Goal: Task Accomplishment & Management: Use online tool/utility

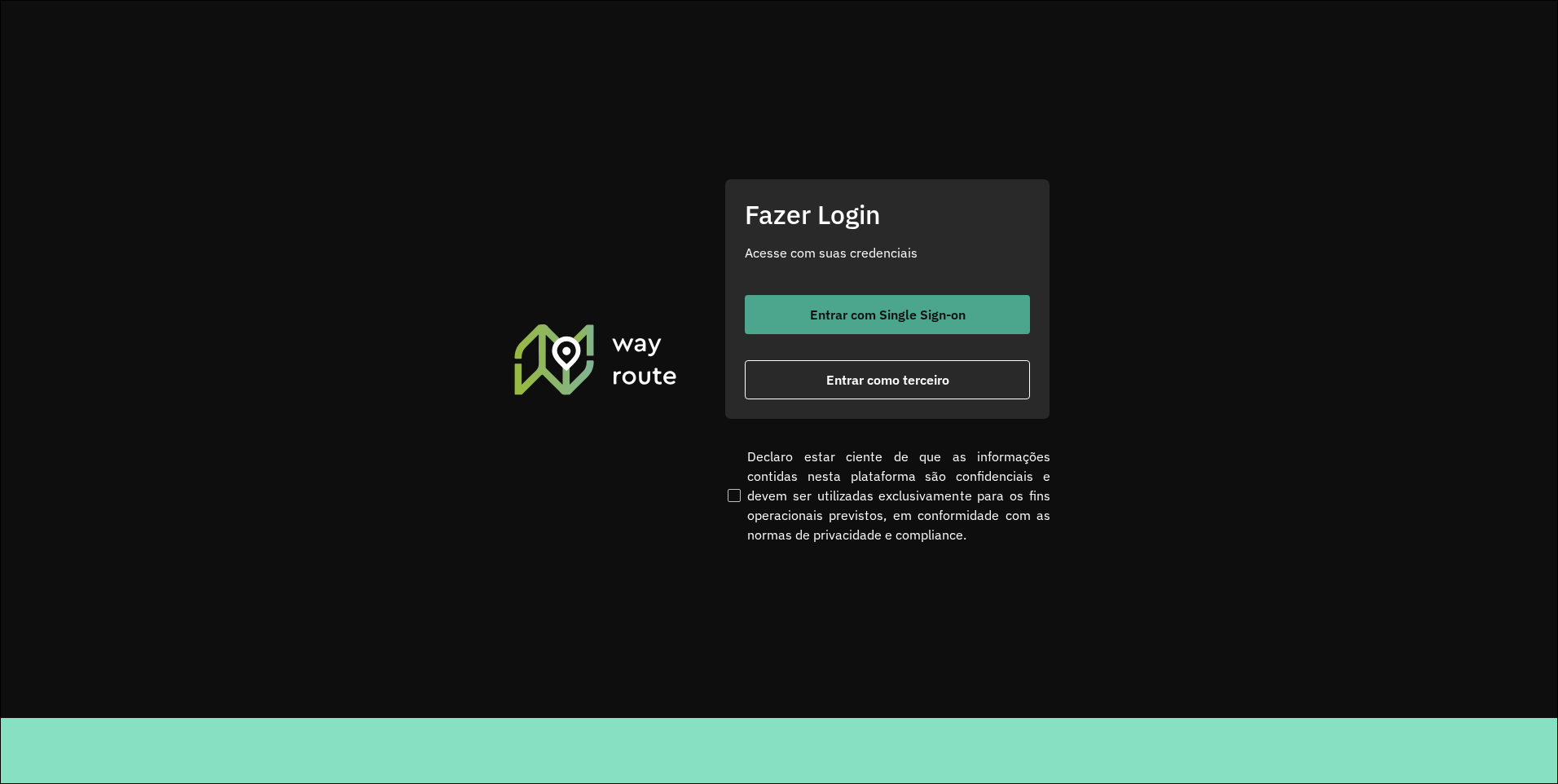
click at [896, 321] on span "Entrar com Single Sign-on" at bounding box center [888, 313] width 155 height 13
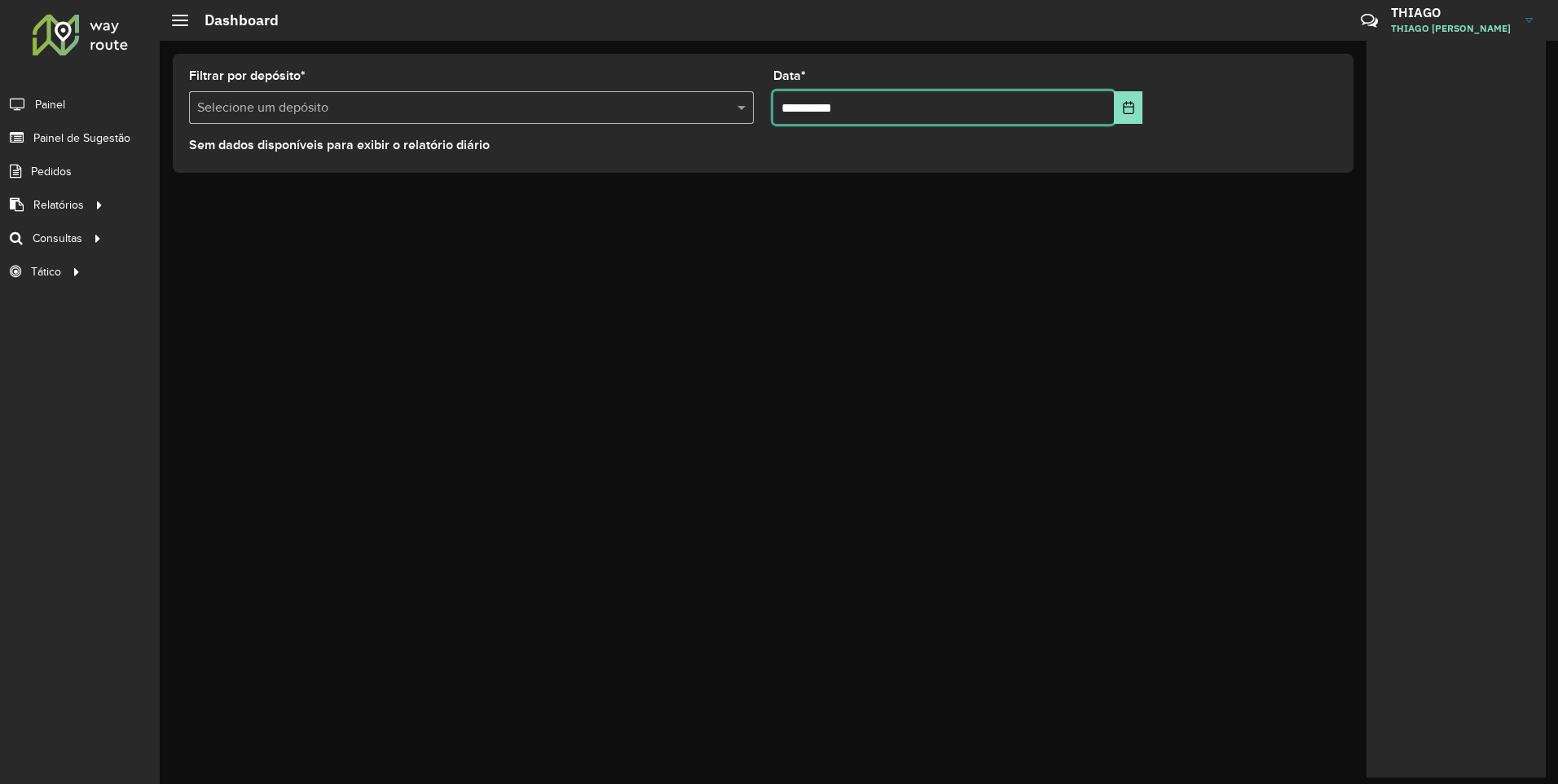
click at [1113, 112] on input "**********" at bounding box center [944, 107] width 341 height 33
click at [1315, 43] on div "**********" at bounding box center [763, 113] width 1208 height 145
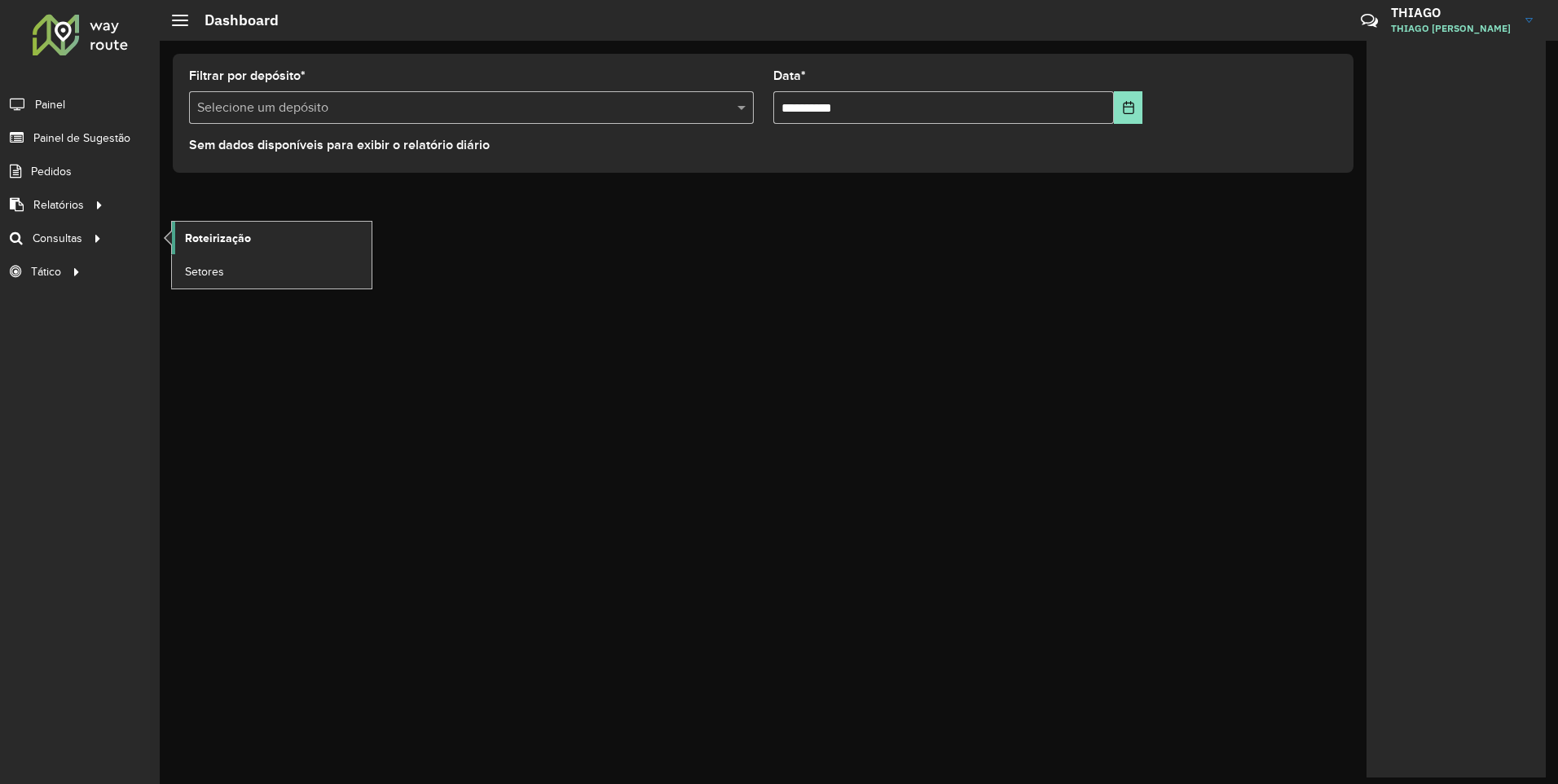
click at [192, 223] on link "Roteirização" at bounding box center [272, 238] width 200 height 33
click at [202, 236] on span "Roteirização" at bounding box center [218, 238] width 66 height 17
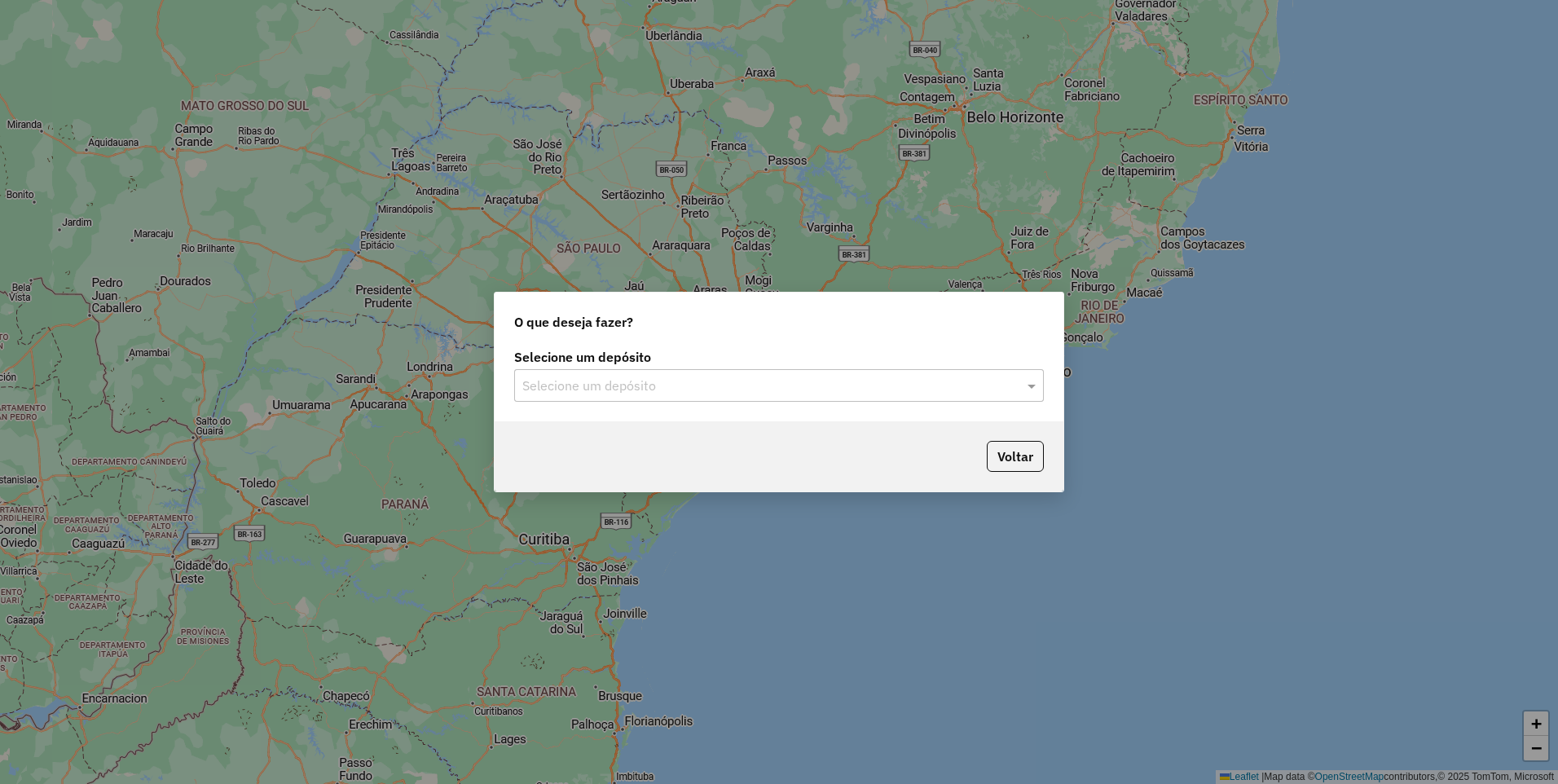
click at [783, 397] on div "Selecione um depósito" at bounding box center [779, 385] width 530 height 33
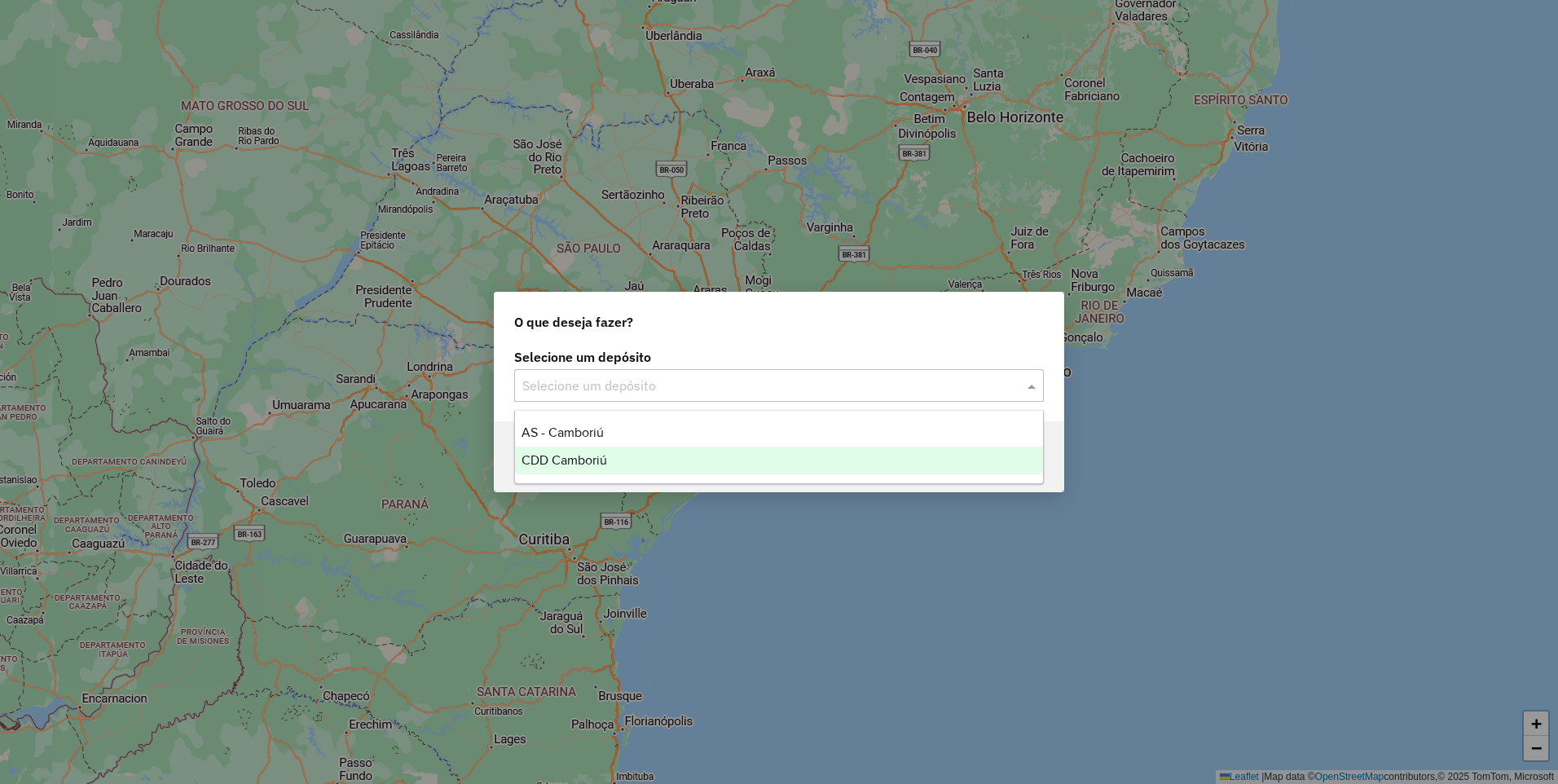
click at [600, 457] on span "CDD Camboriú" at bounding box center [564, 460] width 86 height 14
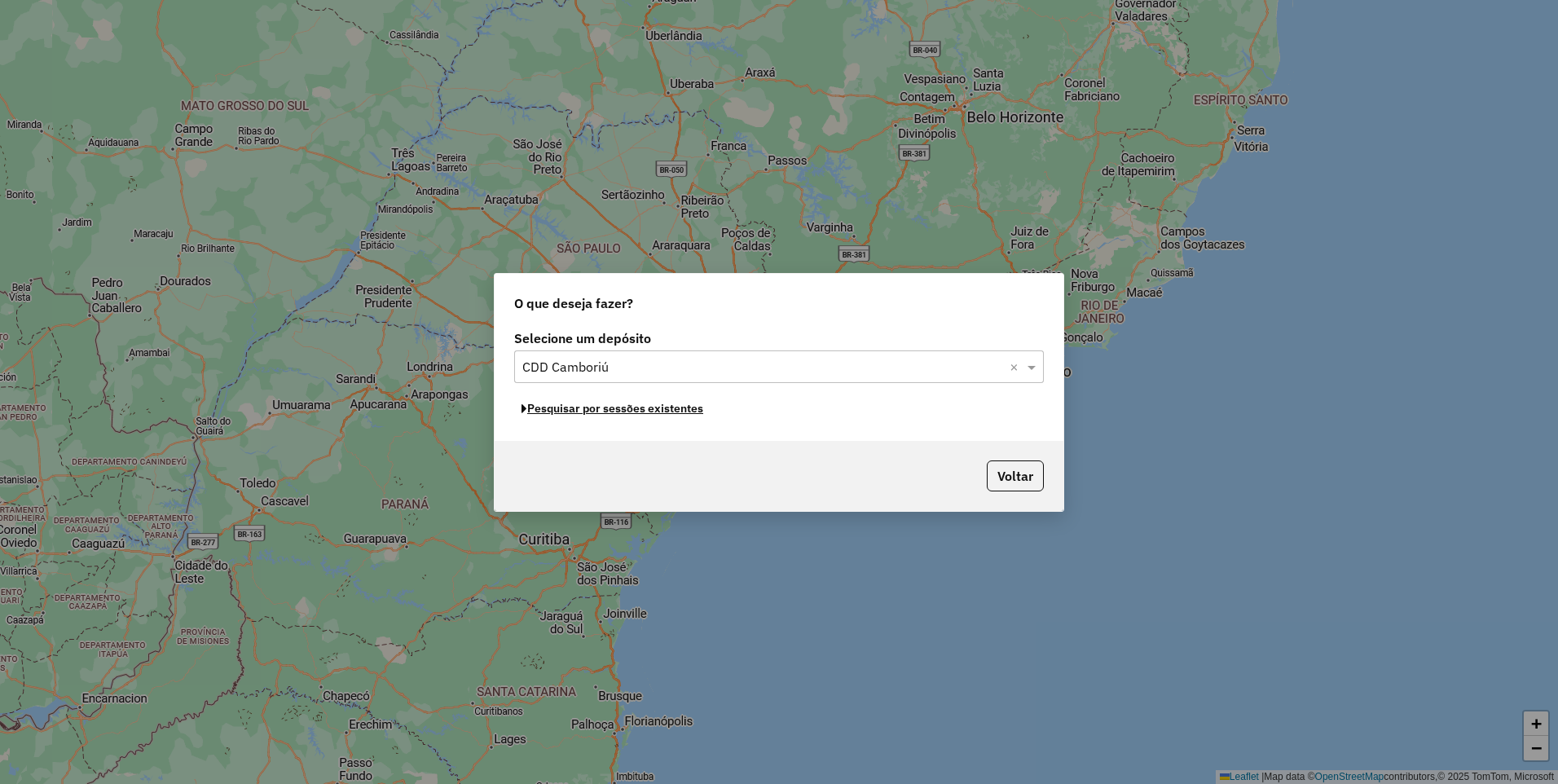
click at [565, 416] on button "Pesquisar por sessões existentes" at bounding box center [612, 408] width 196 height 25
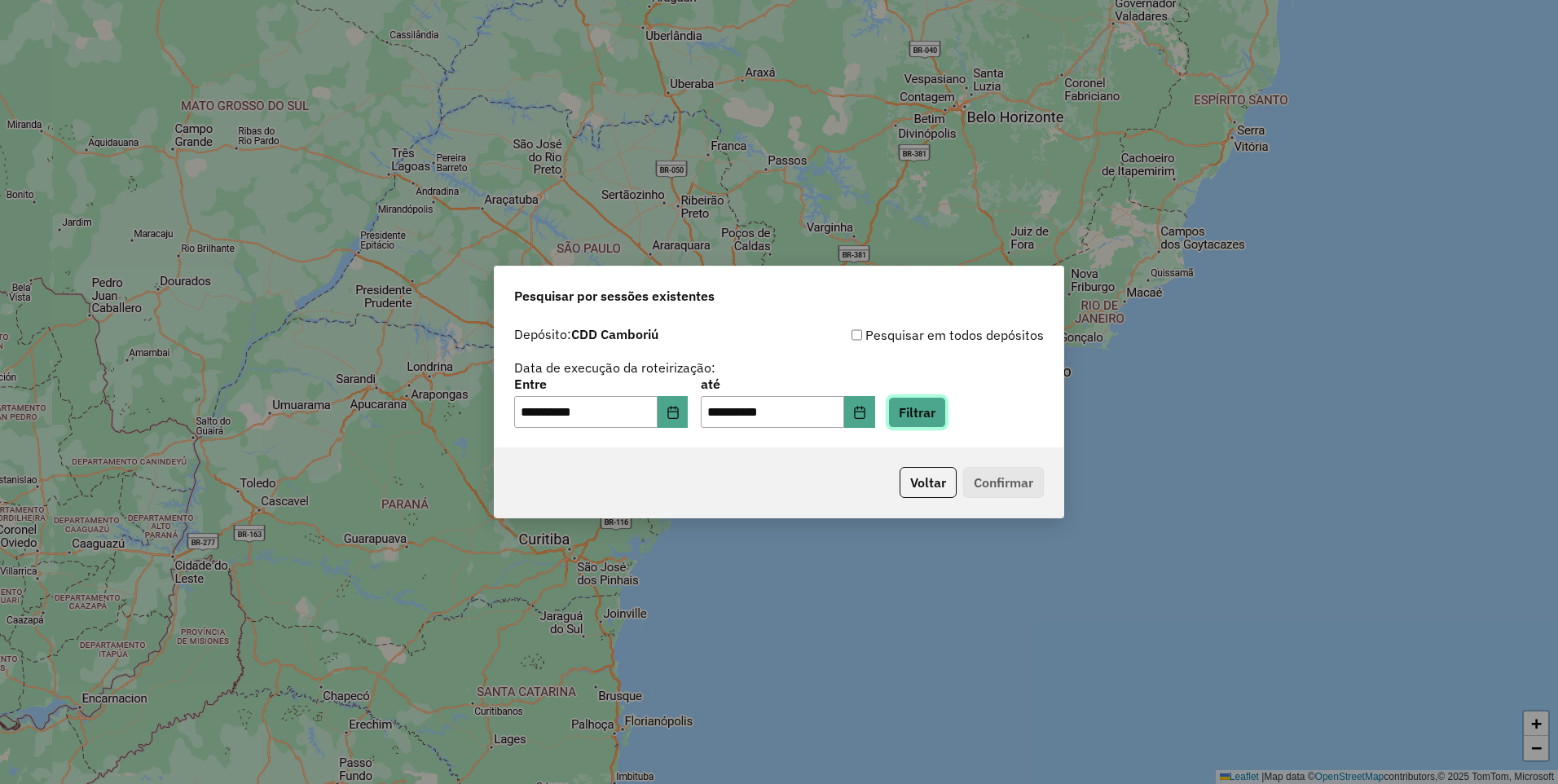
click at [947, 402] on button "Filtrar" at bounding box center [917, 412] width 58 height 31
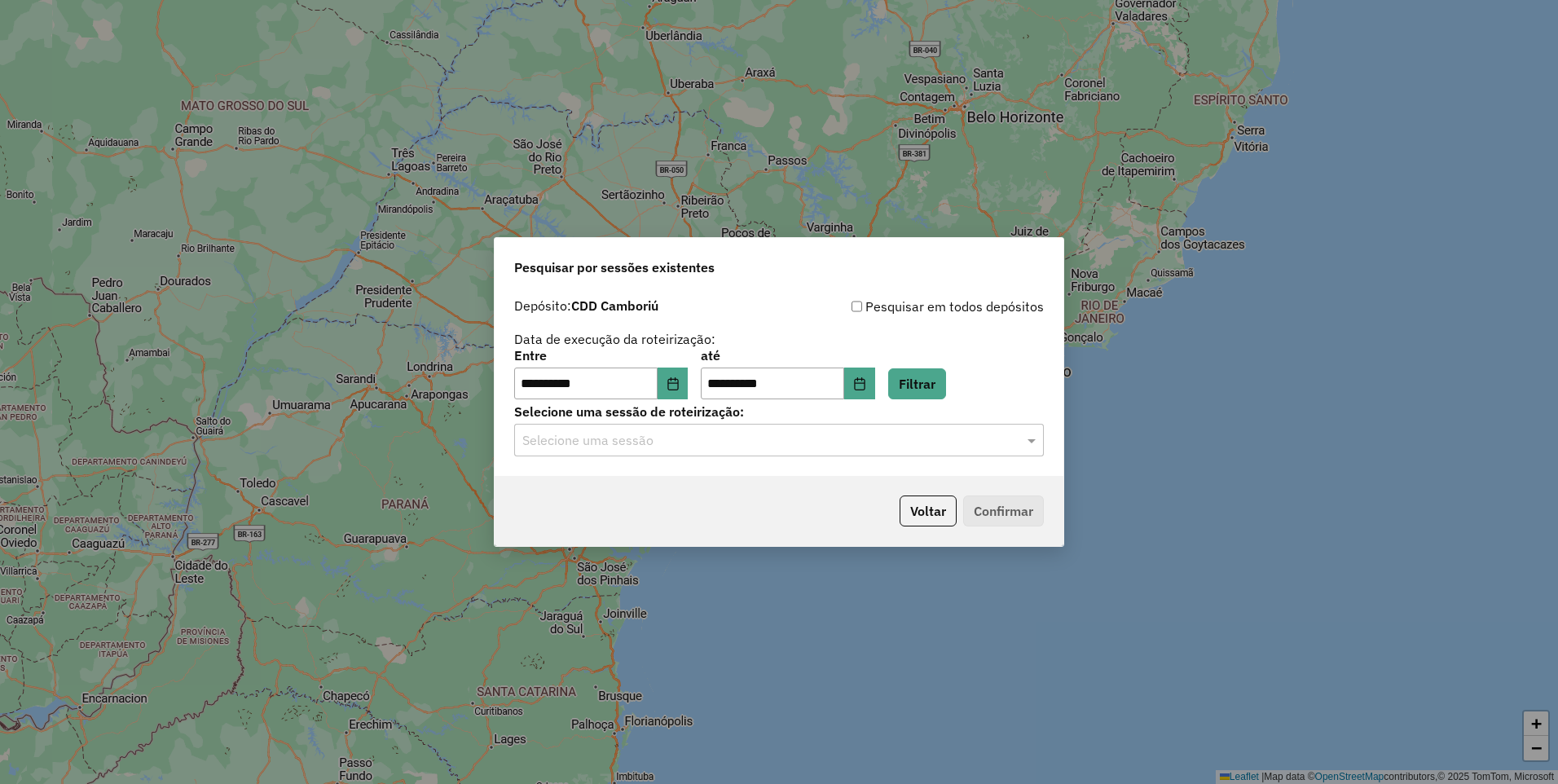
click at [683, 443] on input "text" at bounding box center [763, 441] width 481 height 20
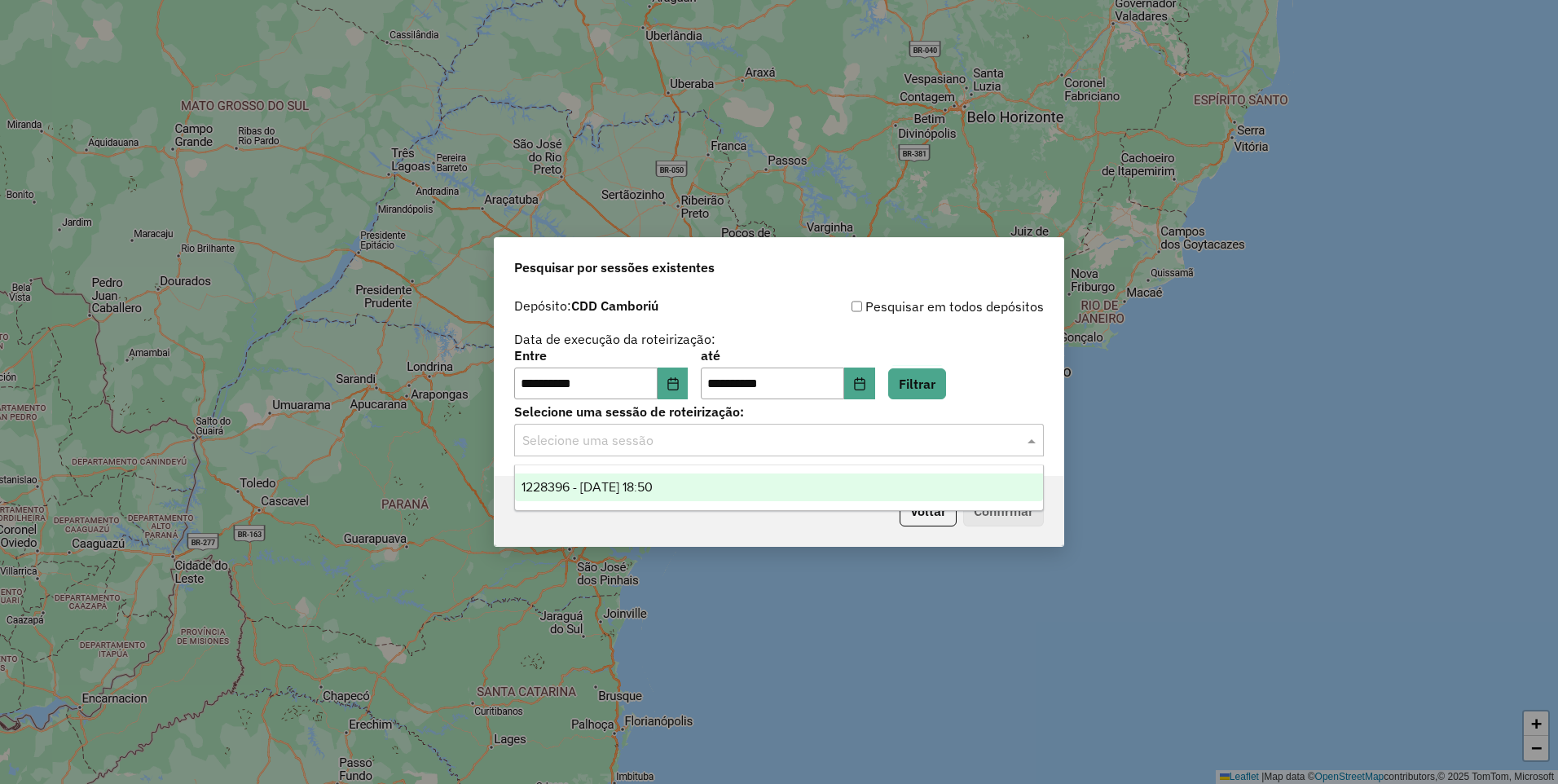
click at [597, 484] on span "1228396 - 12/08/2025 18:50" at bounding box center [587, 487] width 131 height 14
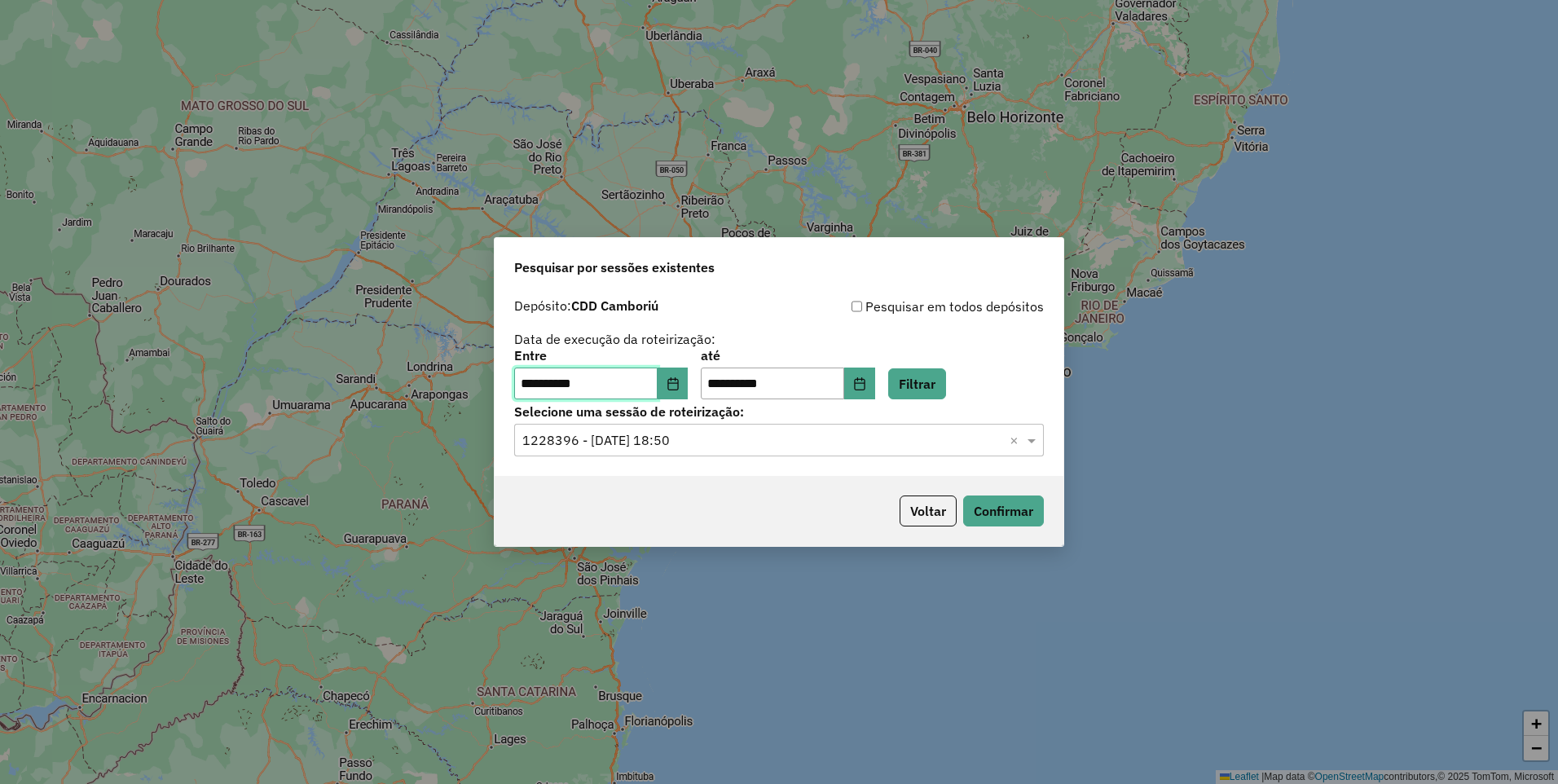
click at [535, 374] on input "**********" at bounding box center [586, 383] width 143 height 33
type input "**********"
click at [947, 385] on button "Filtrar" at bounding box center [917, 383] width 58 height 31
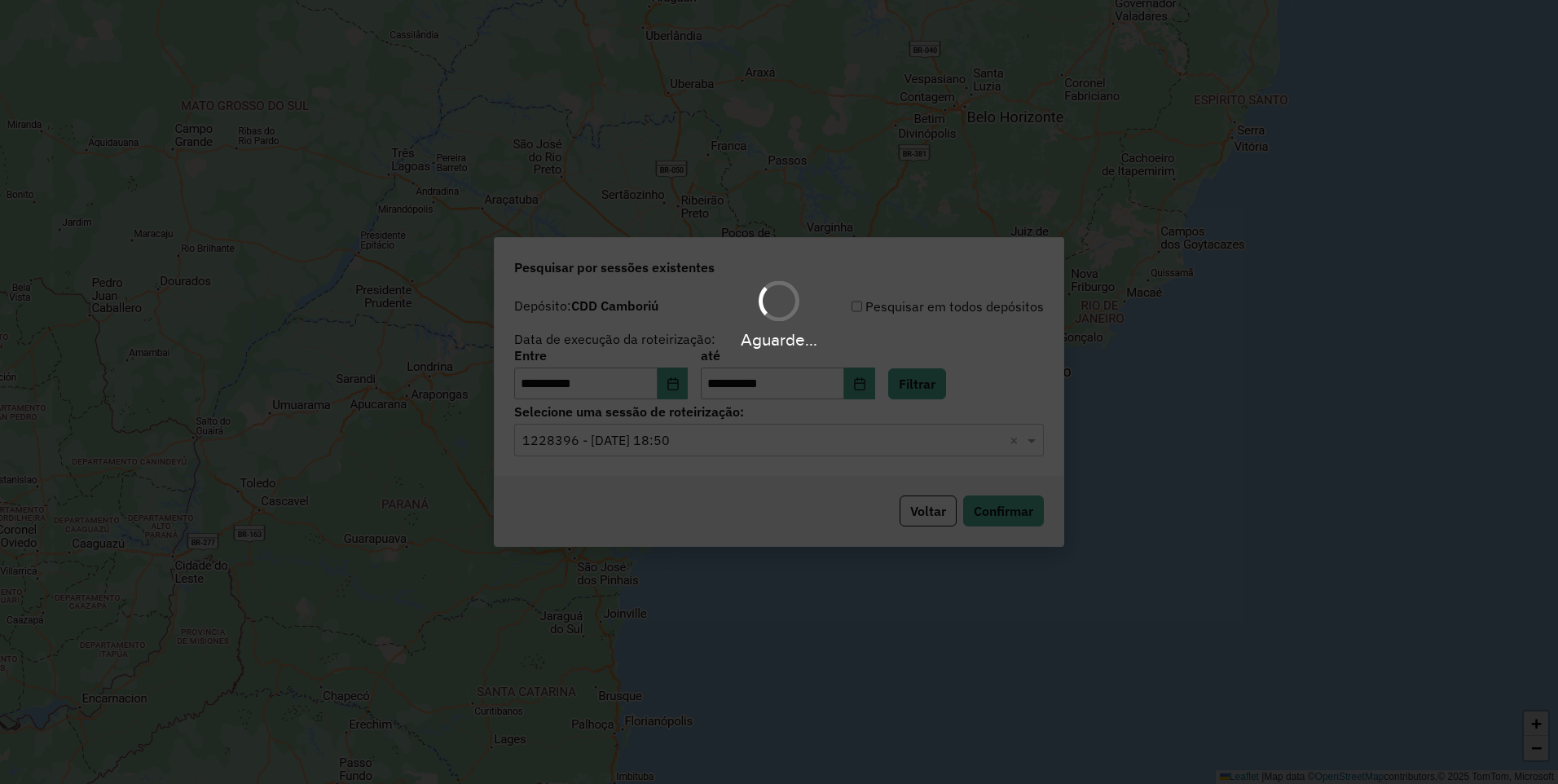
click at [643, 471] on div "**********" at bounding box center [779, 382] width 568 height 186
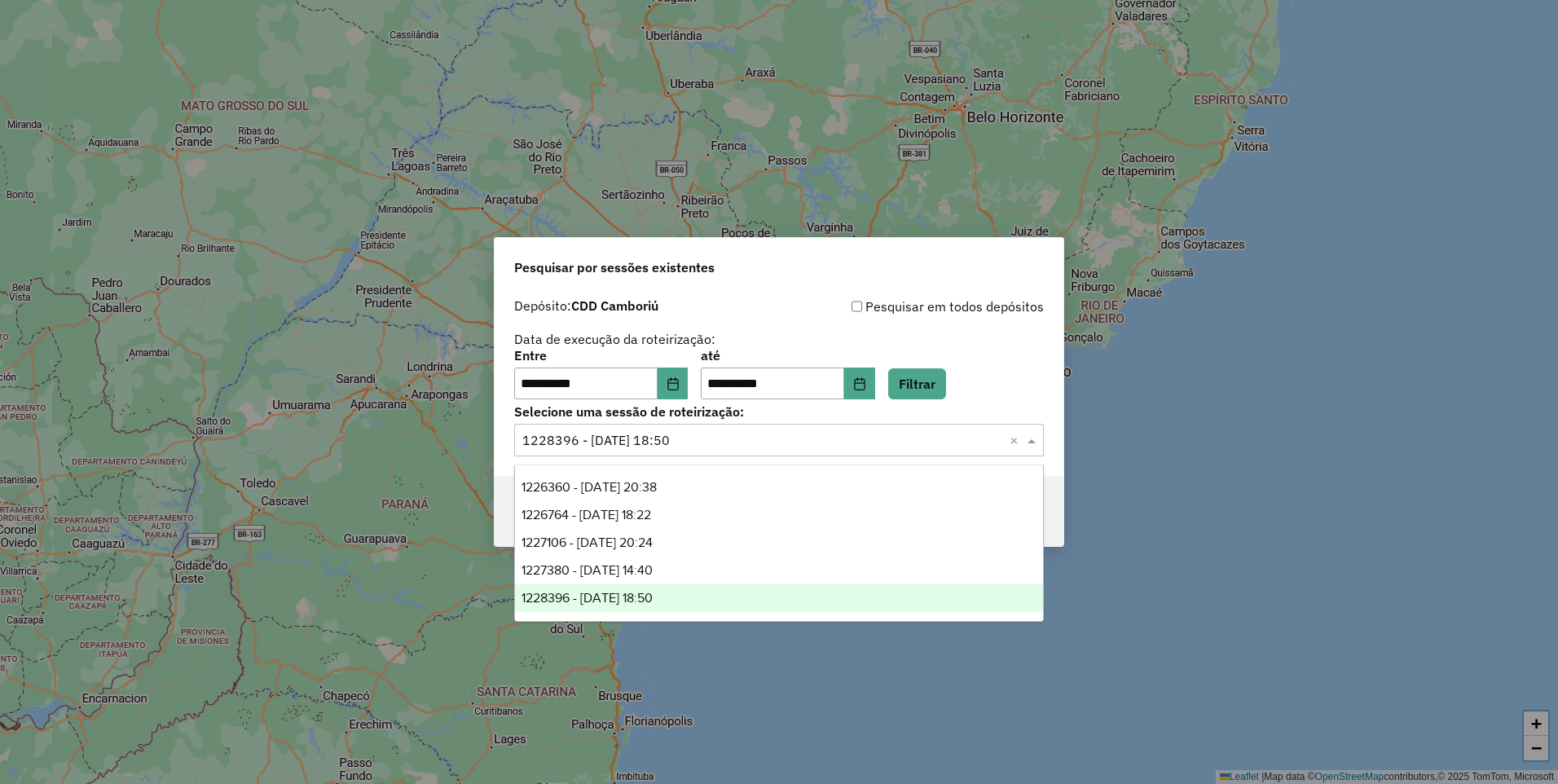
click at [693, 448] on input "text" at bounding box center [763, 441] width 481 height 20
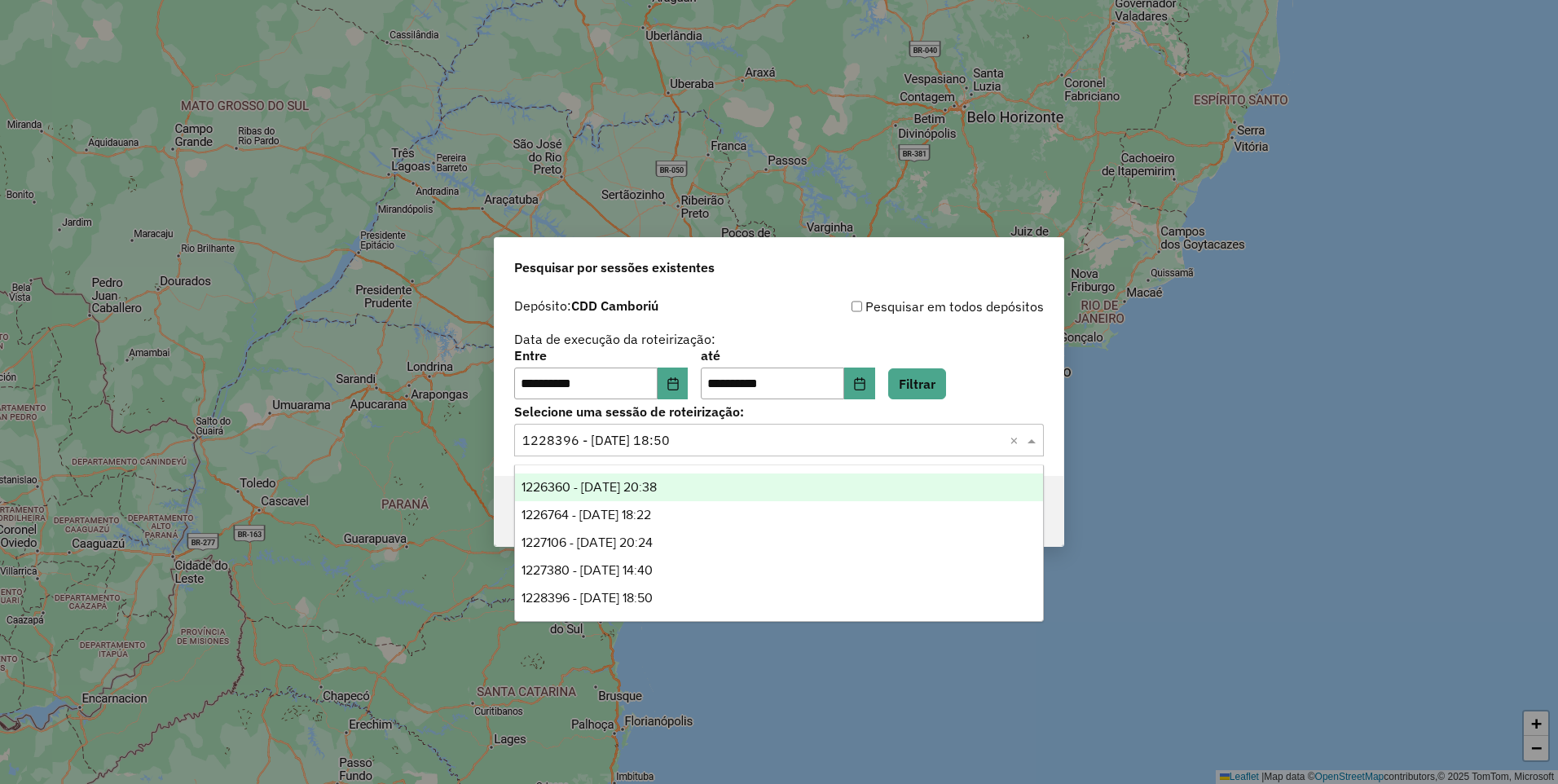
click at [657, 491] on span "1226360 - 08/08/2025 20:38" at bounding box center [589, 487] width 135 height 14
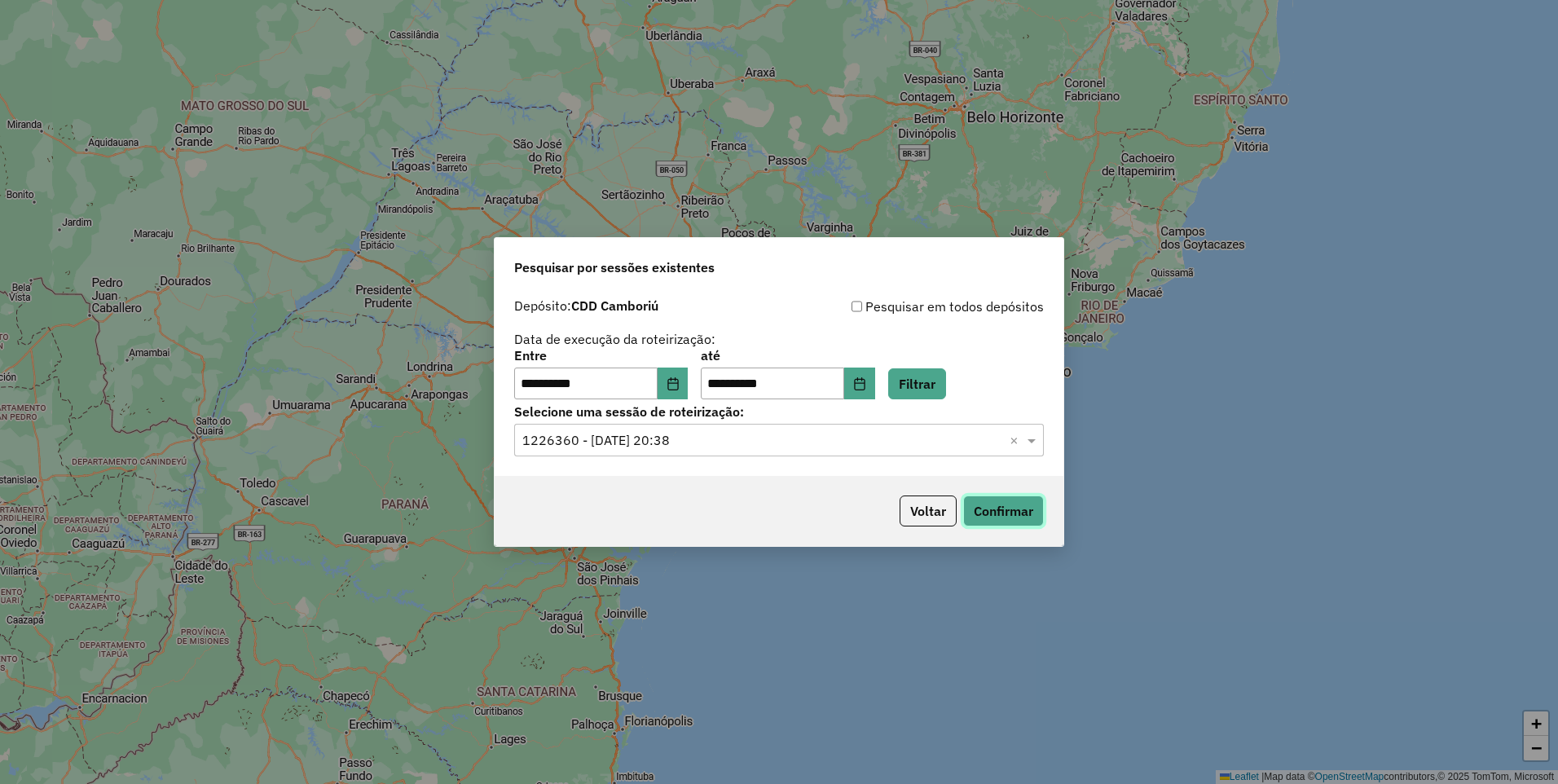
click at [1019, 504] on button "Confirmar" at bounding box center [1003, 510] width 81 height 31
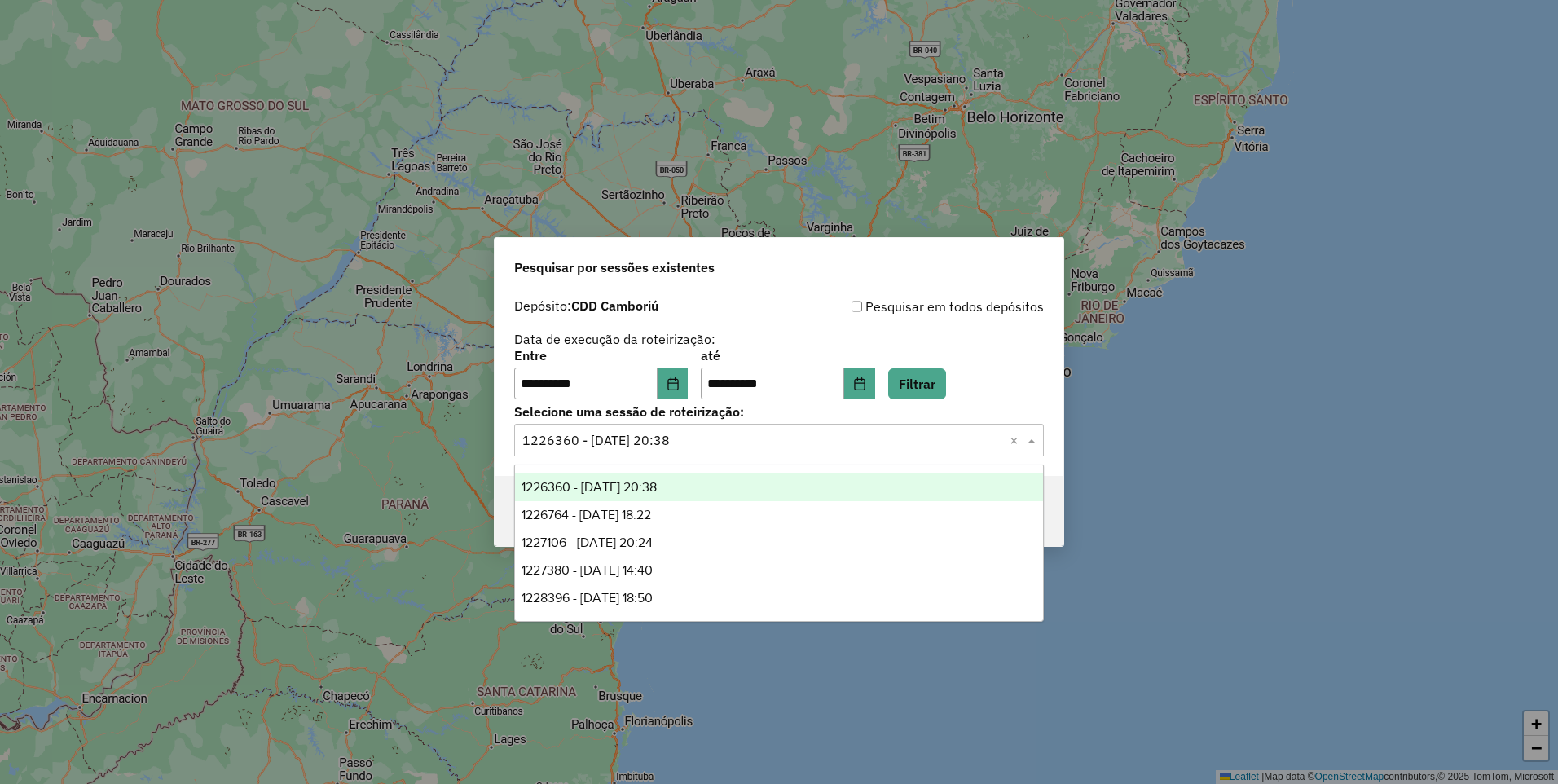
click at [610, 447] on input "text" at bounding box center [763, 441] width 481 height 20
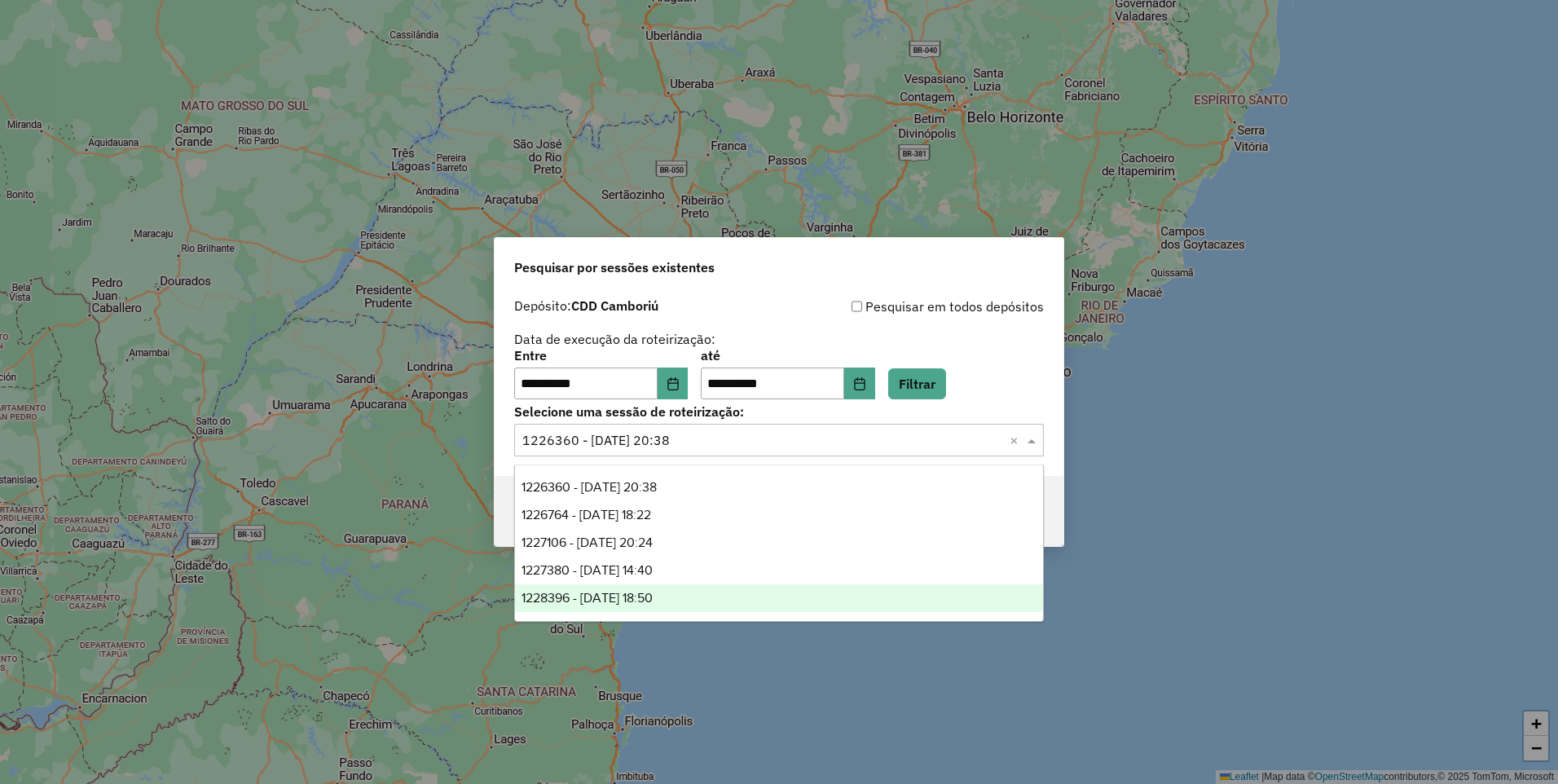
click at [603, 589] on div "1228396 - 12/08/2025 18:50" at bounding box center [779, 598] width 529 height 28
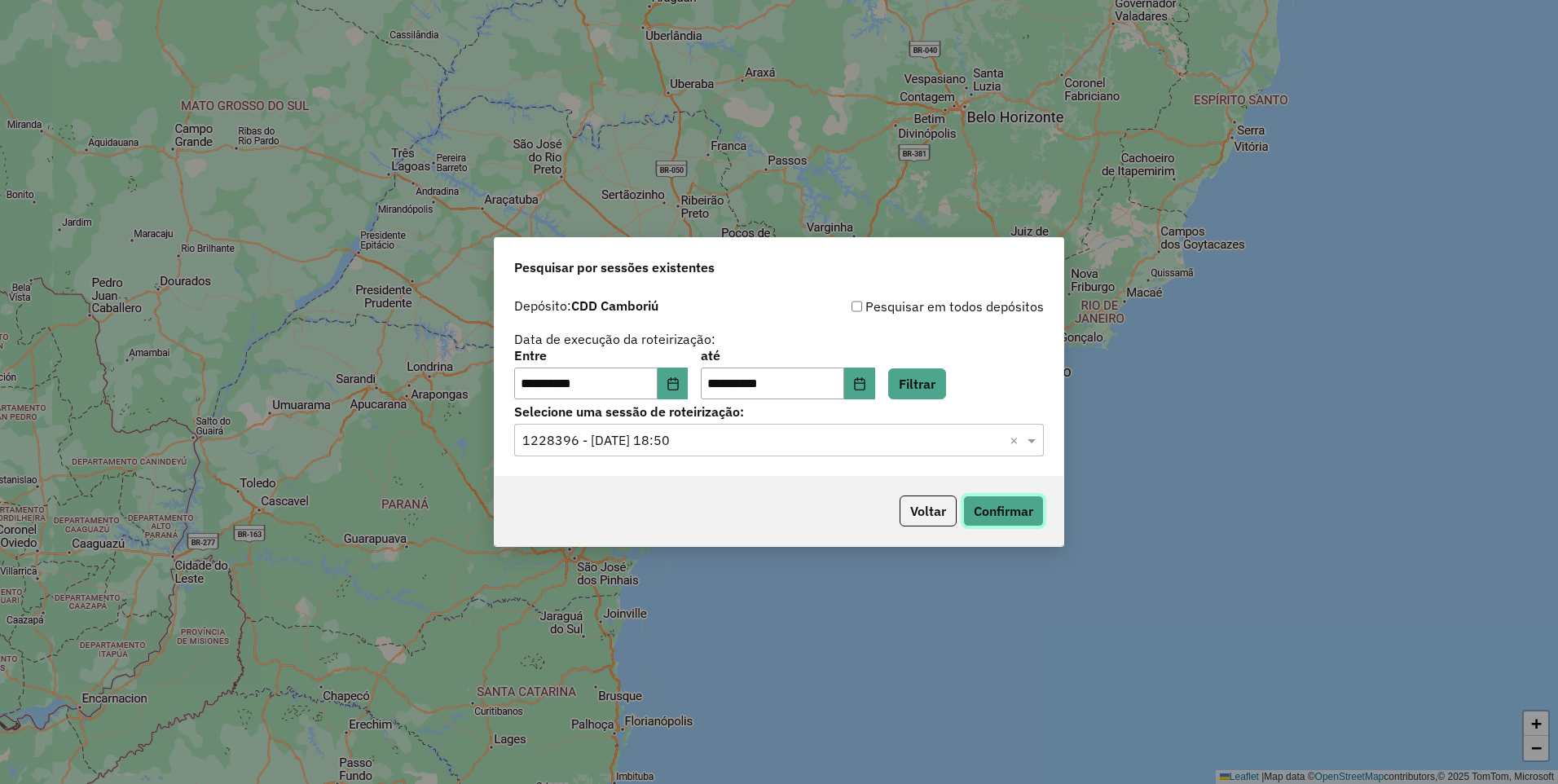
click at [987, 516] on button "Confirmar" at bounding box center [1003, 510] width 81 height 31
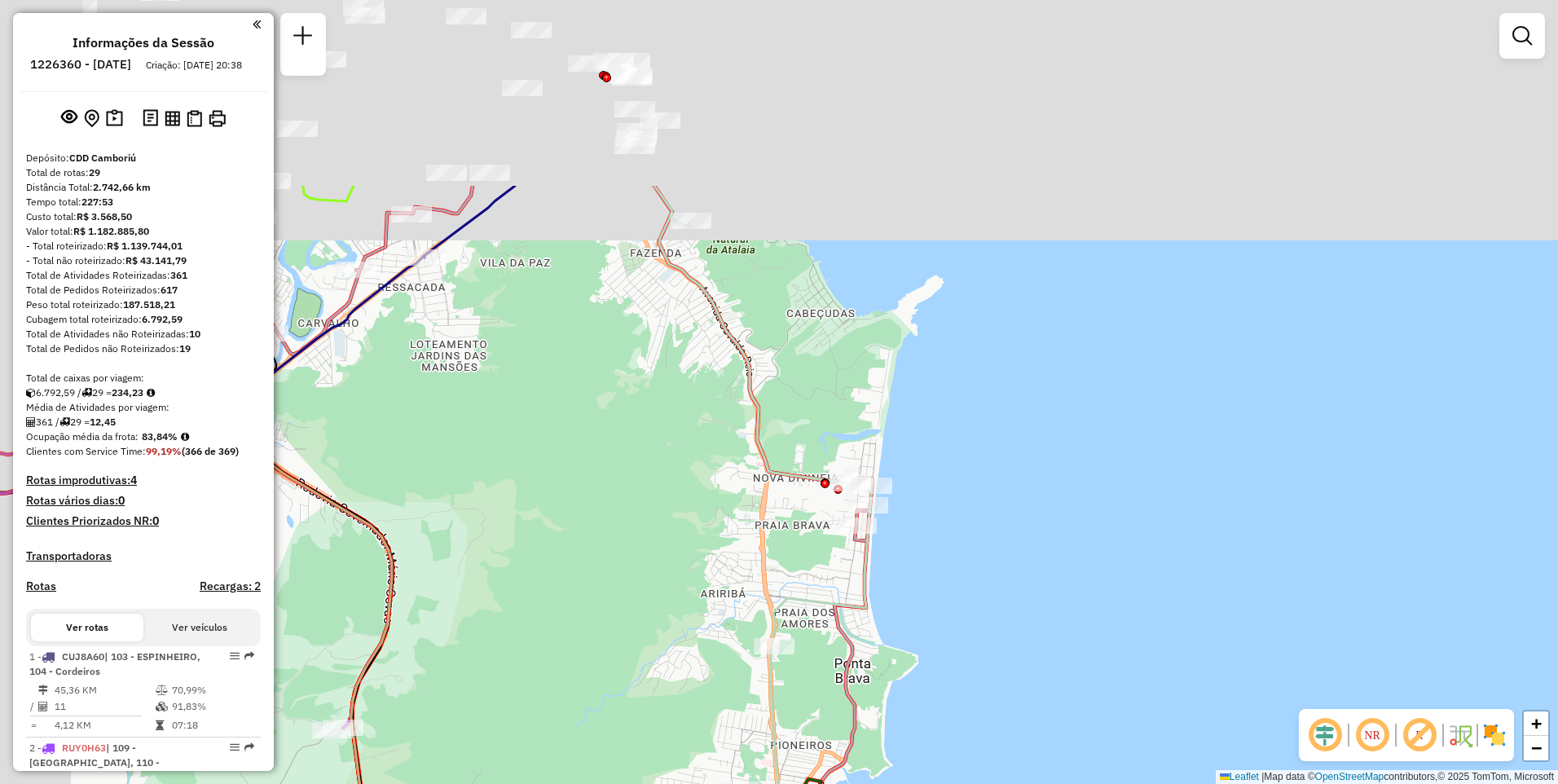
drag, startPoint x: 636, startPoint y: 284, endPoint x: 721, endPoint y: 564, distance: 292.6
click at [721, 564] on div "Janela de atendimento Grade de atendimento Capacidade Transportadoras Veículos …" at bounding box center [779, 392] width 1558 height 784
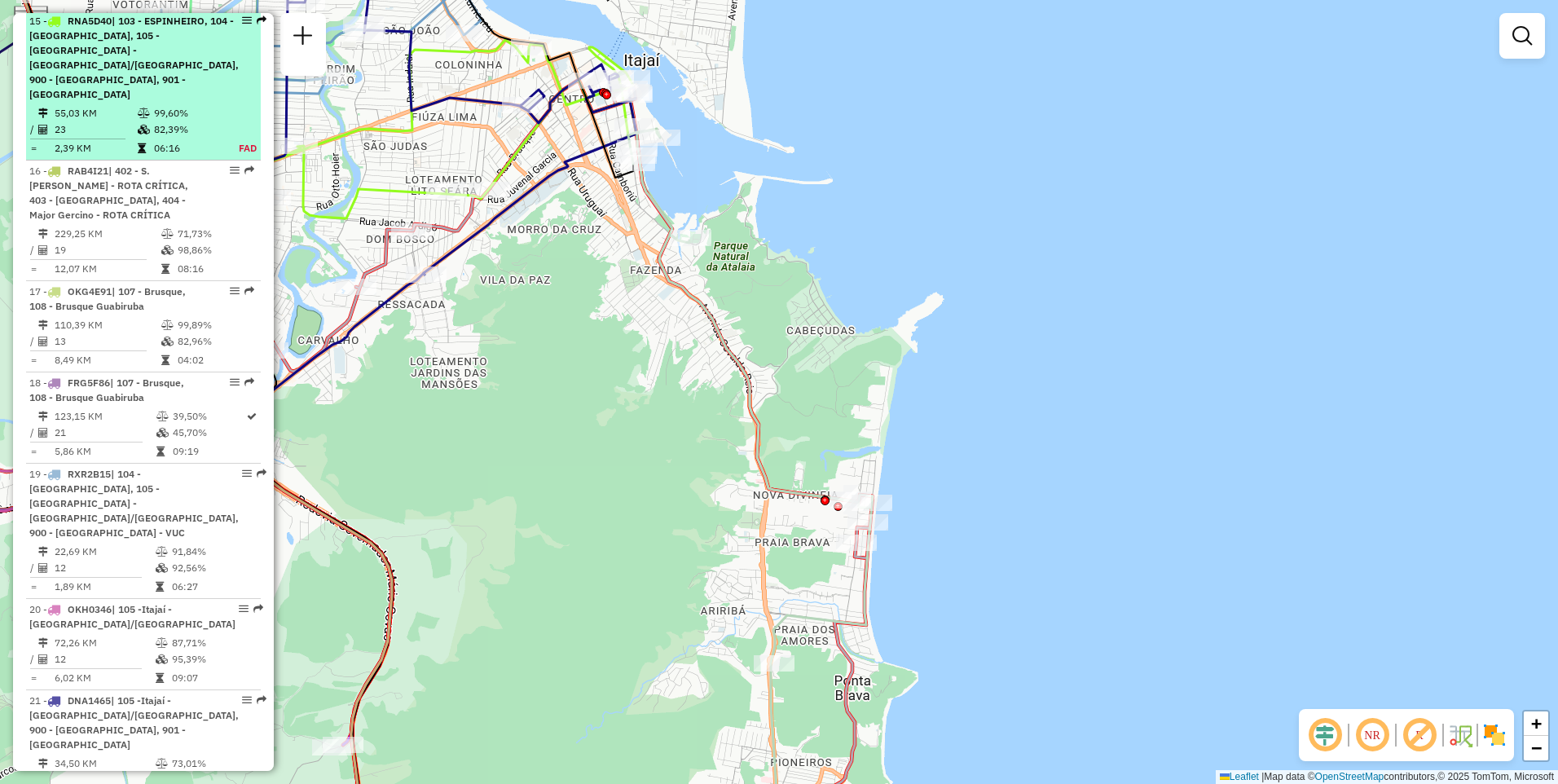
scroll to position [2281, 0]
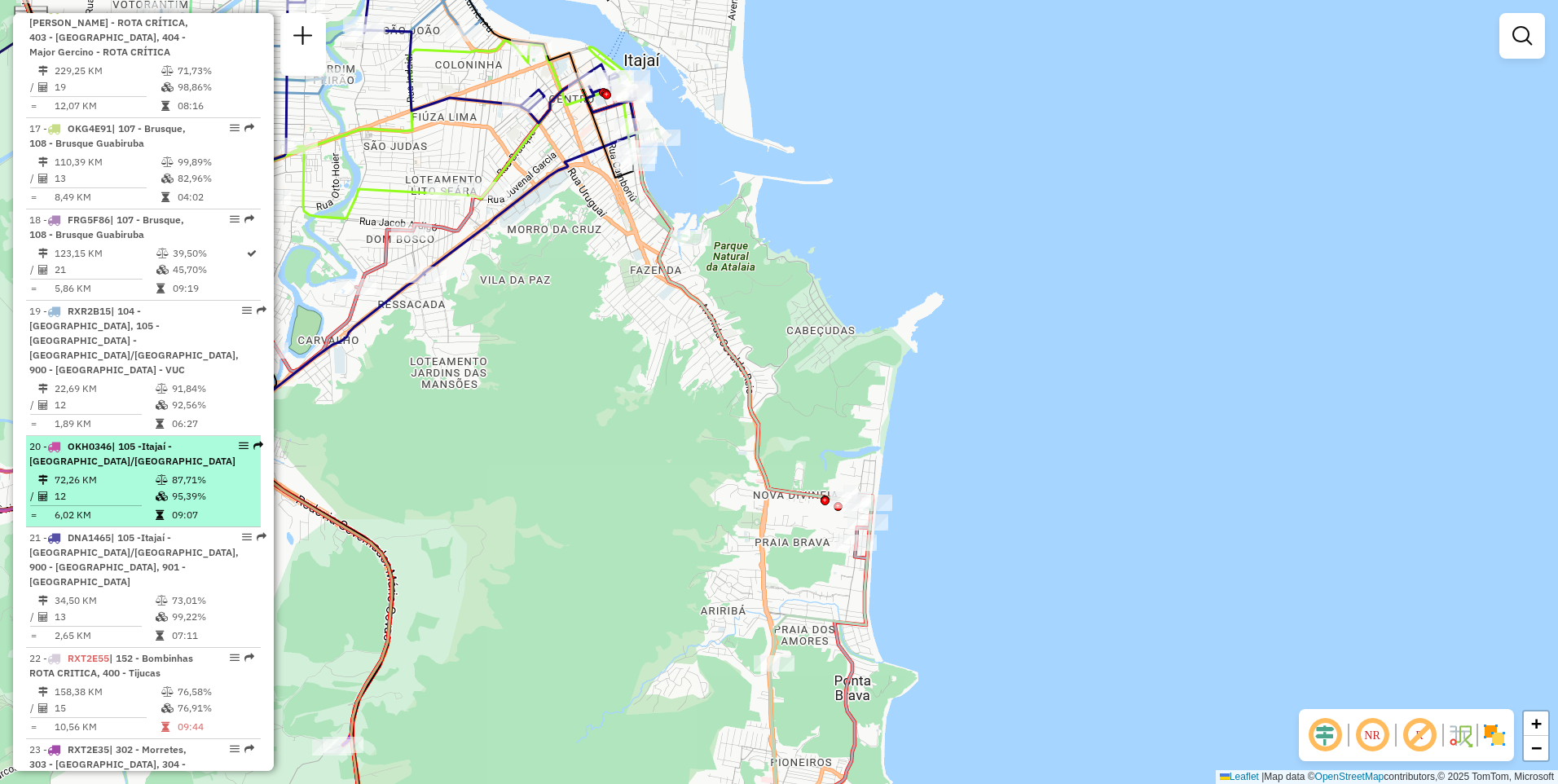
drag, startPoint x: 209, startPoint y: 404, endPoint x: 111, endPoint y: 399, distance: 98.1
click at [110, 472] on td "72,26 KM" at bounding box center [105, 480] width 102 height 16
select select "**********"
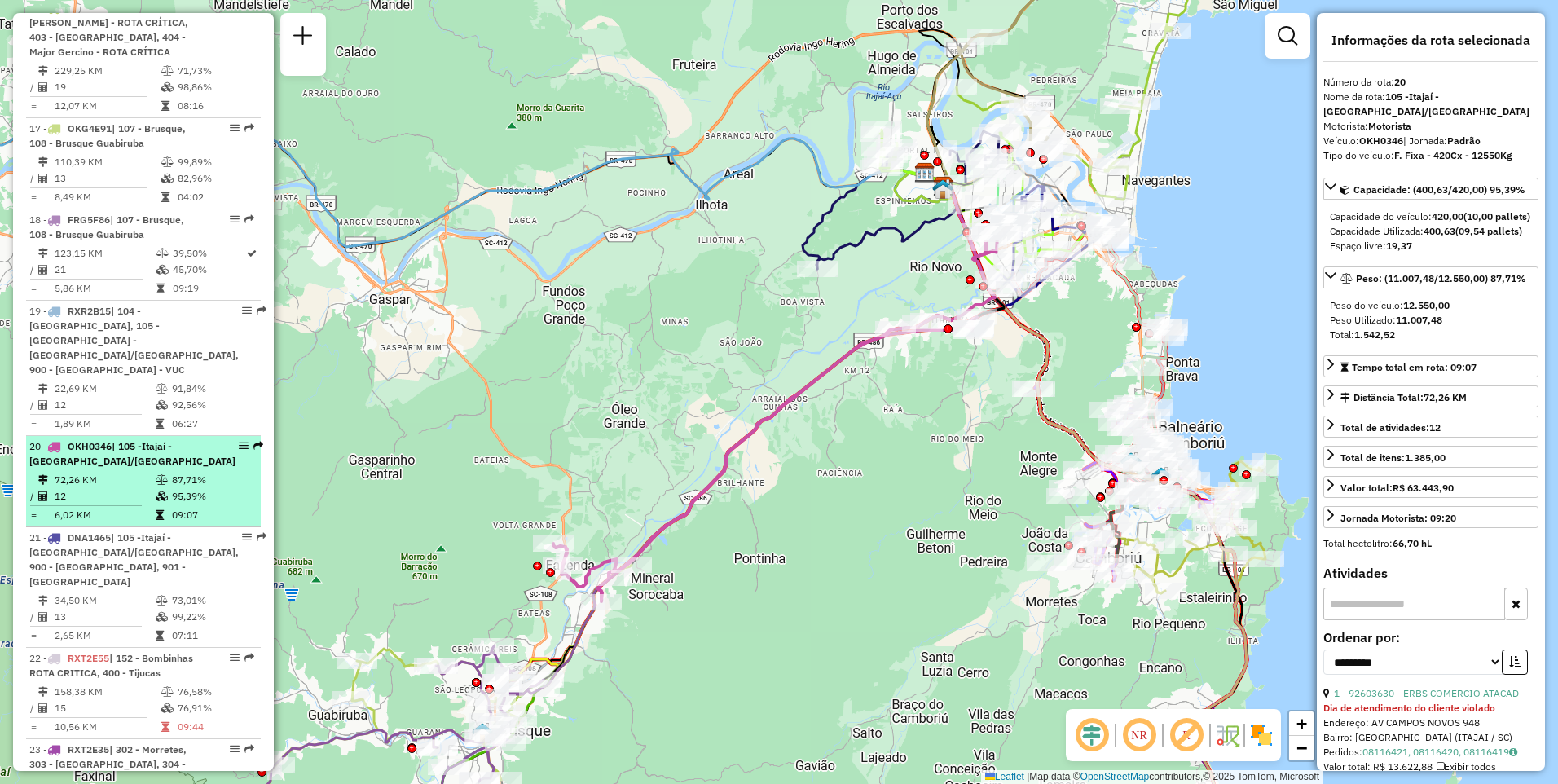
click at [165, 472] on td at bounding box center [163, 480] width 16 height 16
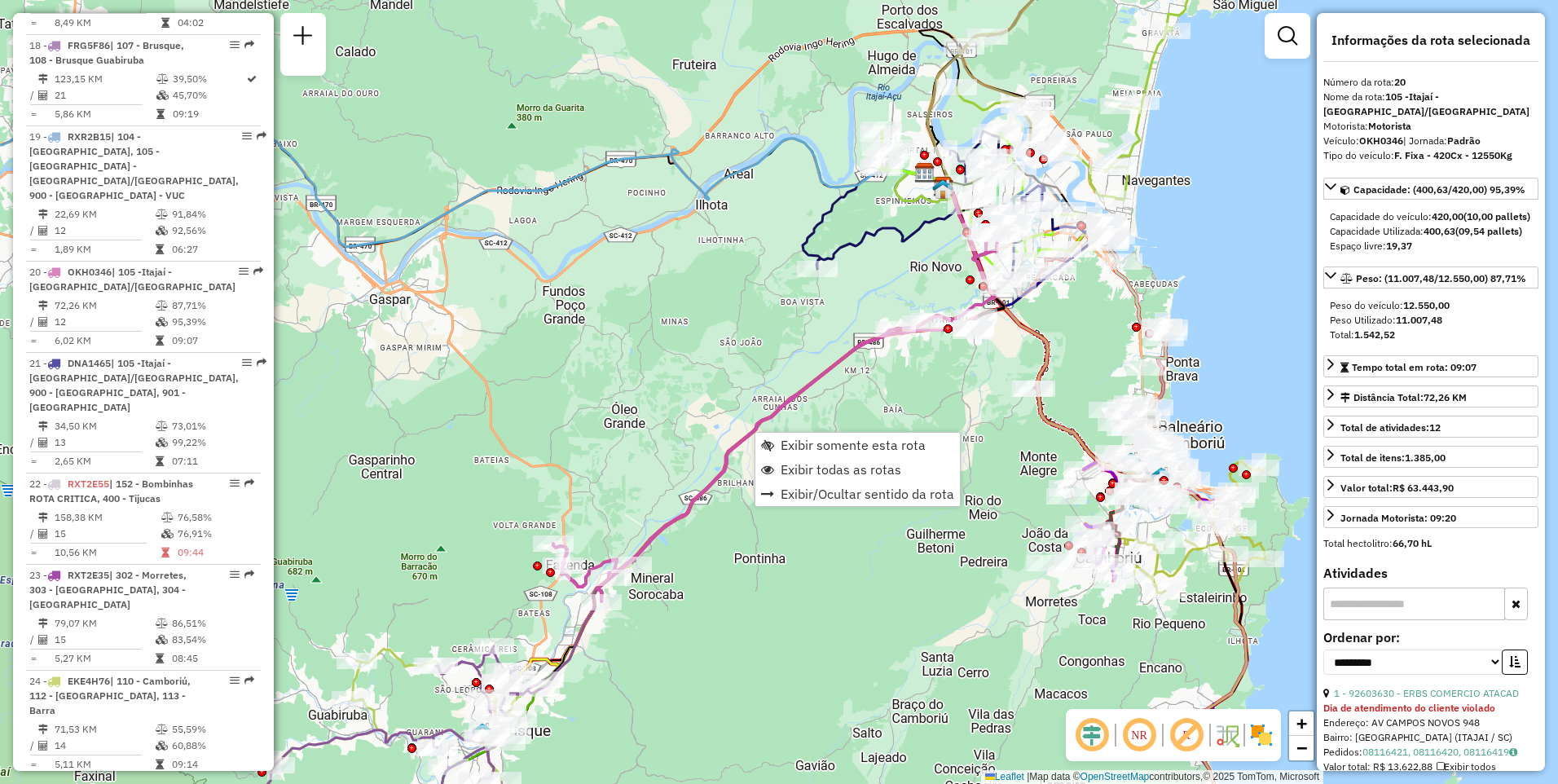
scroll to position [2631, 0]
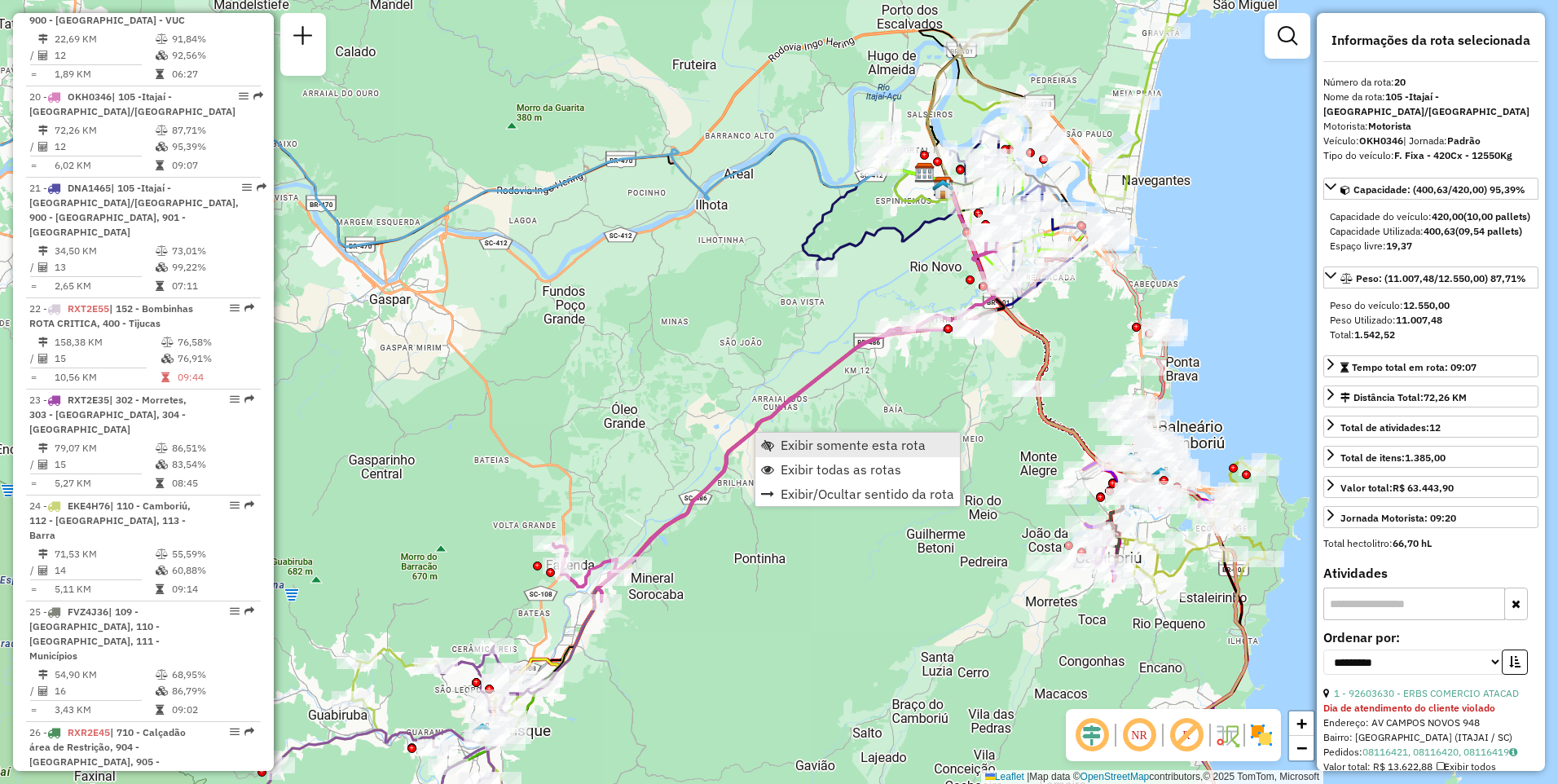
click at [805, 448] on span "Exibir somente esta rota" at bounding box center [853, 444] width 145 height 13
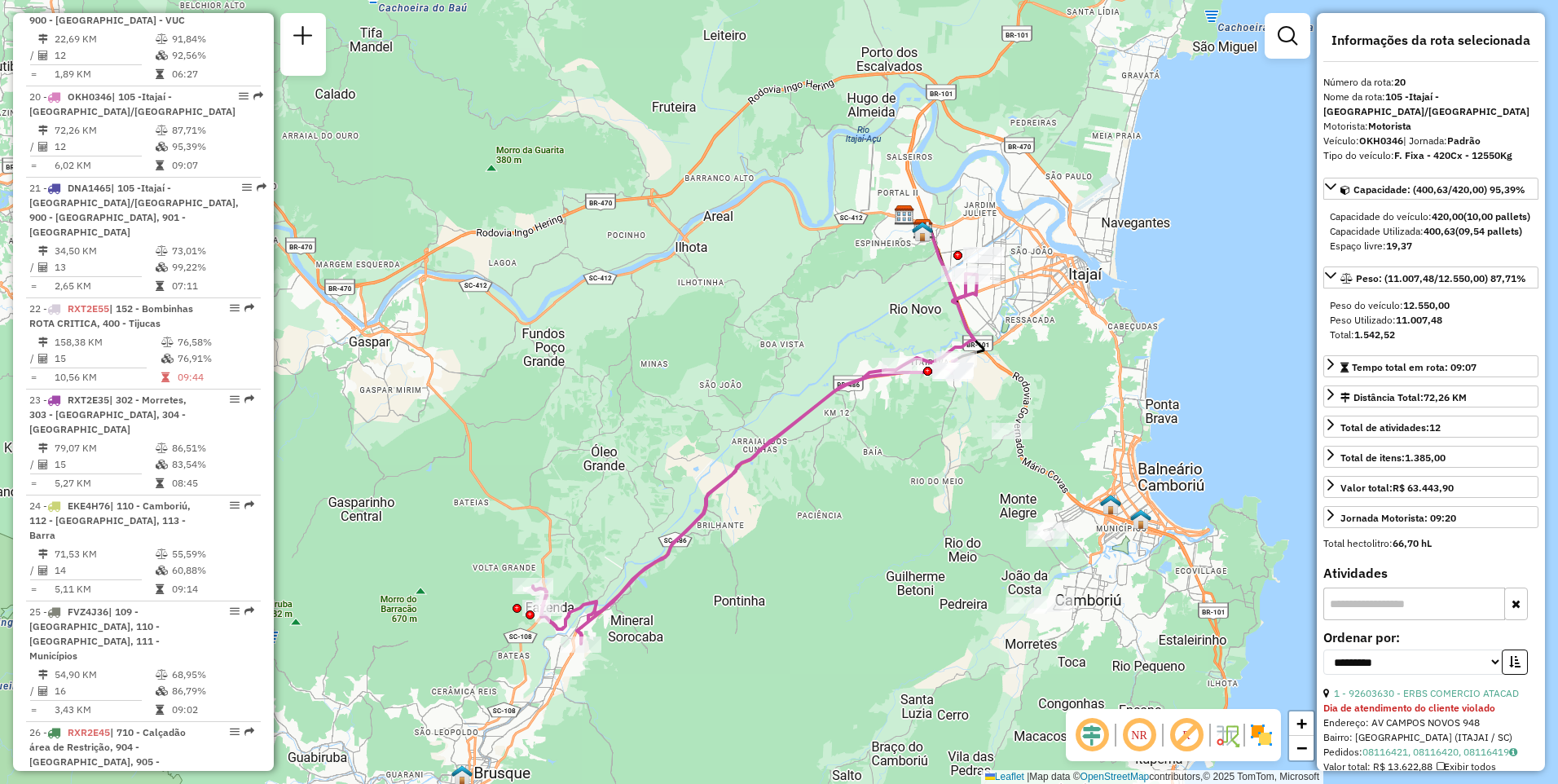
drag, startPoint x: 1154, startPoint y: 360, endPoint x: 1133, endPoint y: 402, distance: 47.0
click at [1133, 402] on div "Janela de atendimento Grade de atendimento Capacidade Transportadoras Veículos …" at bounding box center [779, 392] width 1558 height 784
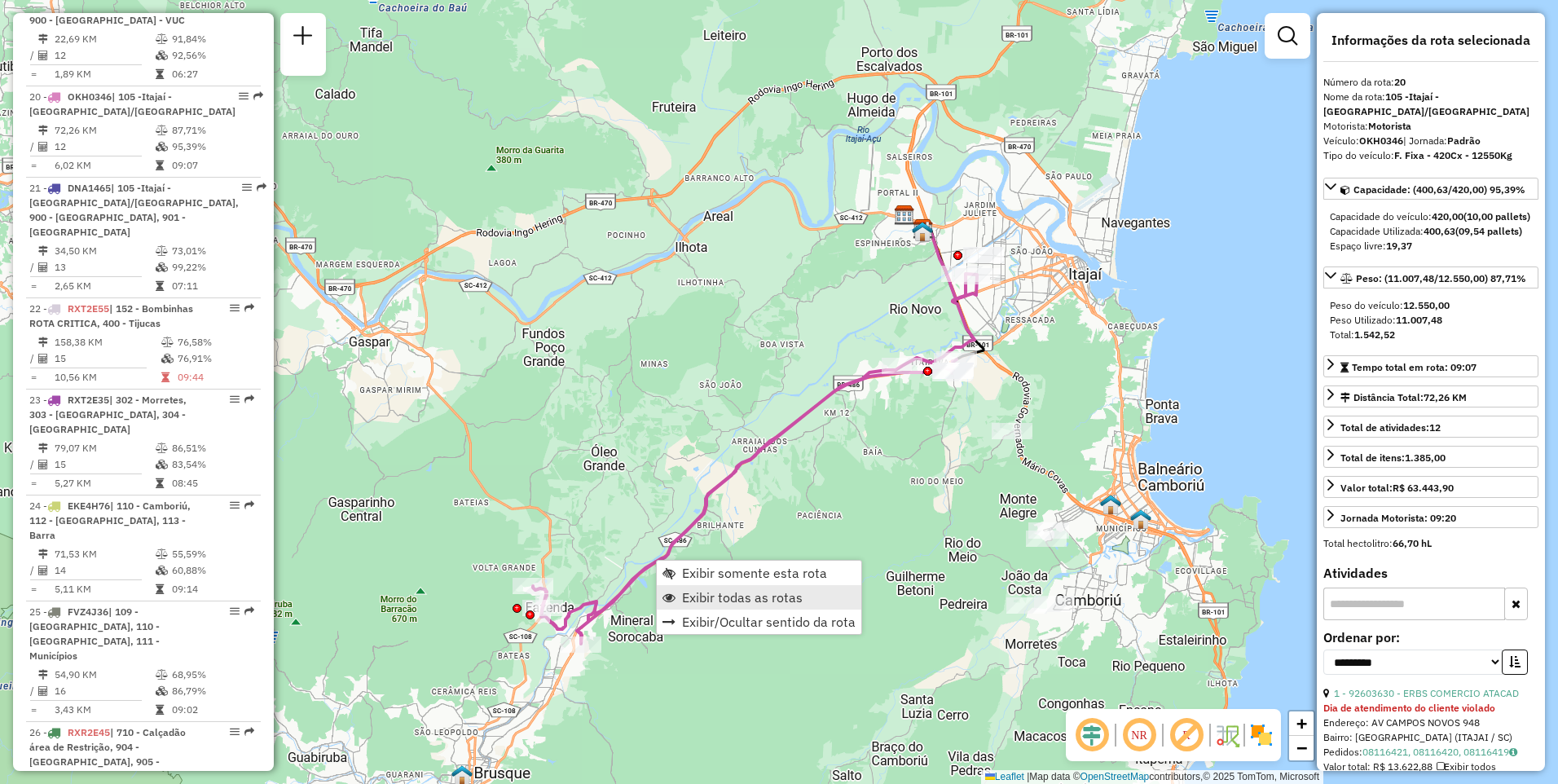
click at [713, 596] on span "Exibir todas as rotas" at bounding box center [742, 597] width 120 height 13
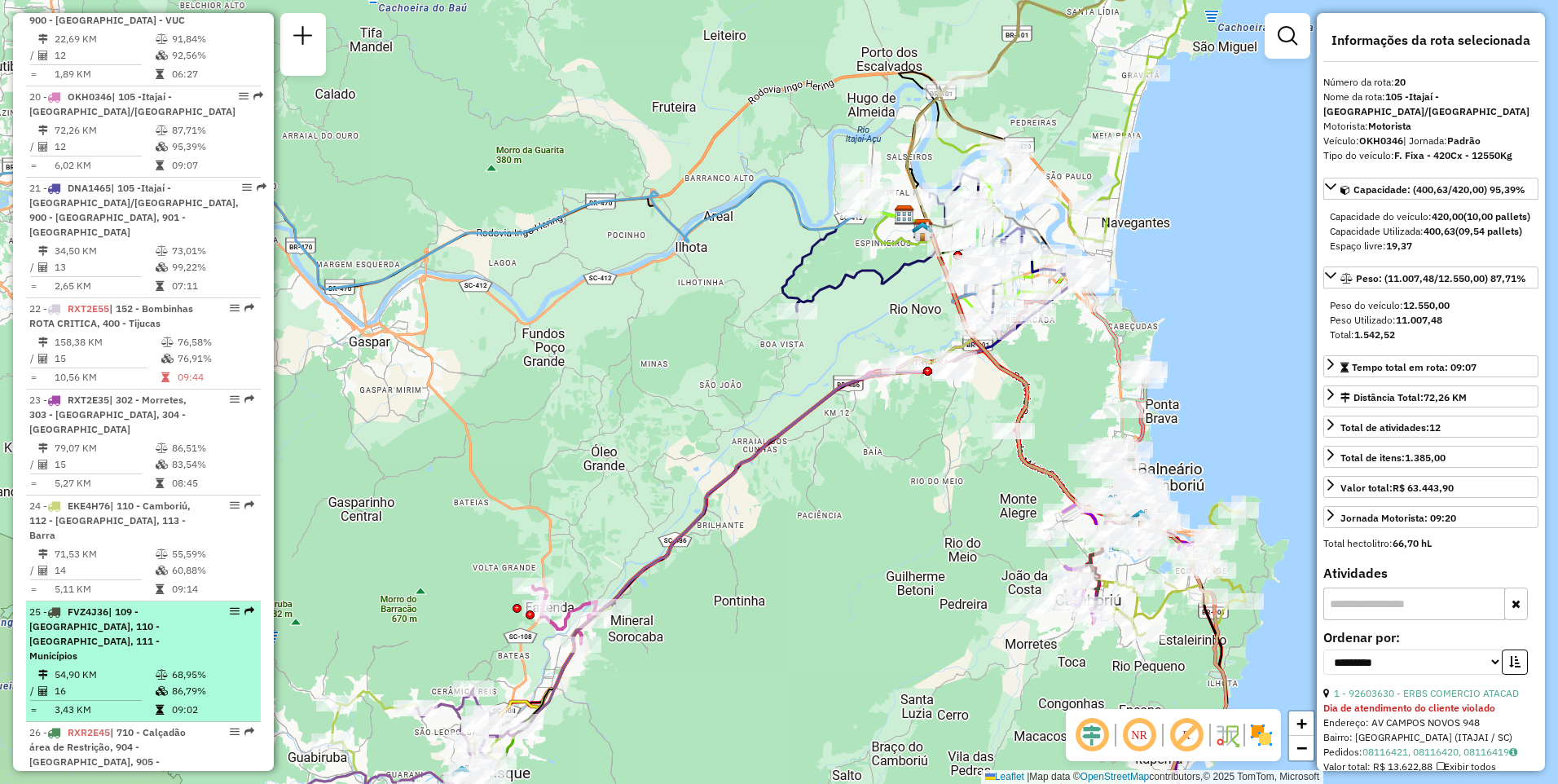
scroll to position [2712, 0]
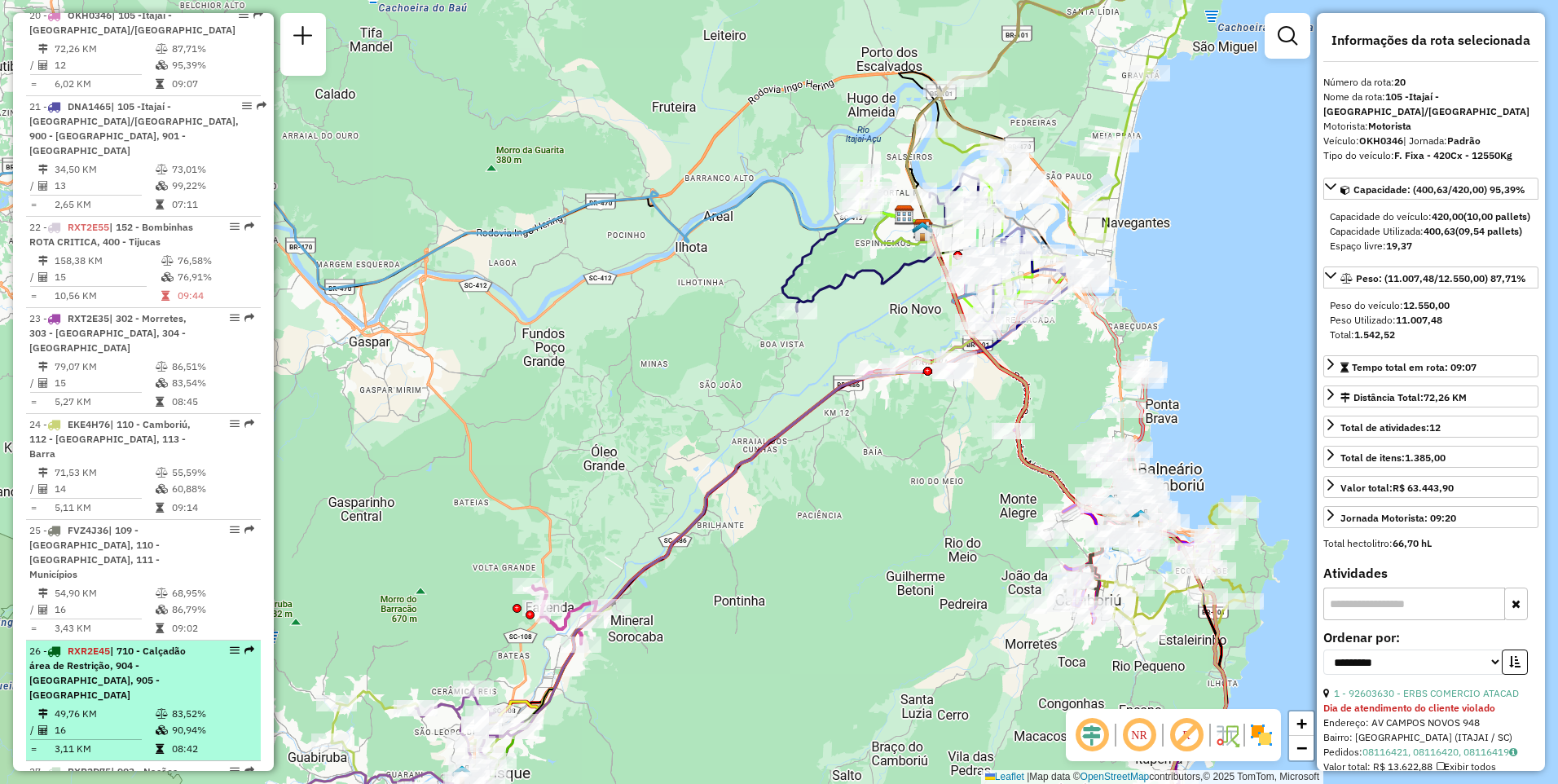
drag, startPoint x: 168, startPoint y: 563, endPoint x: 99, endPoint y: 552, distance: 69.9
click at [99, 645] on span "| 710 - Calçadão área de Restrição, 904 - Balneário Centro, 905 - Balneário Sul" at bounding box center [107, 673] width 156 height 56
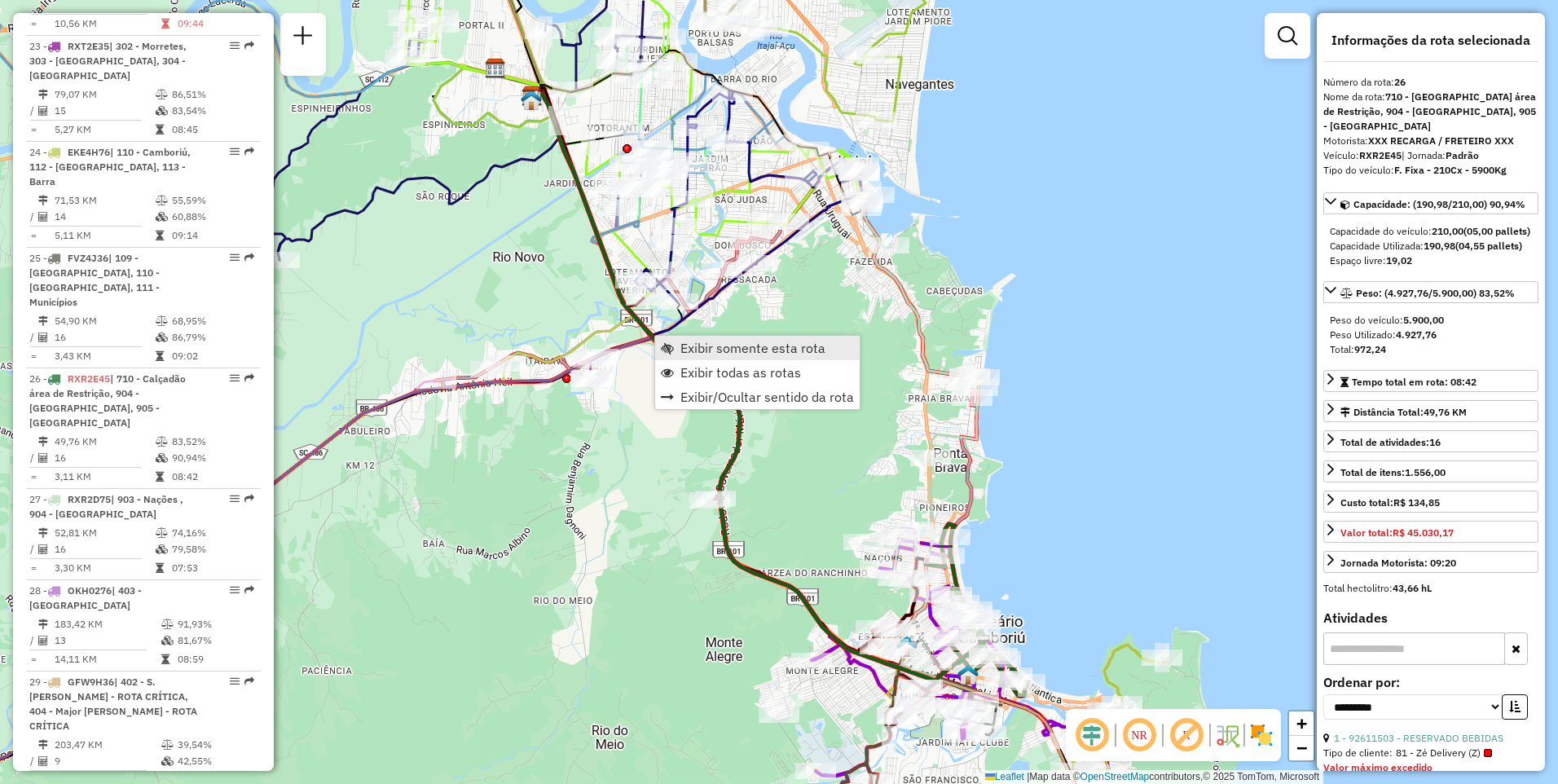
scroll to position [3128, 0]
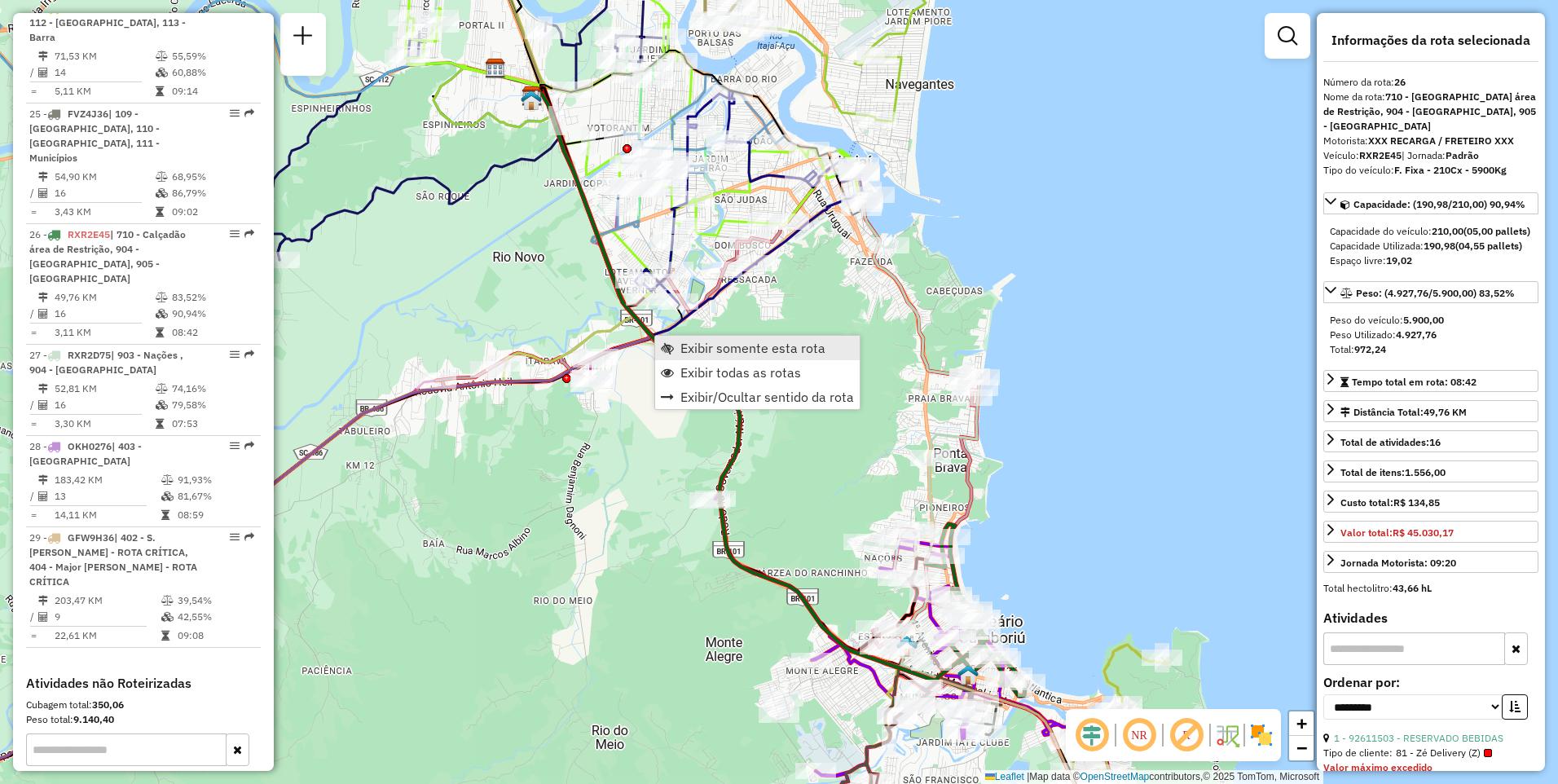
click at [691, 353] on span "Exibir somente esta rota" at bounding box center [754, 347] width 145 height 13
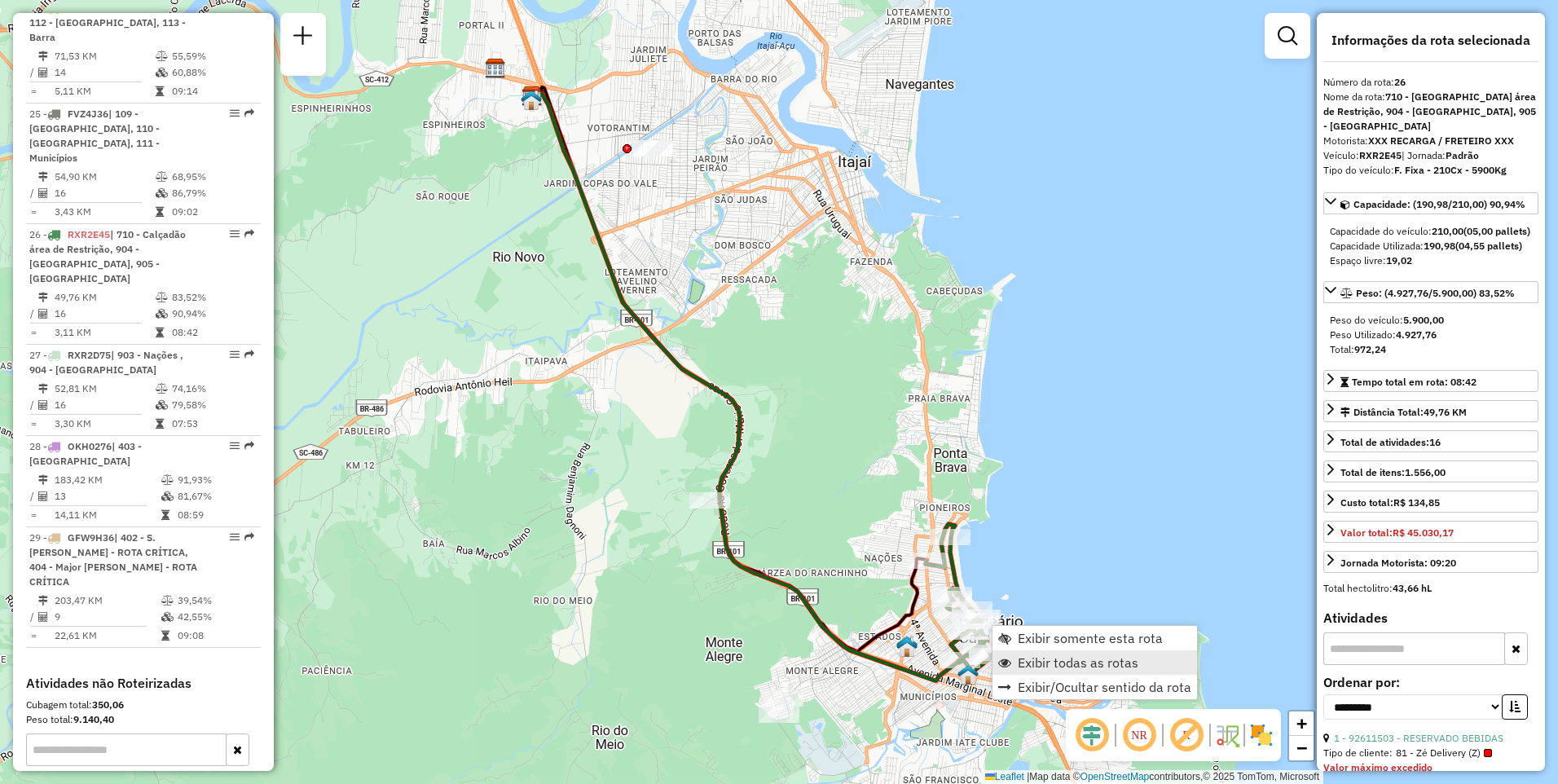
click at [1038, 668] on span "Exibir todas as rotas" at bounding box center [1078, 662] width 120 height 13
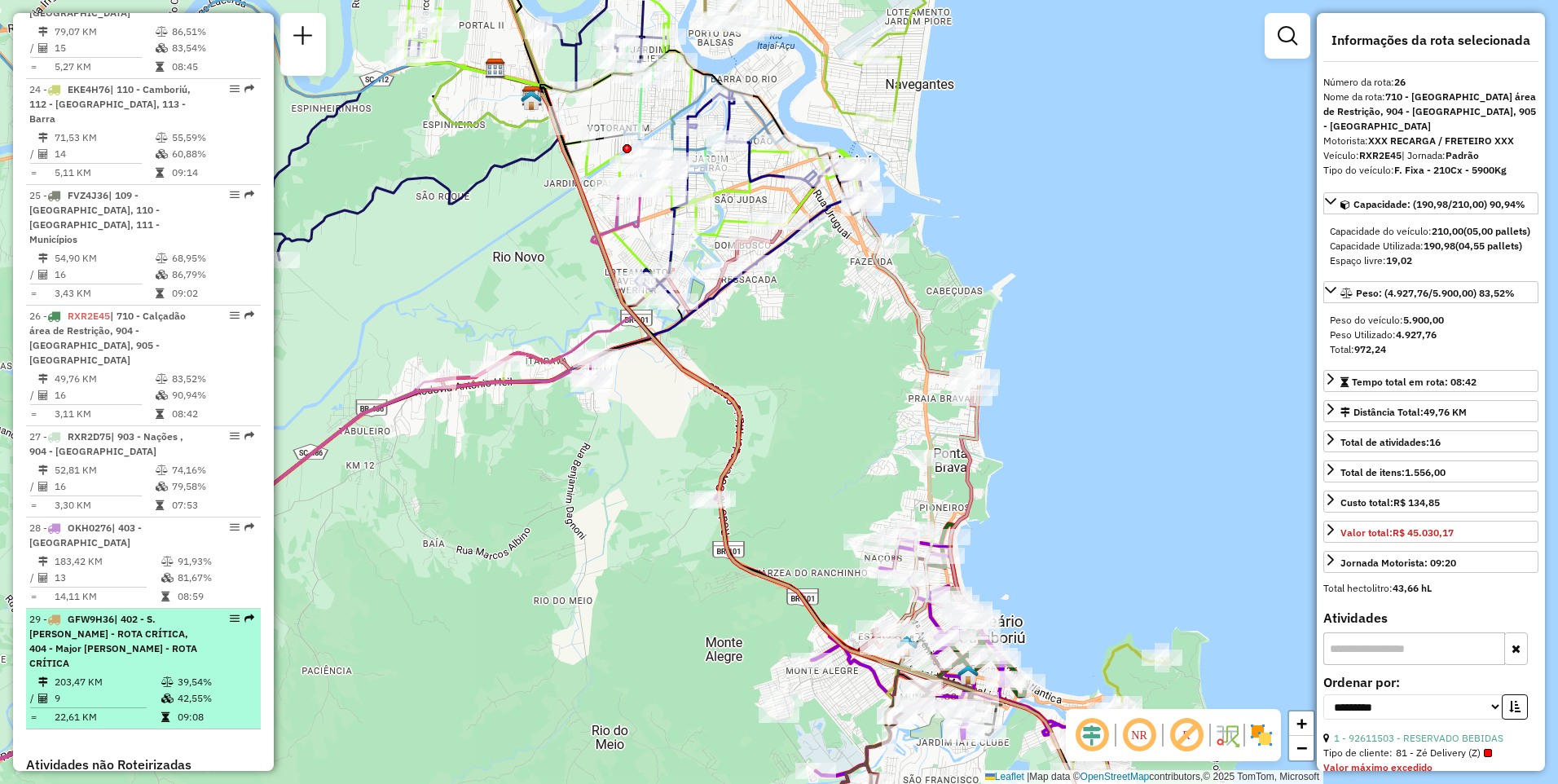
scroll to position [2883, 0]
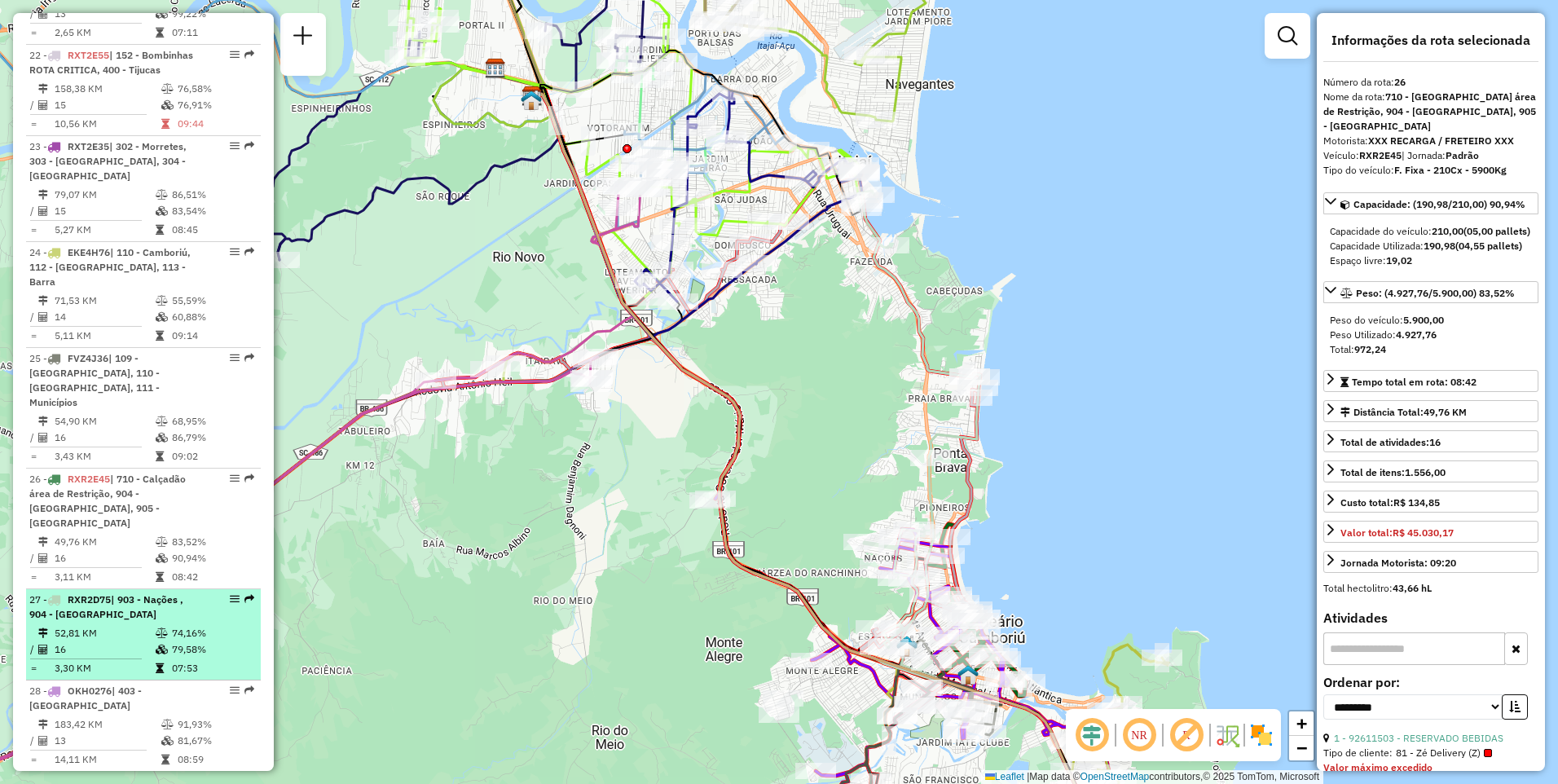
drag, startPoint x: 61, startPoint y: 456, endPoint x: 137, endPoint y: 461, distance: 76.2
click at [137, 592] on div "27 - RXR2D75 | 903 - Nações , 904 - Balneário Centro" at bounding box center [115, 606] width 173 height 29
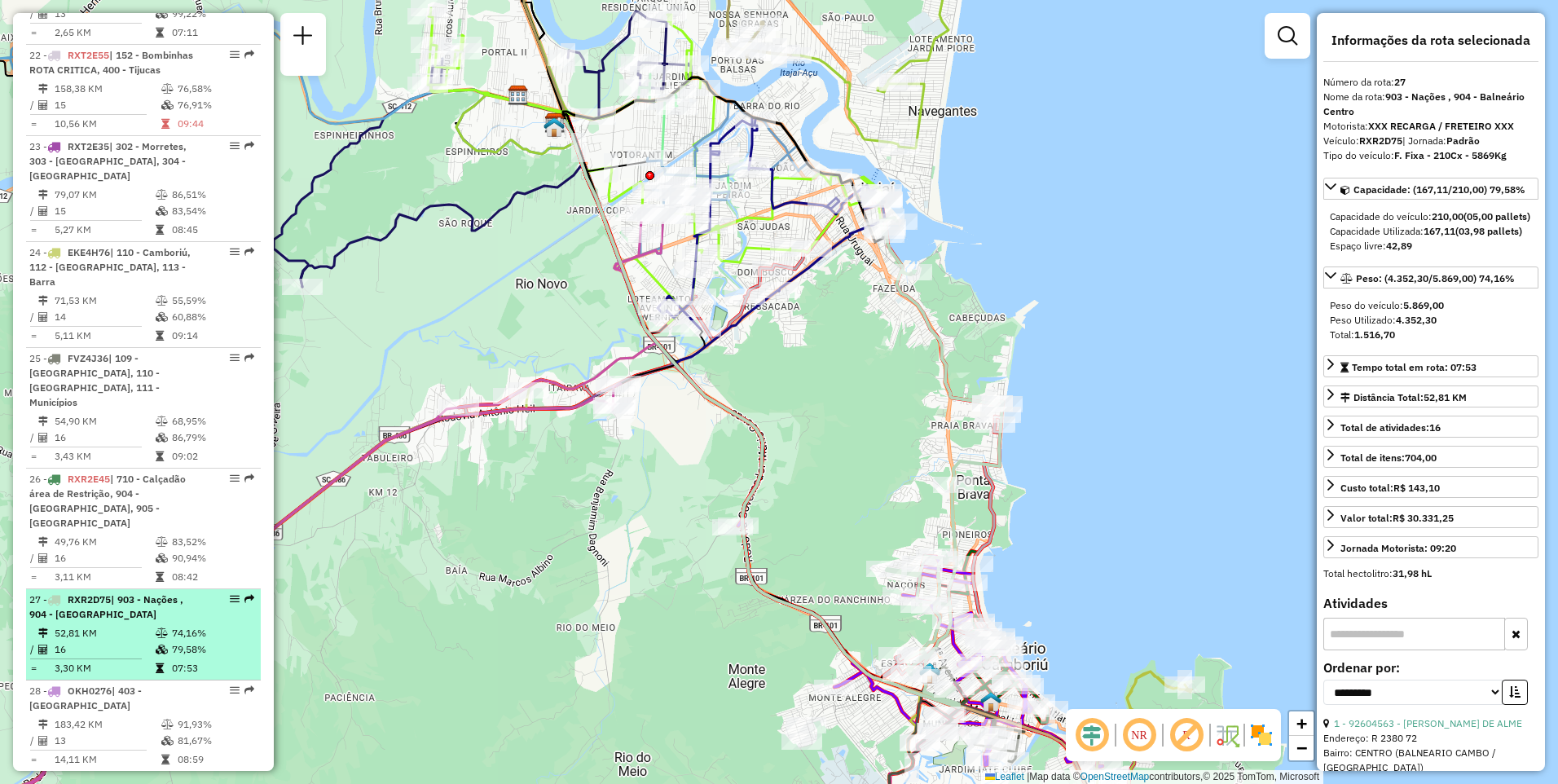
click at [137, 592] on div "27 - RXR2D75 | 903 - Nações , 904 - Balneário Centro" at bounding box center [115, 606] width 173 height 29
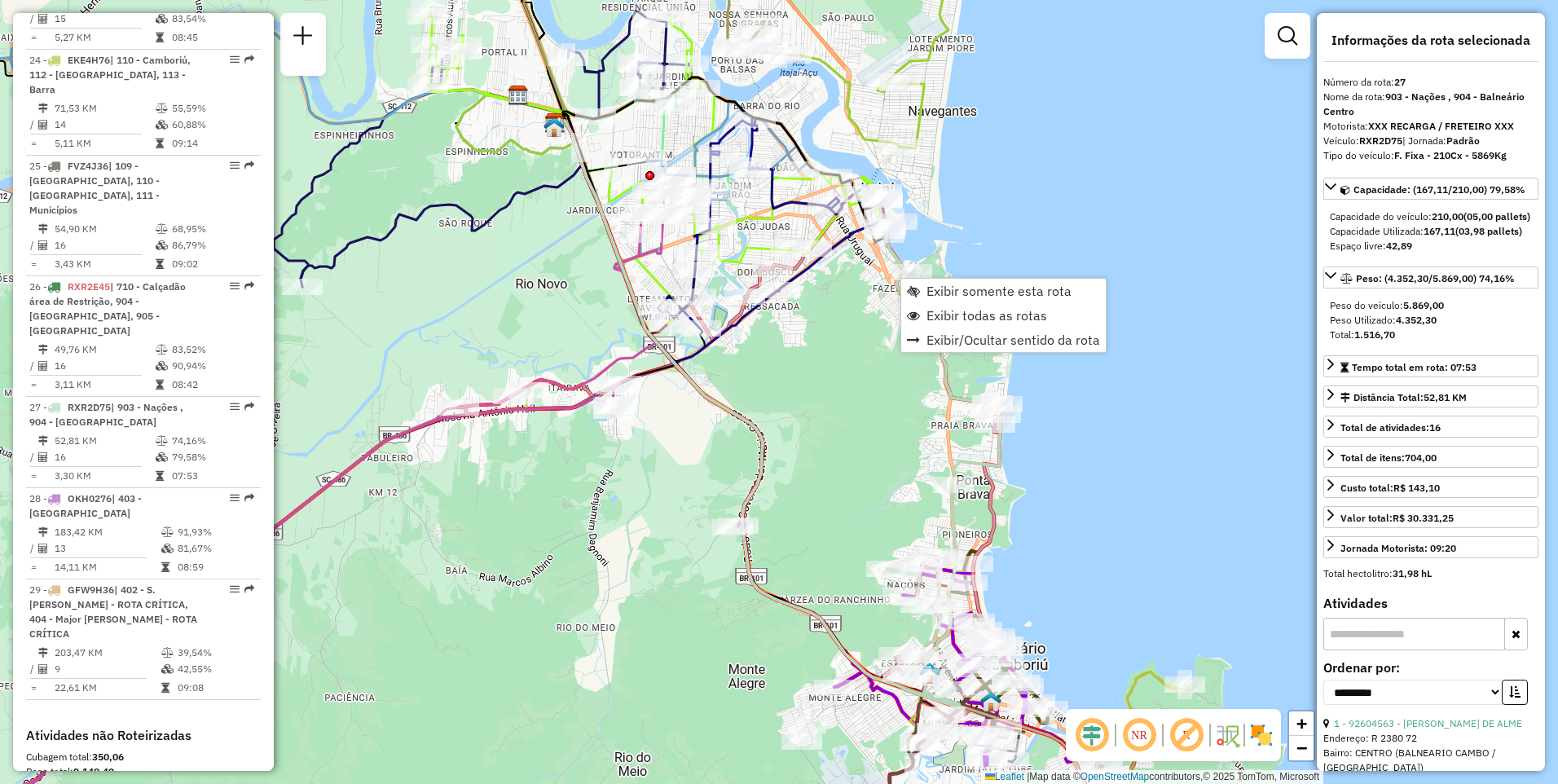
scroll to position [3128, 0]
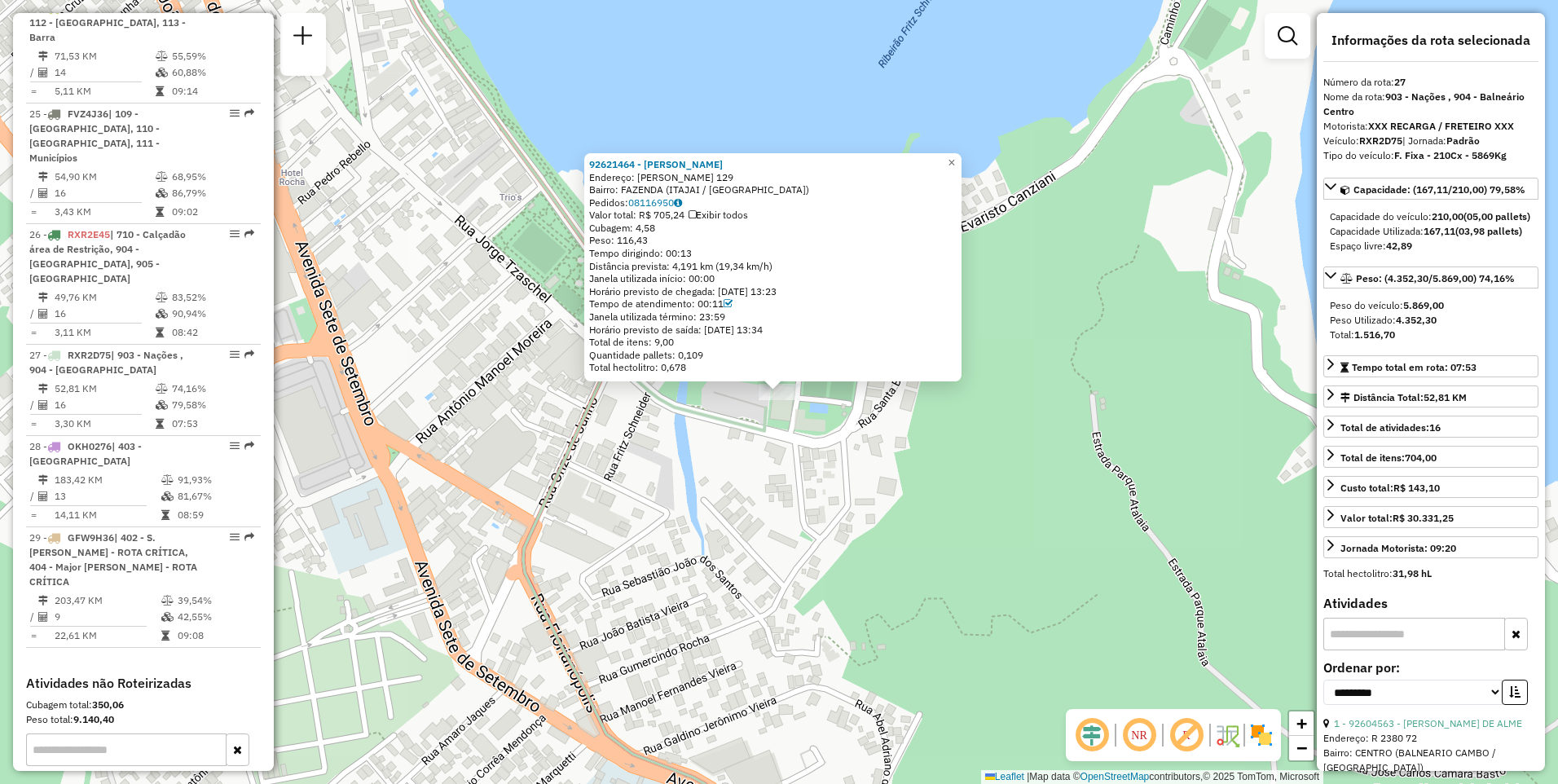
click at [826, 408] on div "92621464 - JUSENIR VELASCO SILV Endereço: ERNESTO SCHNEIDER 129 Bairro: FAZENDA…" at bounding box center [779, 392] width 1558 height 784
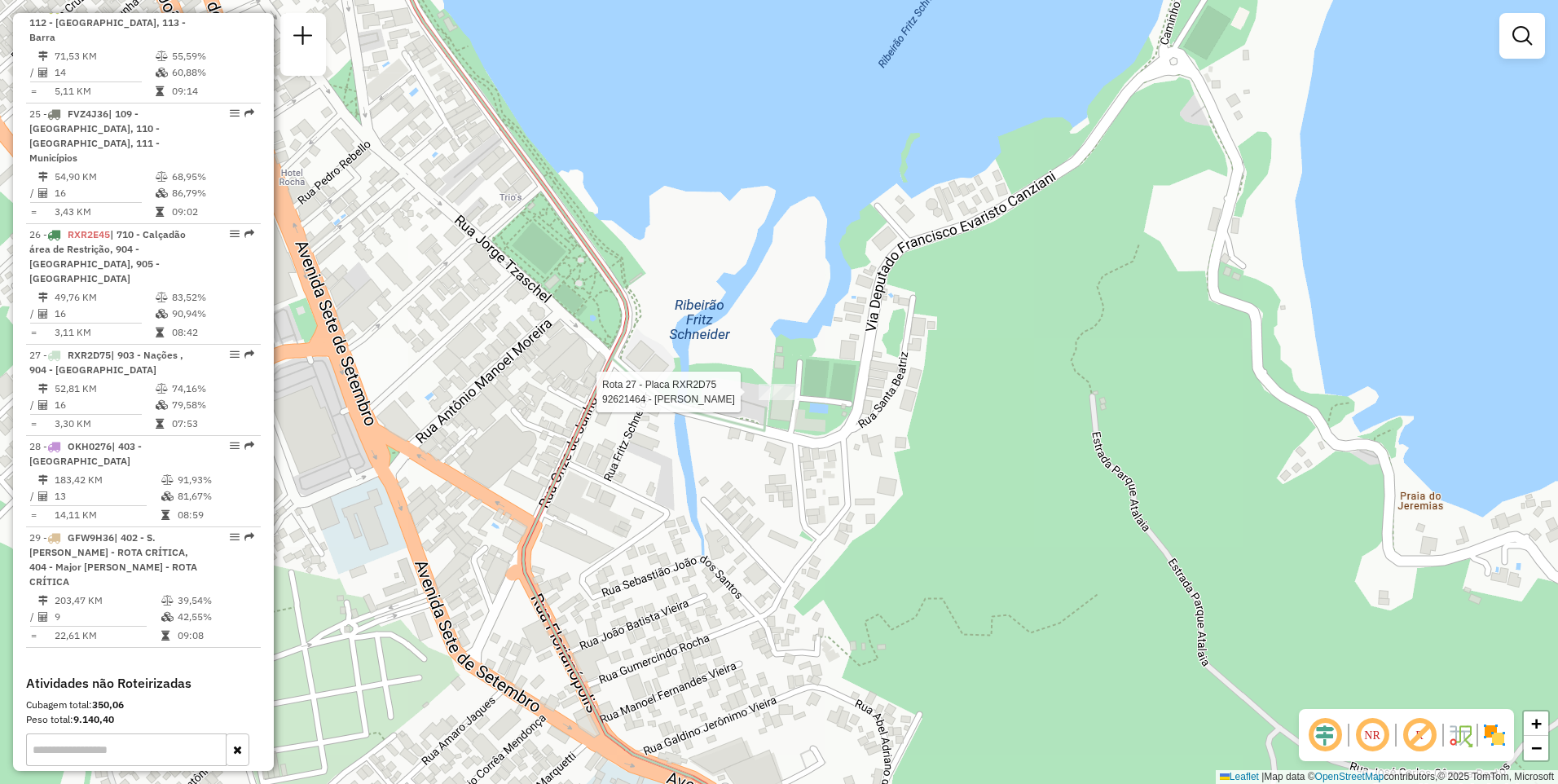
select select "**********"
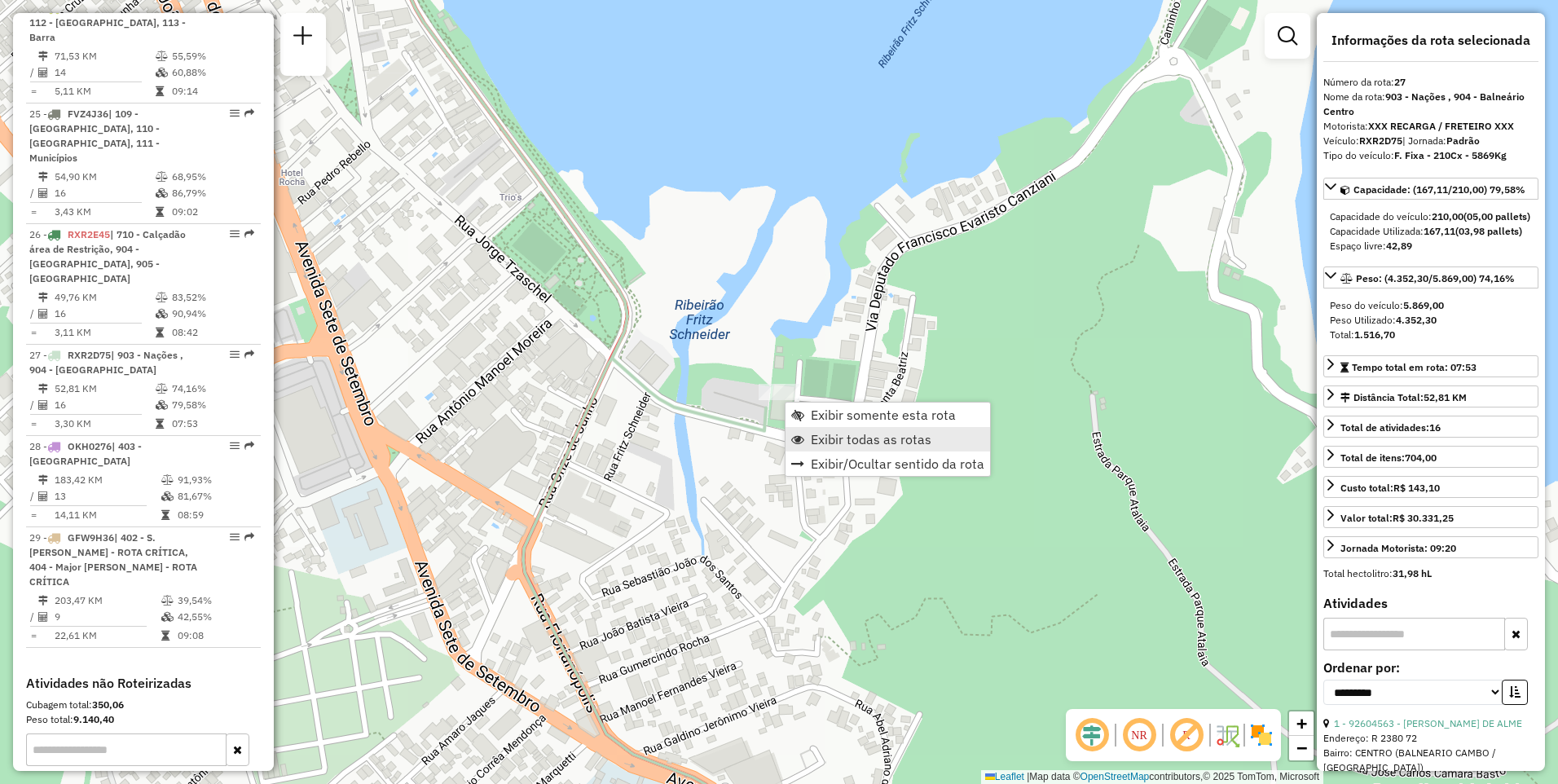
click at [840, 446] on span "Exibir todas as rotas" at bounding box center [871, 439] width 120 height 13
click at [838, 406] on span "Exibir somente esta rota" at bounding box center [881, 404] width 145 height 13
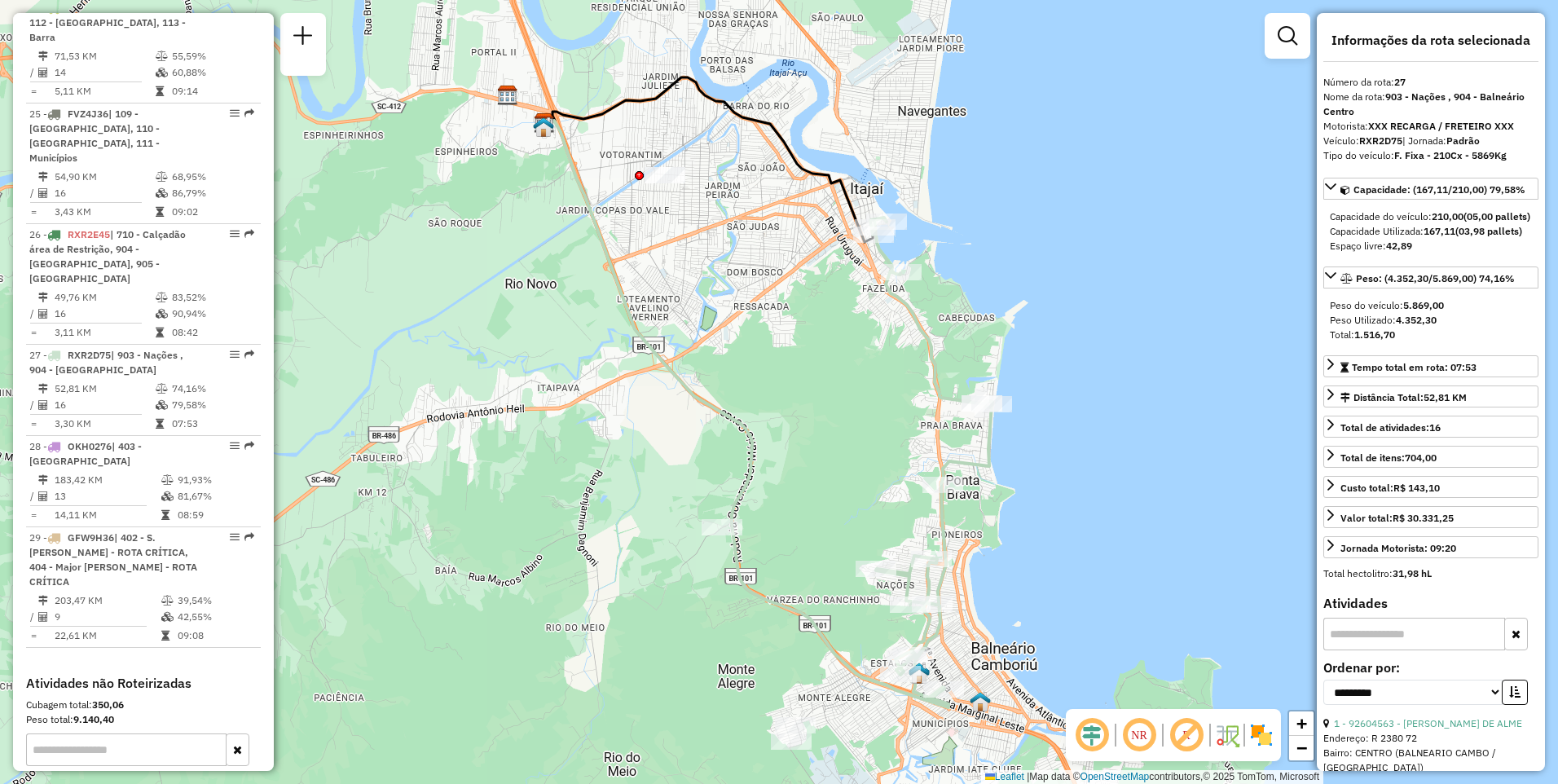
drag, startPoint x: 947, startPoint y: 324, endPoint x: 1025, endPoint y: 383, distance: 97.8
click at [1025, 383] on div "Janela de atendimento Grade de atendimento Capacidade Transportadoras Veículos …" at bounding box center [779, 392] width 1558 height 784
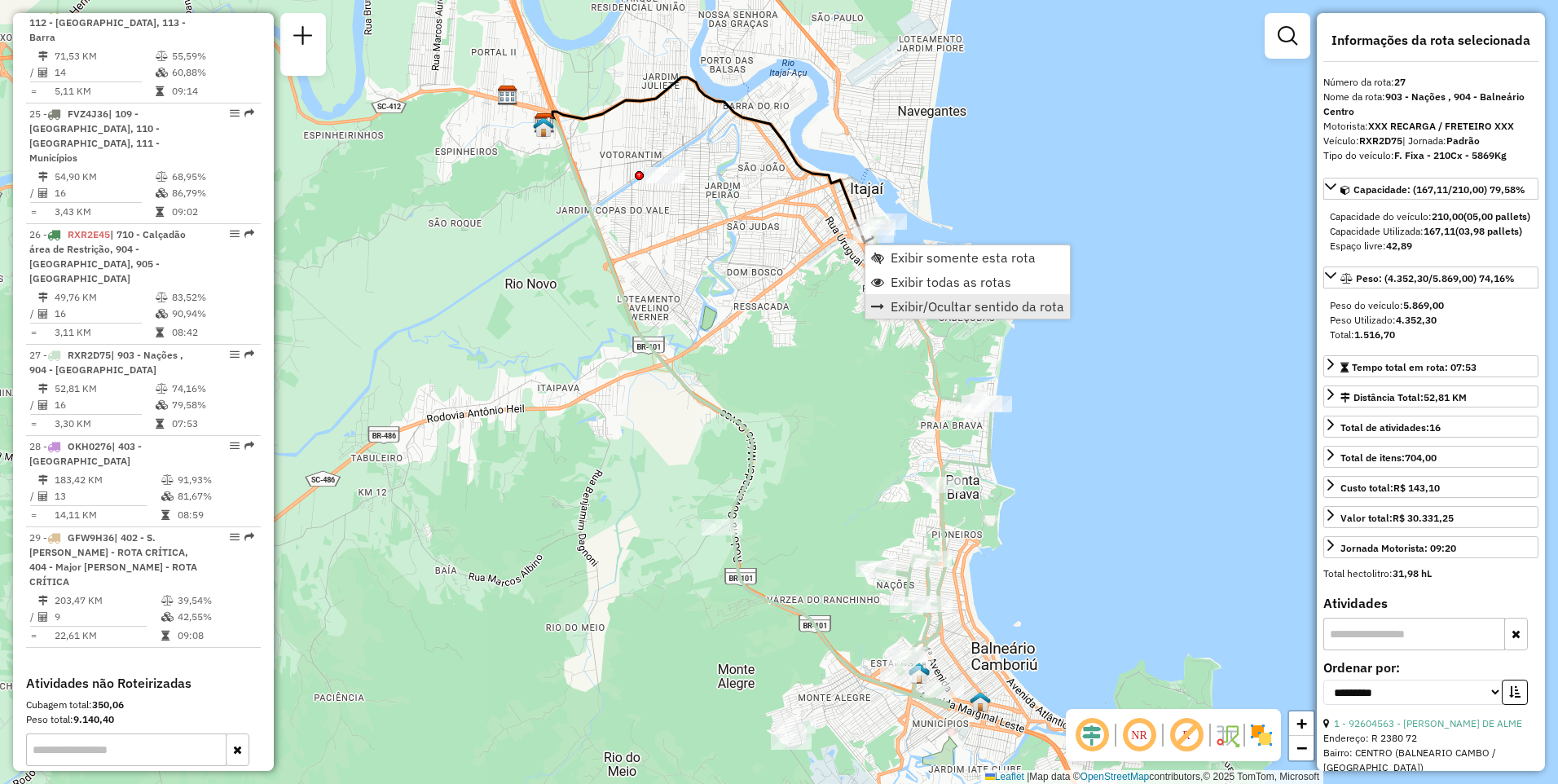
click at [903, 294] on link "Exibir/Ocultar sentido da rota" at bounding box center [969, 306] width 205 height 25
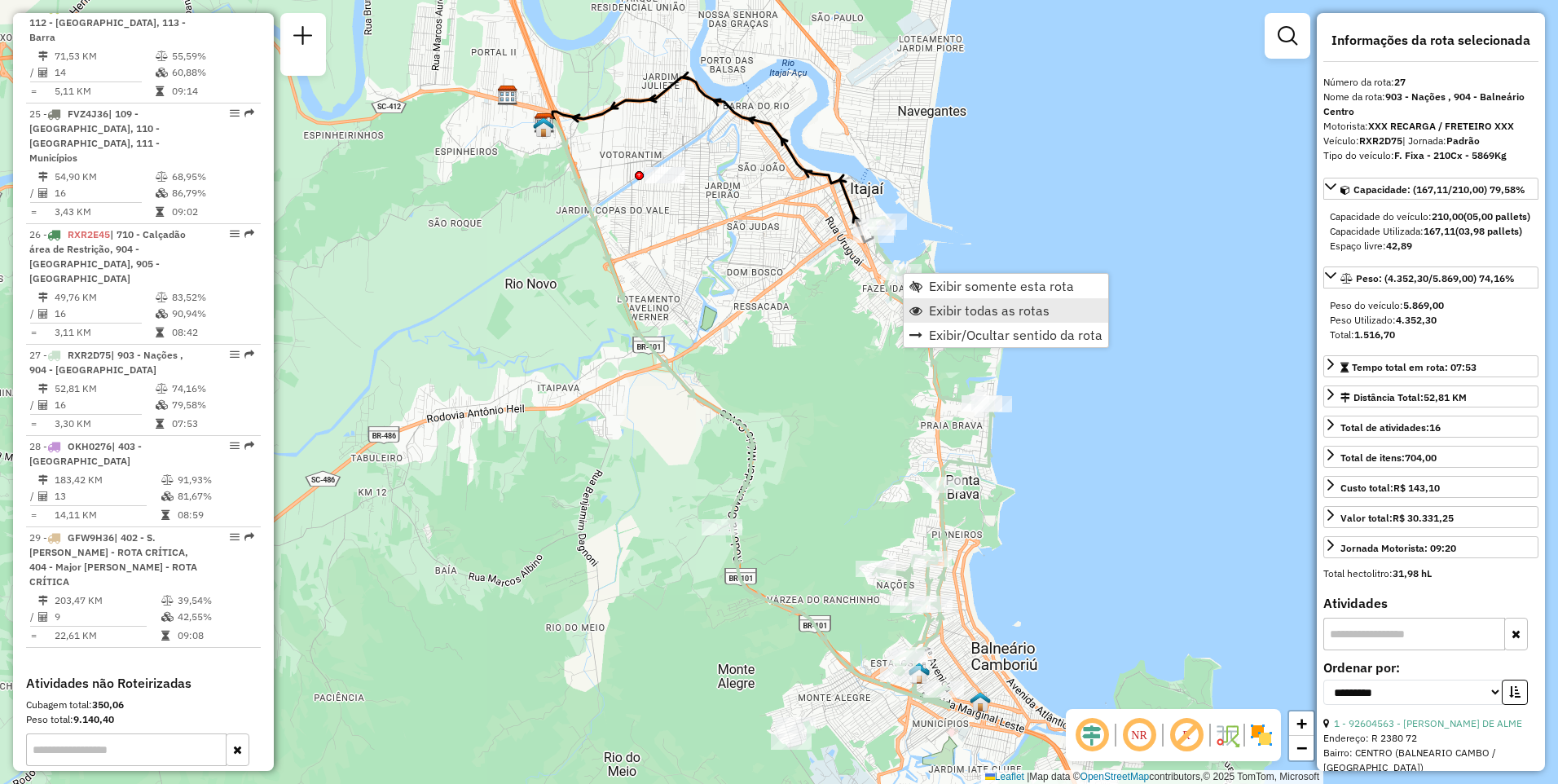
click at [925, 306] on link "Exibir todas as rotas" at bounding box center [1006, 310] width 205 height 25
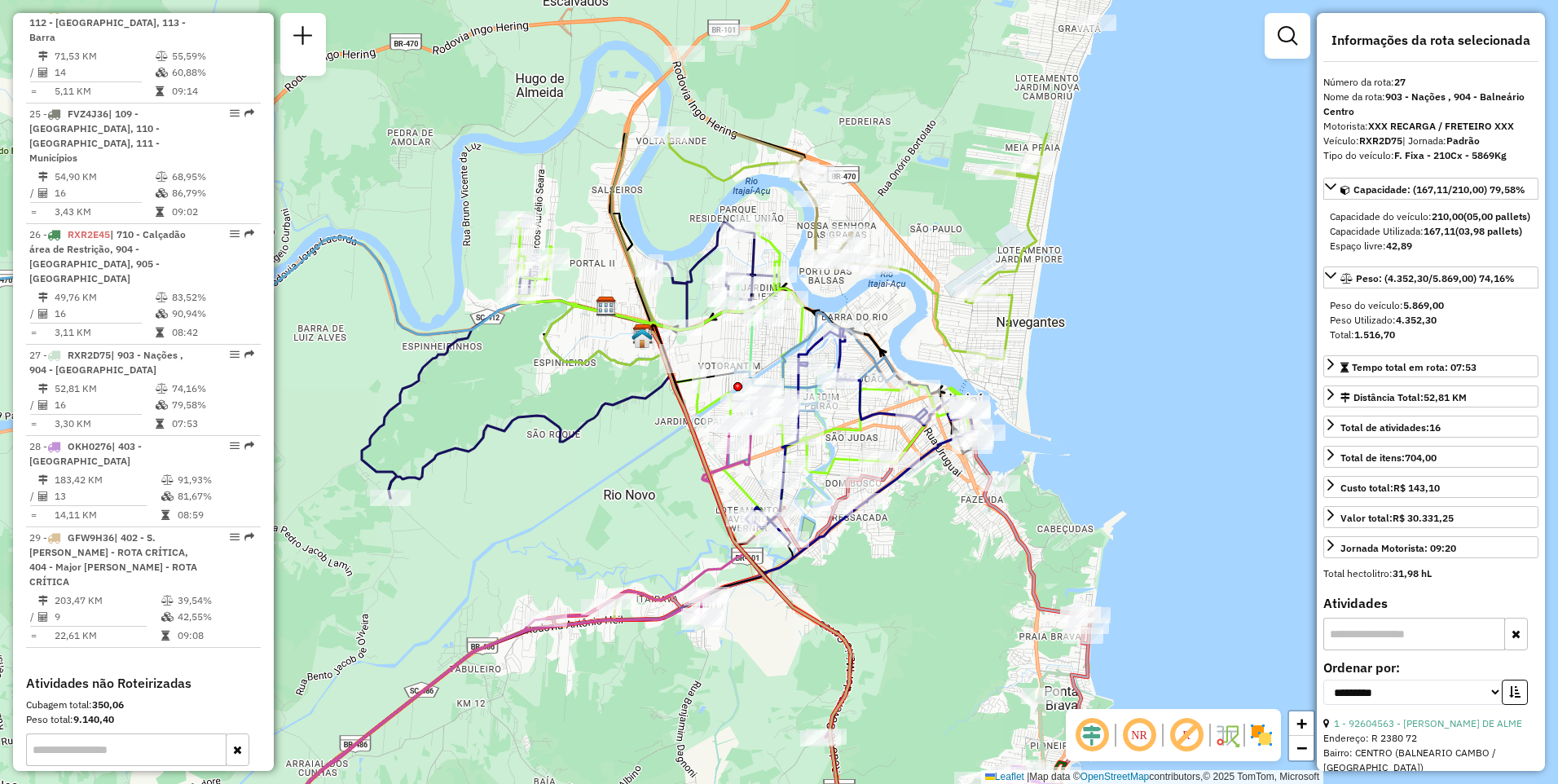
drag, startPoint x: 821, startPoint y: 126, endPoint x: 914, endPoint y: 312, distance: 208.0
click at [914, 312] on div "Janela de atendimento Grade de atendimento Capacidade Transportadoras Veículos …" at bounding box center [779, 392] width 1558 height 784
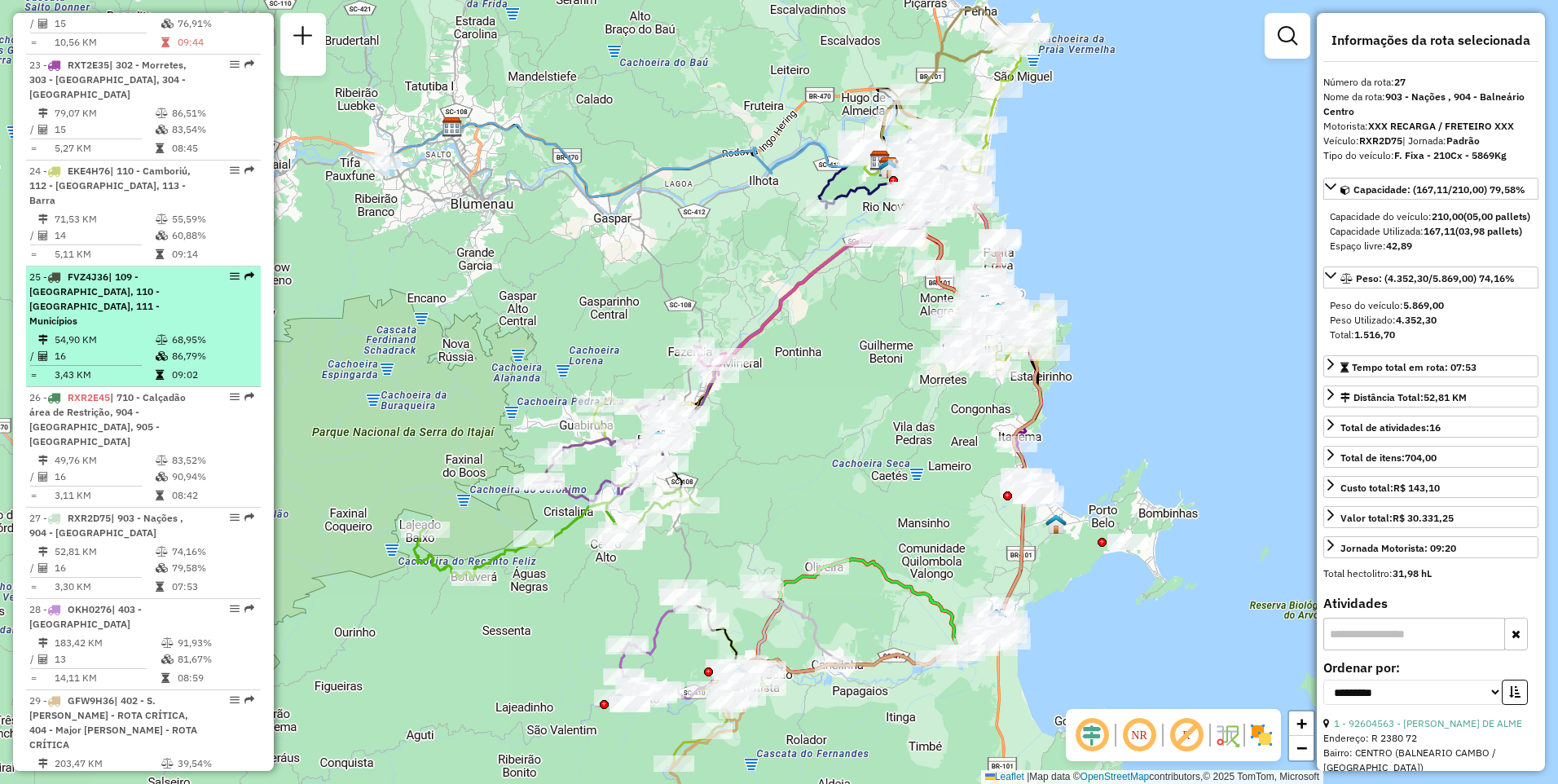
scroll to position [2721, 0]
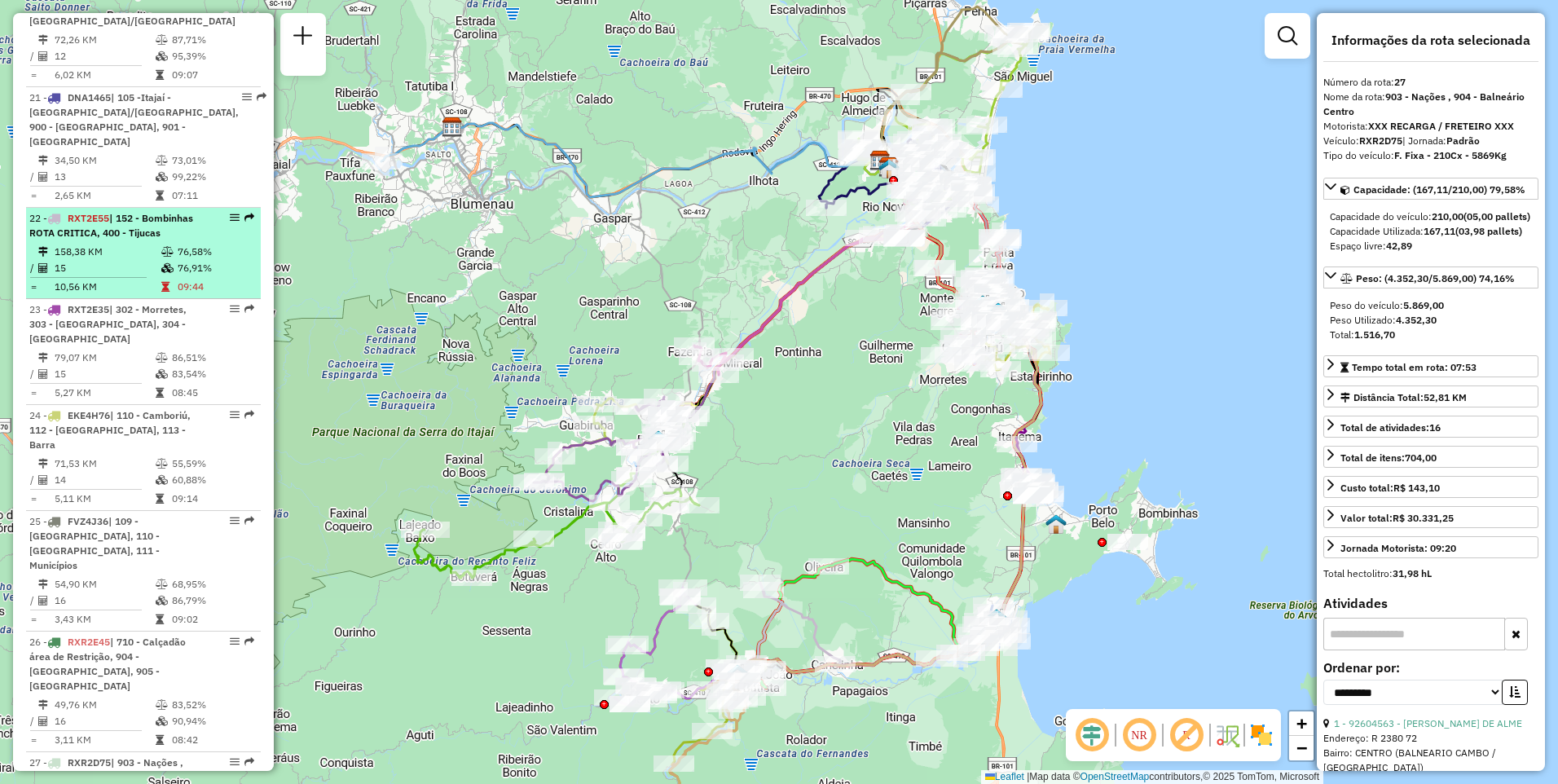
drag, startPoint x: 134, startPoint y: 151, endPoint x: 81, endPoint y: 131, distance: 56.6
click at [81, 212] on span "RXT2E55" at bounding box center [89, 218] width 42 height 12
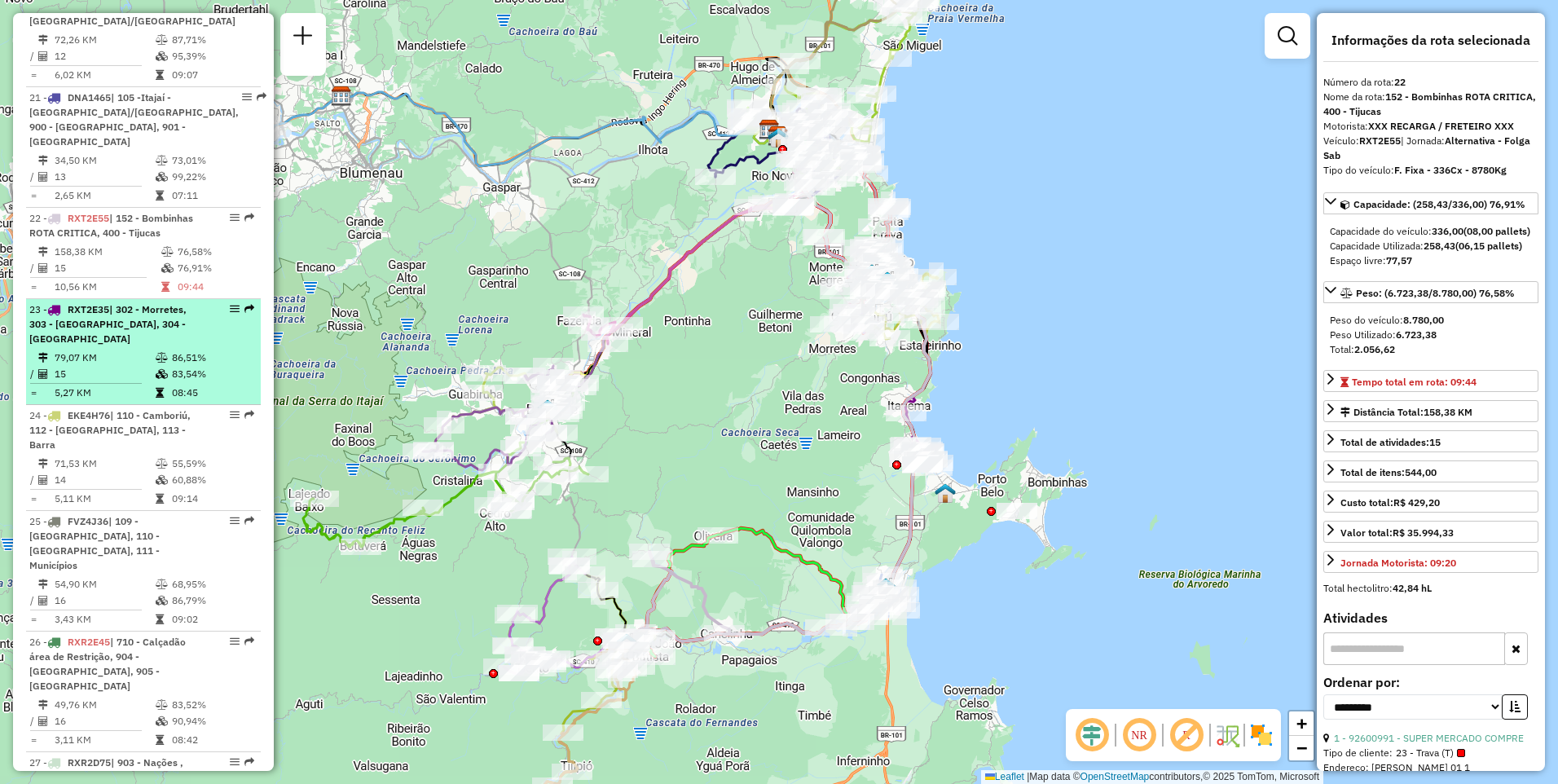
drag, startPoint x: 121, startPoint y: 279, endPoint x: 129, endPoint y: 254, distance: 26.2
click at [129, 349] on td "79,07 KM" at bounding box center [105, 357] width 102 height 16
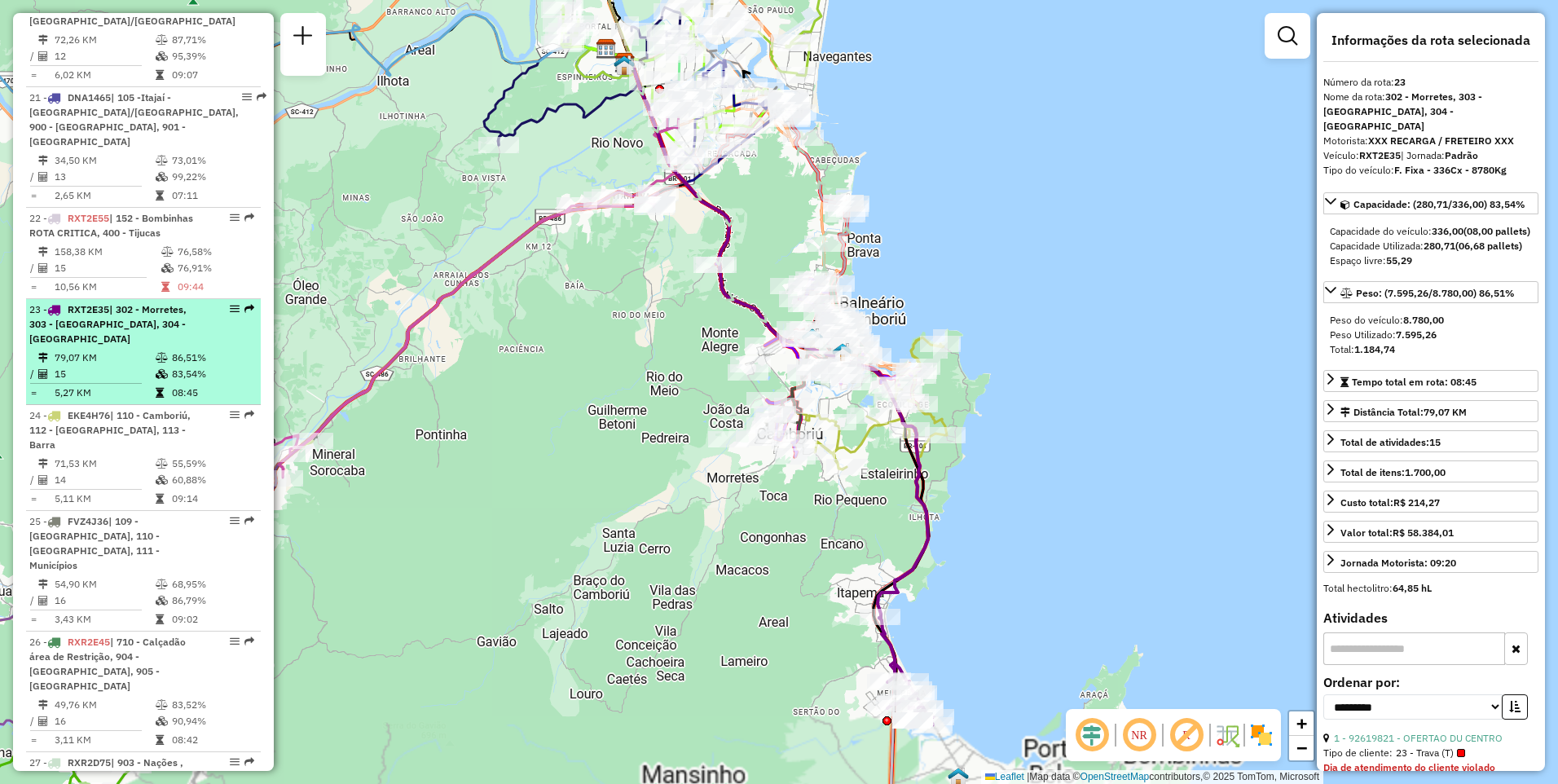
click at [129, 349] on td "79,07 KM" at bounding box center [105, 357] width 102 height 16
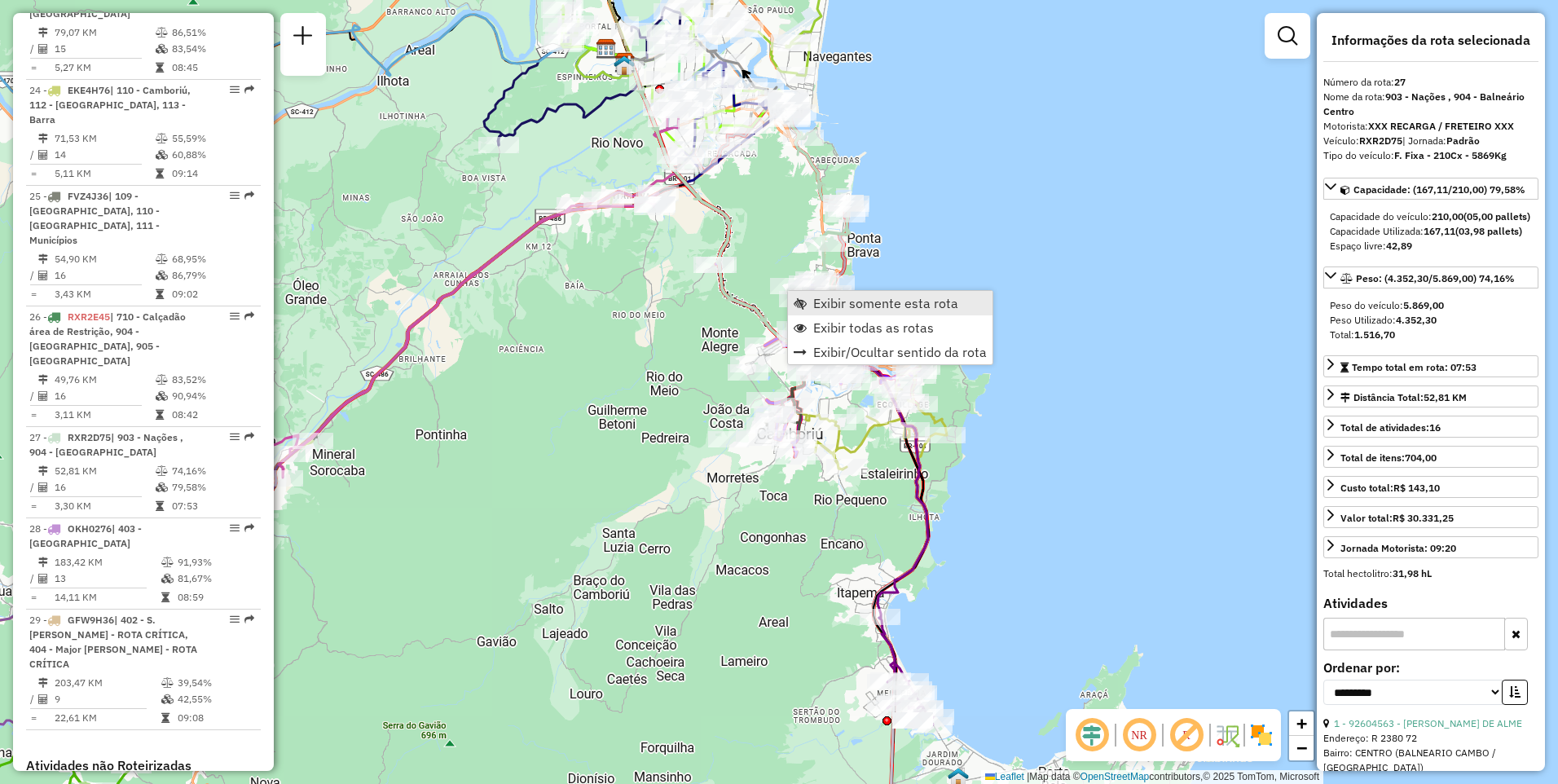
scroll to position [3128, 0]
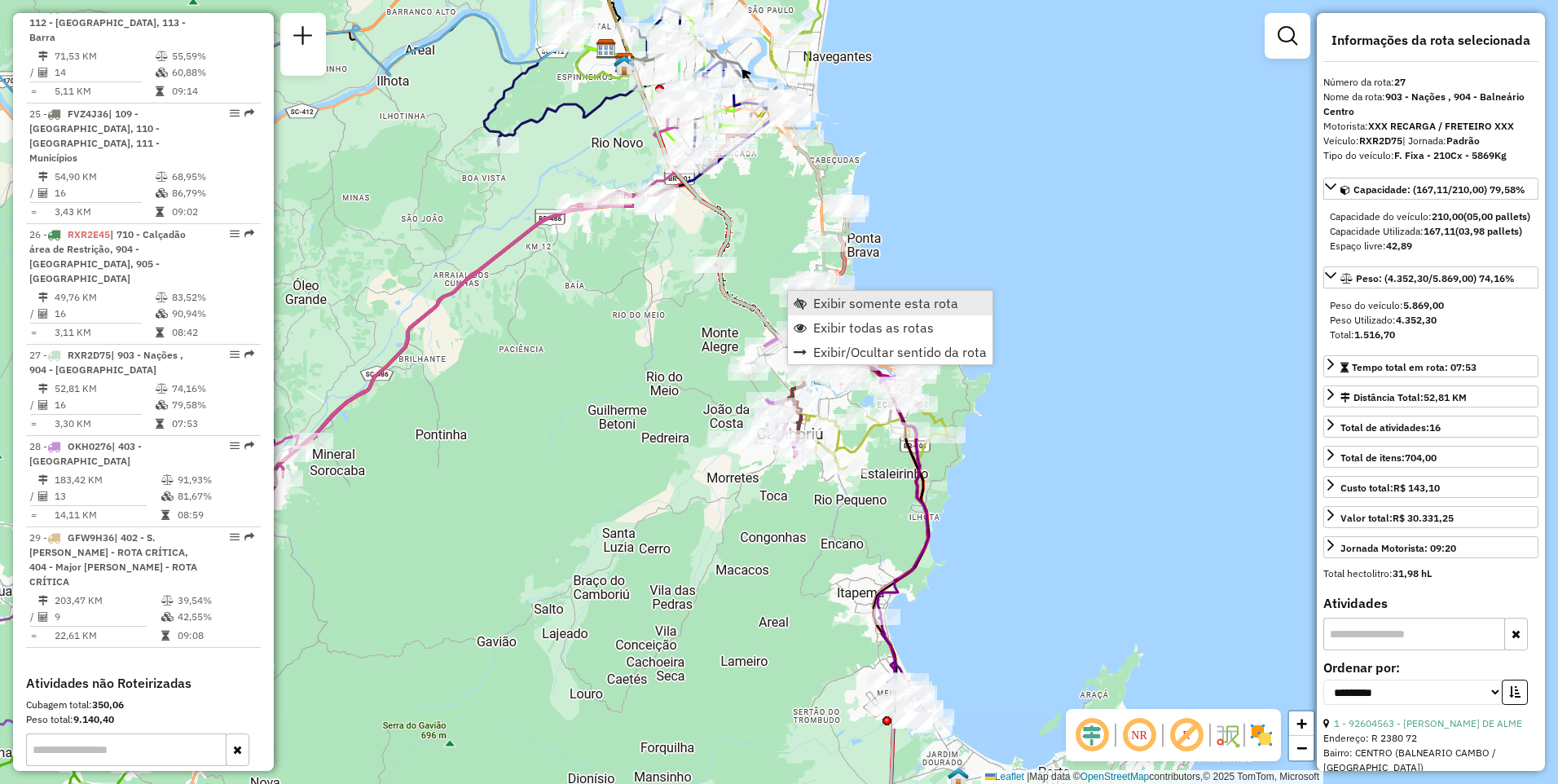
click at [845, 303] on span "Exibir somente esta rota" at bounding box center [886, 302] width 145 height 13
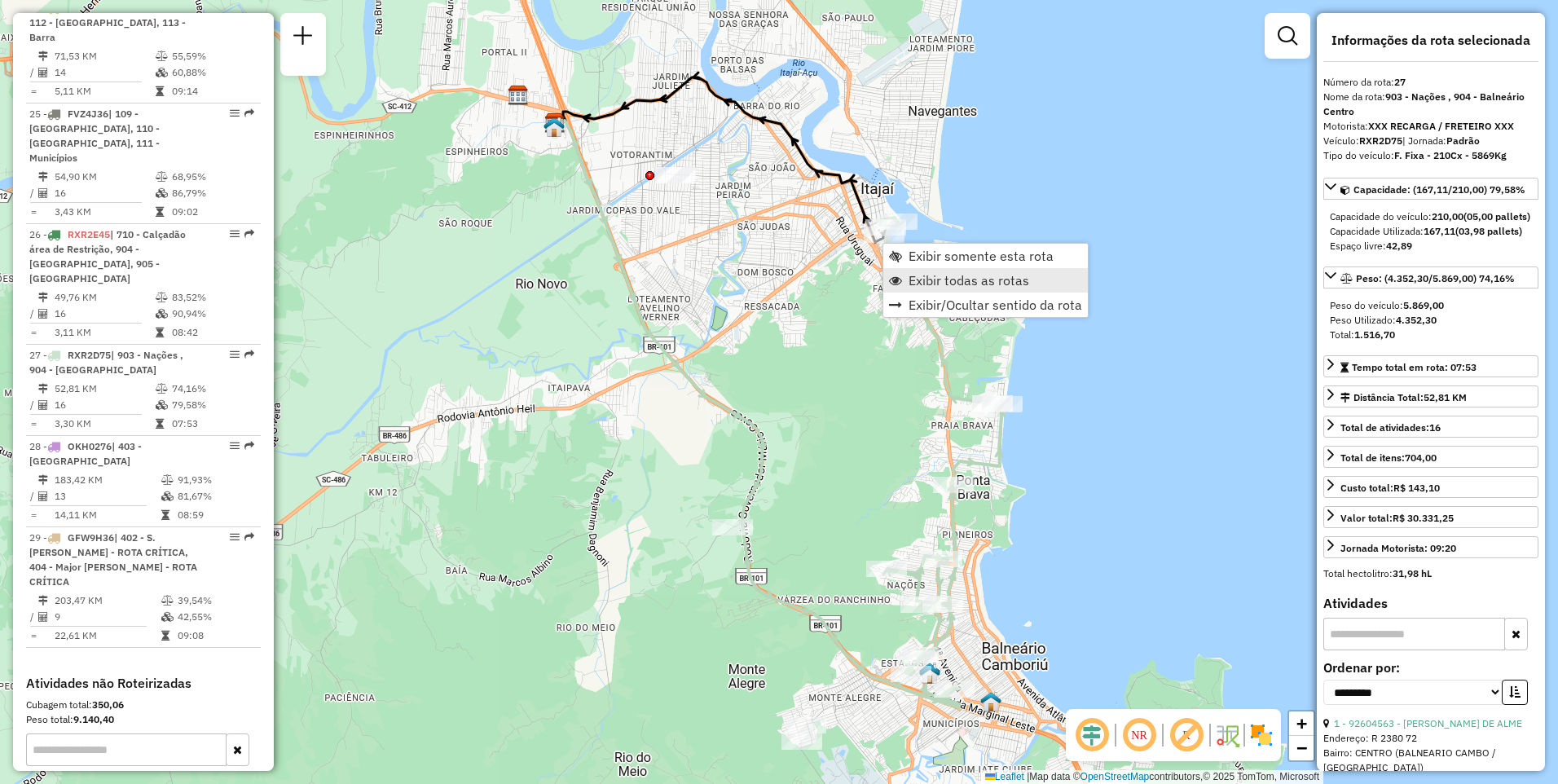
click at [929, 287] on span "Exibir todas as rotas" at bounding box center [969, 280] width 120 height 13
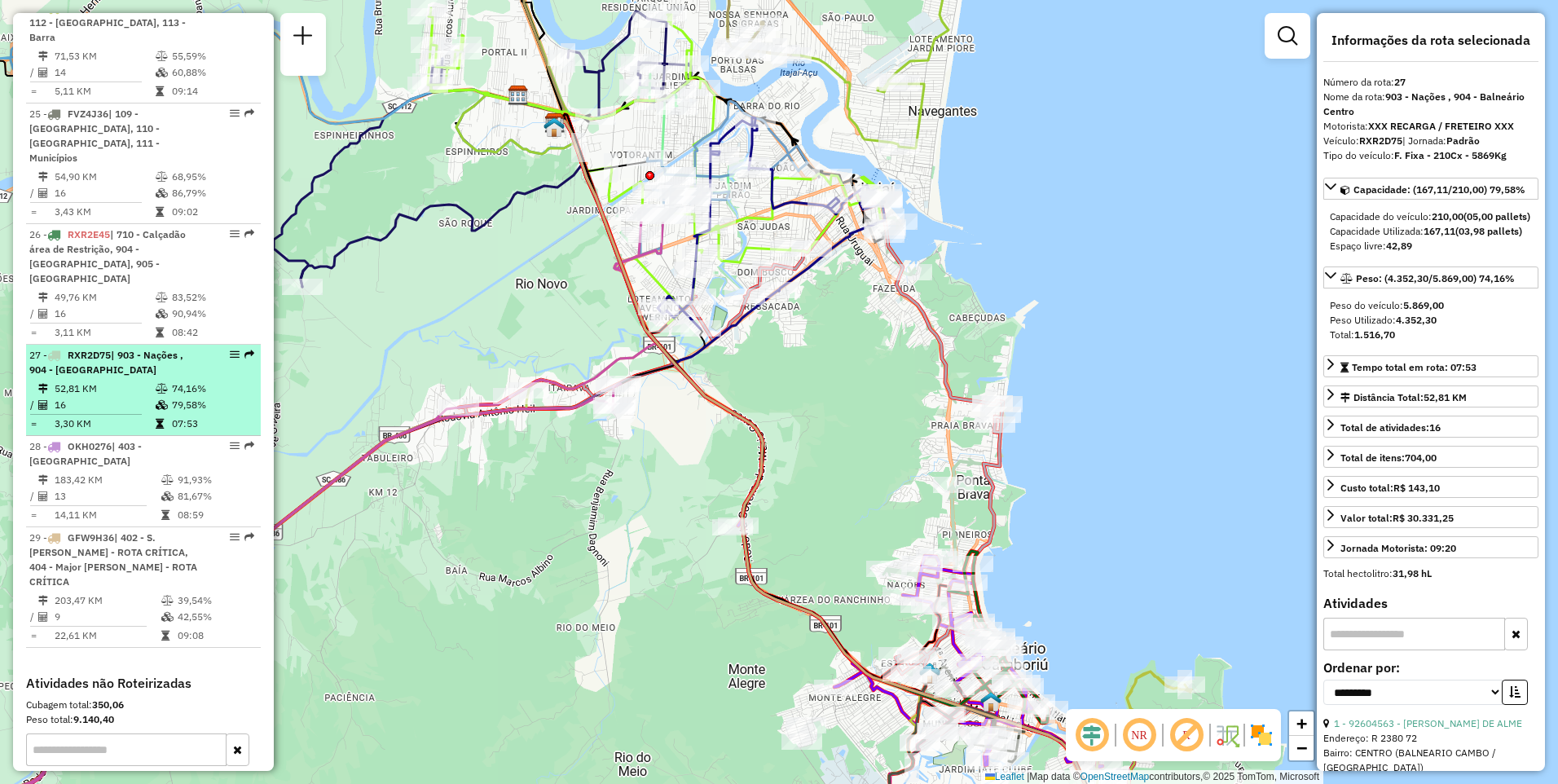
scroll to position [2803, 0]
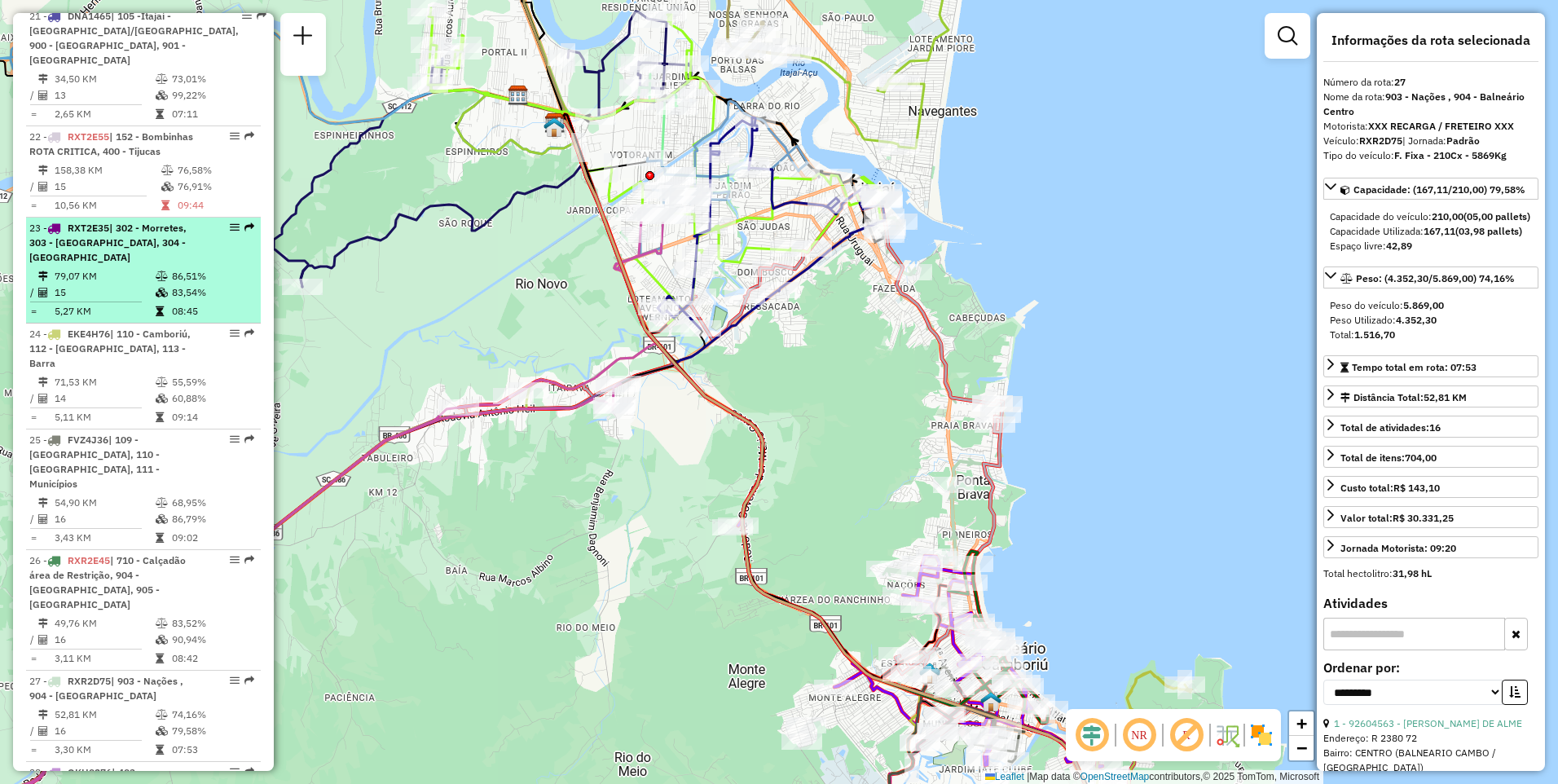
click at [146, 268] on td "79,07 KM" at bounding box center [105, 276] width 102 height 16
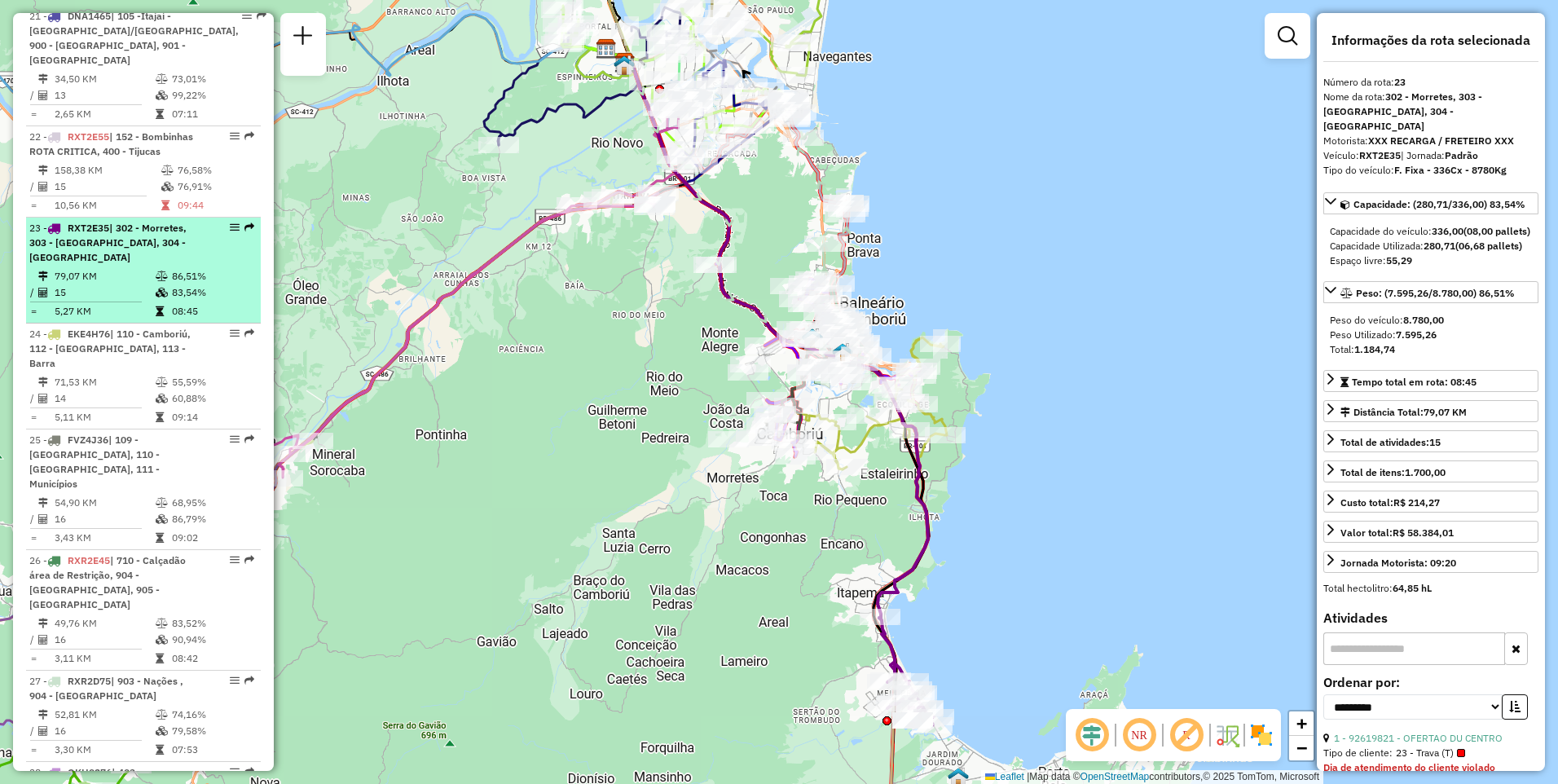
click at [146, 268] on td "79,07 KM" at bounding box center [105, 276] width 102 height 16
click at [147, 268] on td "79,07 KM" at bounding box center [105, 276] width 102 height 16
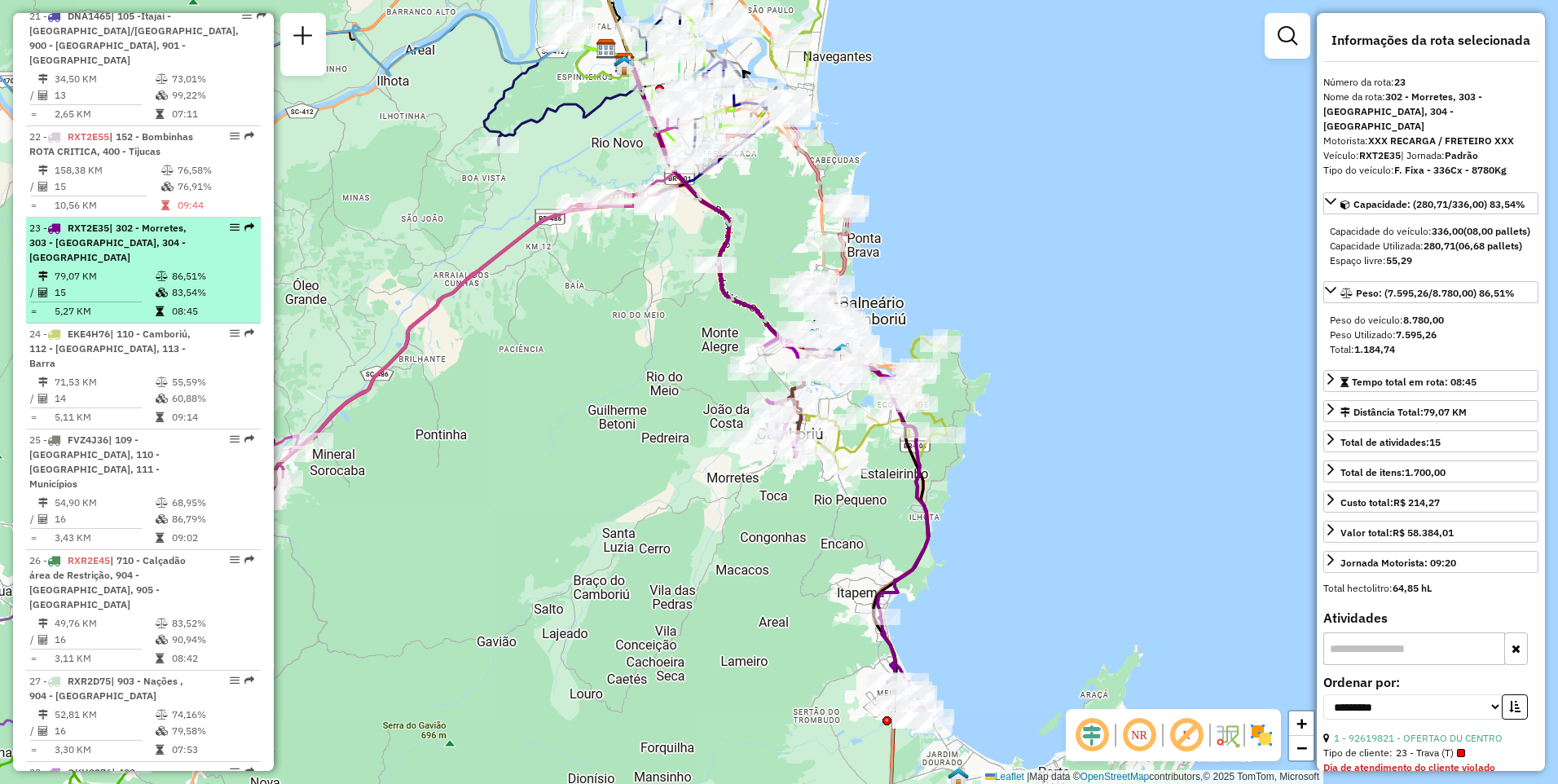
click at [147, 268] on td "79,07 KM" at bounding box center [105, 276] width 102 height 16
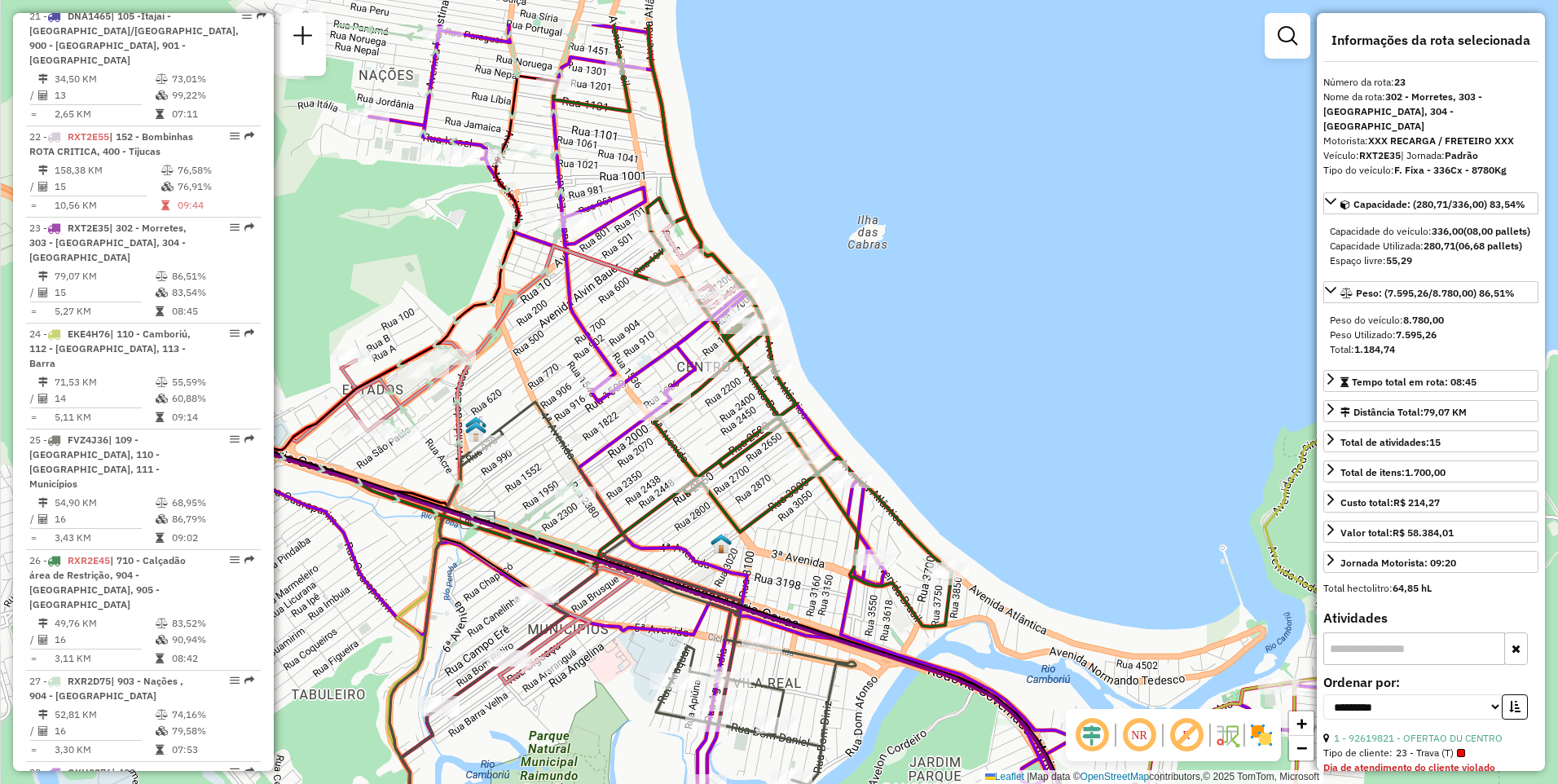
drag, startPoint x: 627, startPoint y: 288, endPoint x: 842, endPoint y: 390, distance: 238.0
click at [842, 390] on div "Janela de atendimento Grade de atendimento Capacidade Transportadoras Veículos …" at bounding box center [779, 392] width 1558 height 784
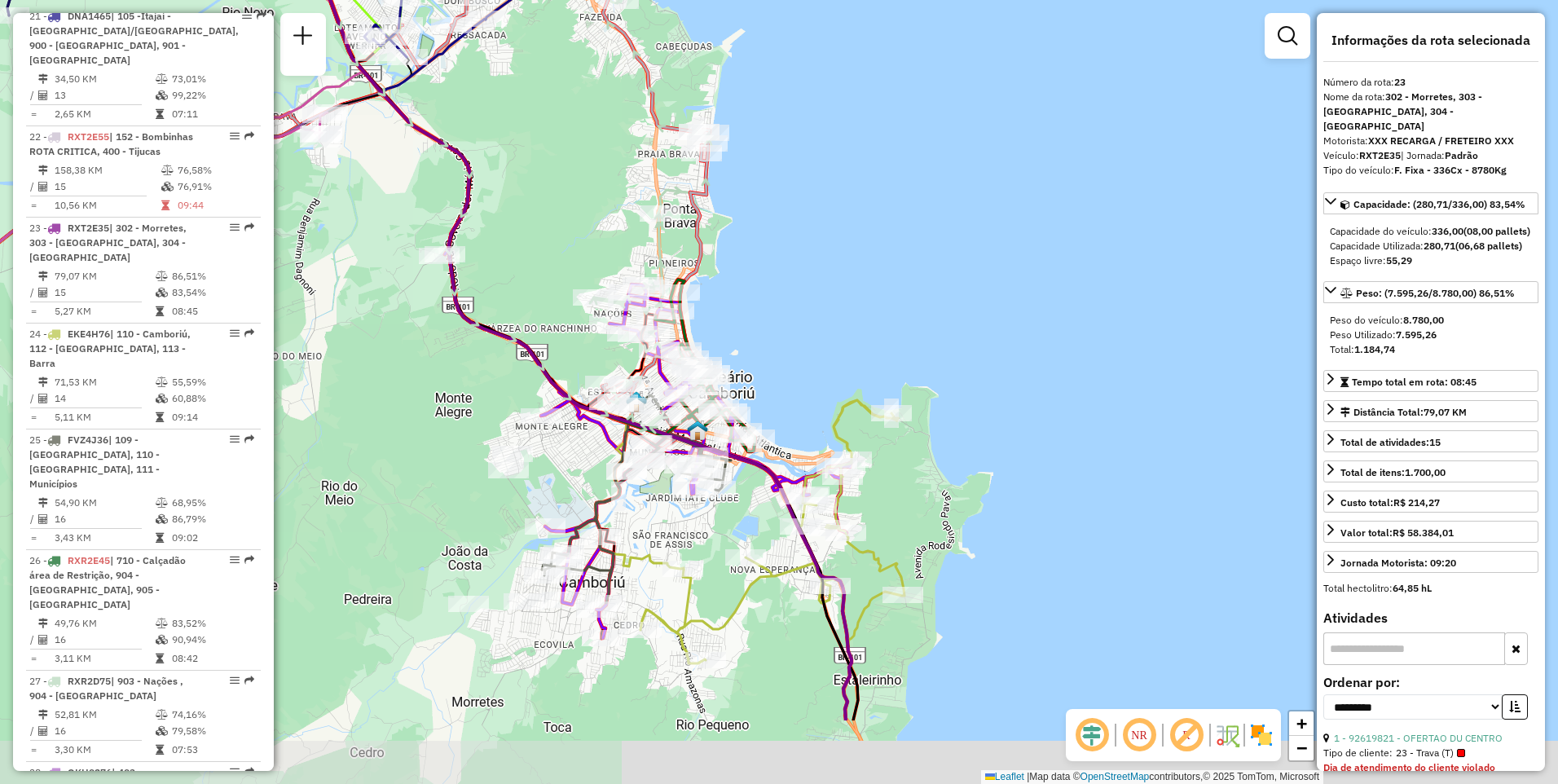
drag, startPoint x: 867, startPoint y: 521, endPoint x: 864, endPoint y: 447, distance: 74.1
click at [864, 447] on div "Janela de atendimento Grade de atendimento Capacidade Transportadoras Veículos …" at bounding box center [779, 392] width 1558 height 784
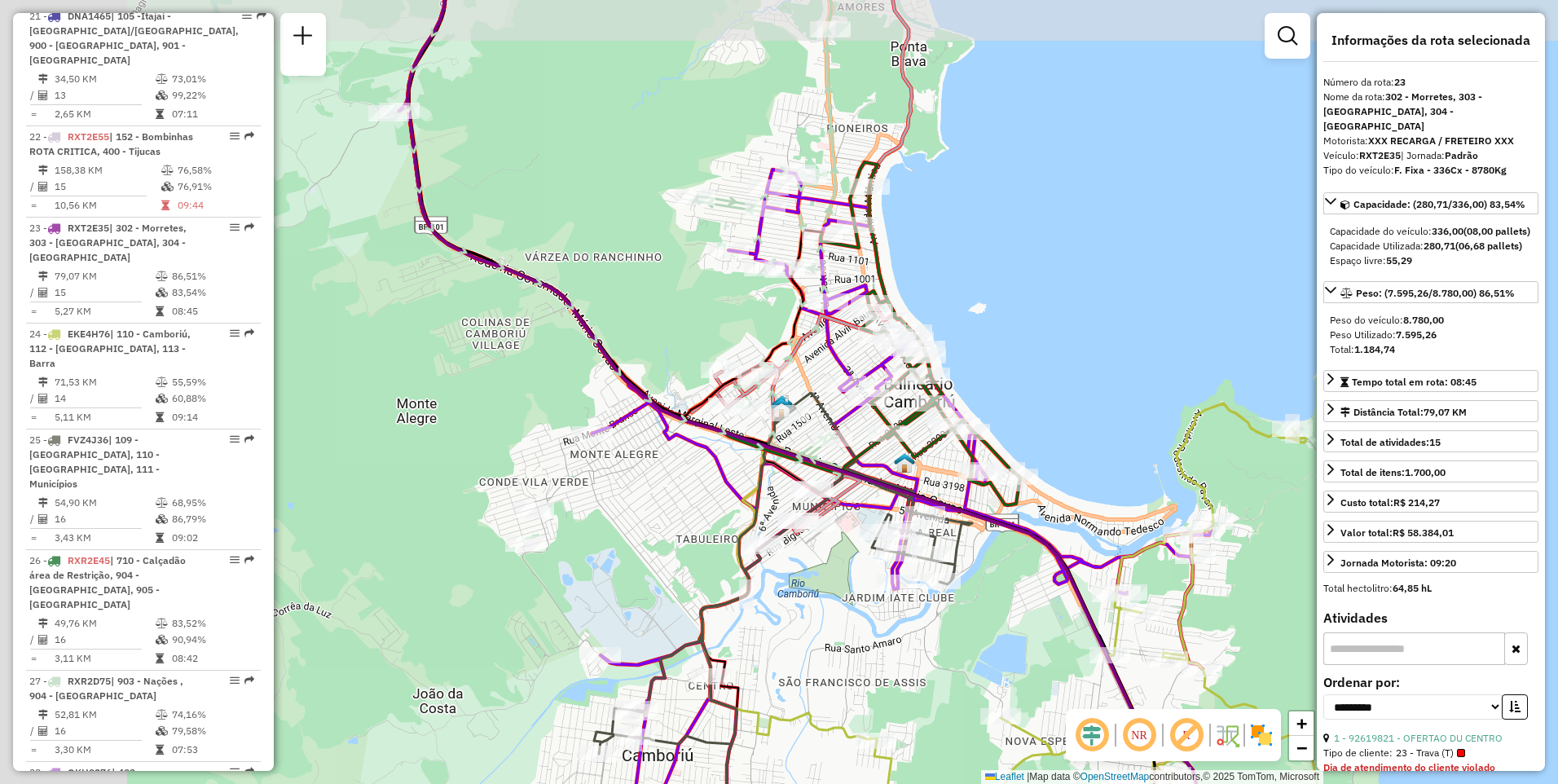
drag, startPoint x: 792, startPoint y: 438, endPoint x: 1132, endPoint y: 503, distance: 346.2
click at [1131, 503] on div "Janela de atendimento Grade de atendimento Capacidade Transportadoras Veículos …" at bounding box center [779, 392] width 1558 height 784
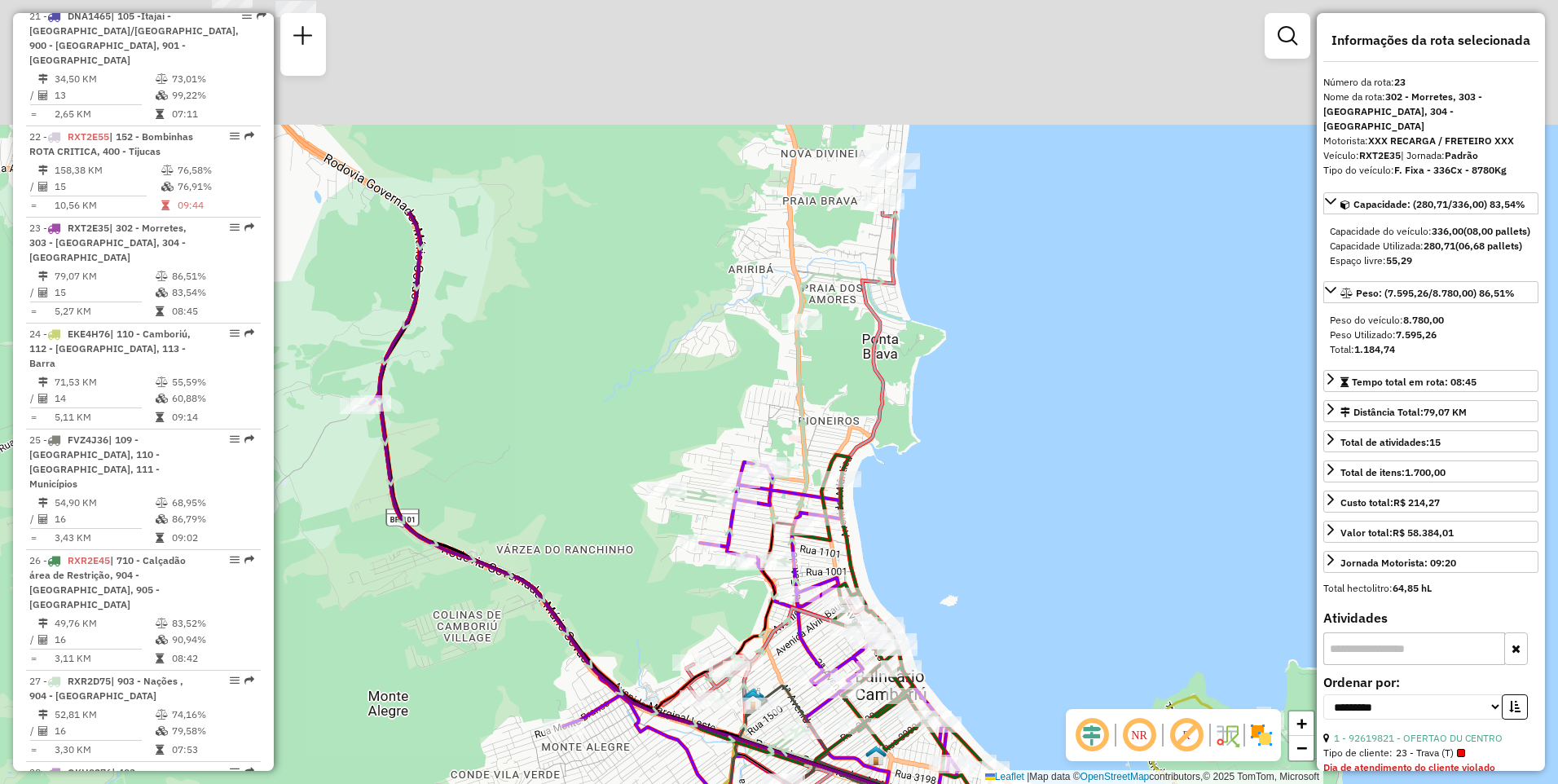
drag, startPoint x: 798, startPoint y: 199, endPoint x: 760, endPoint y: 510, distance: 313.3
click at [760, 510] on icon at bounding box center [778, 772] width 812 height 758
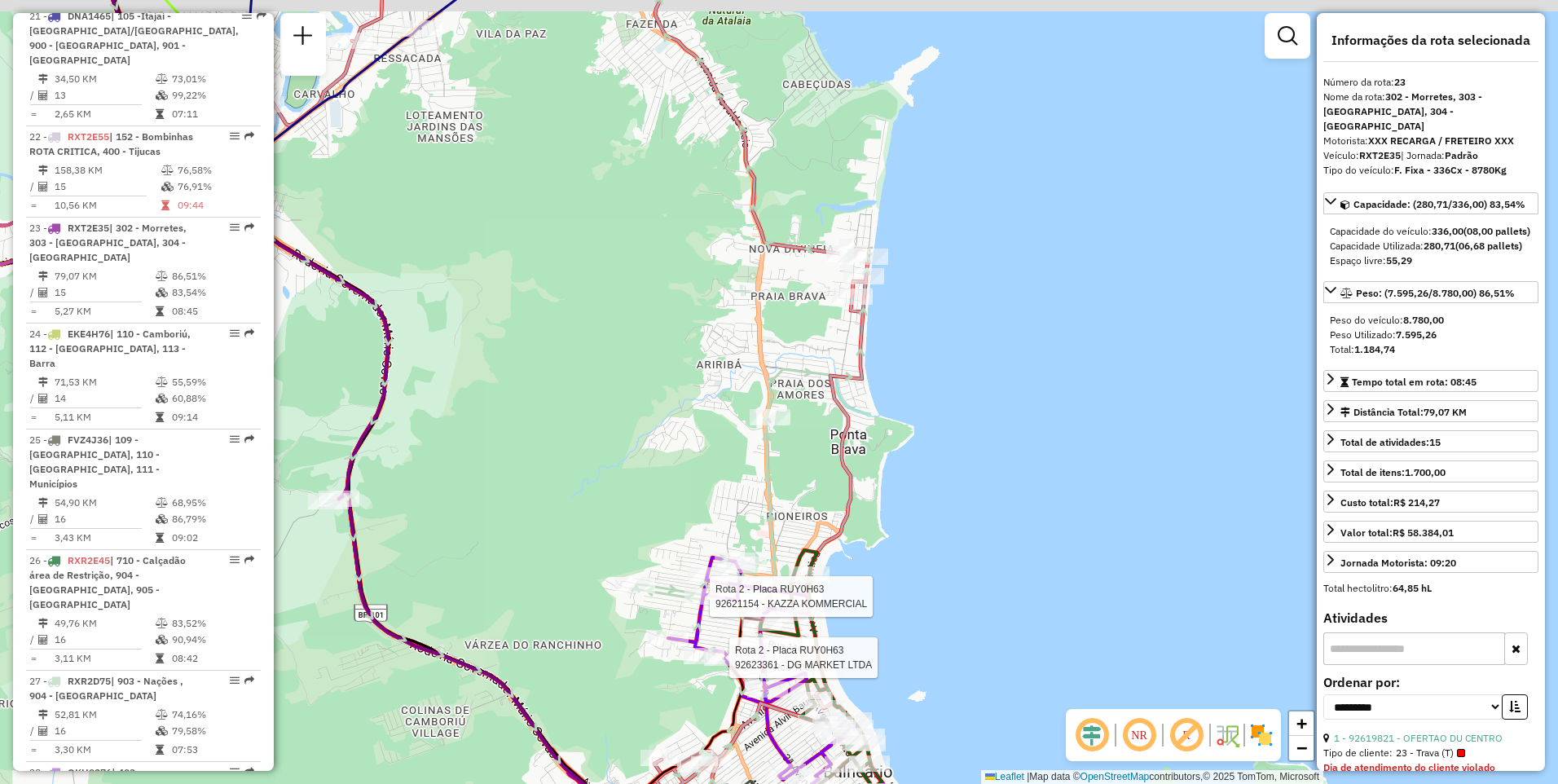
click at [850, 330] on div "Rota 2 - Placa RUY0H63 92623361 - DG MARKET LTDA Rota 2 - Placa RUY0H63 9262115…" at bounding box center [779, 392] width 1558 height 784
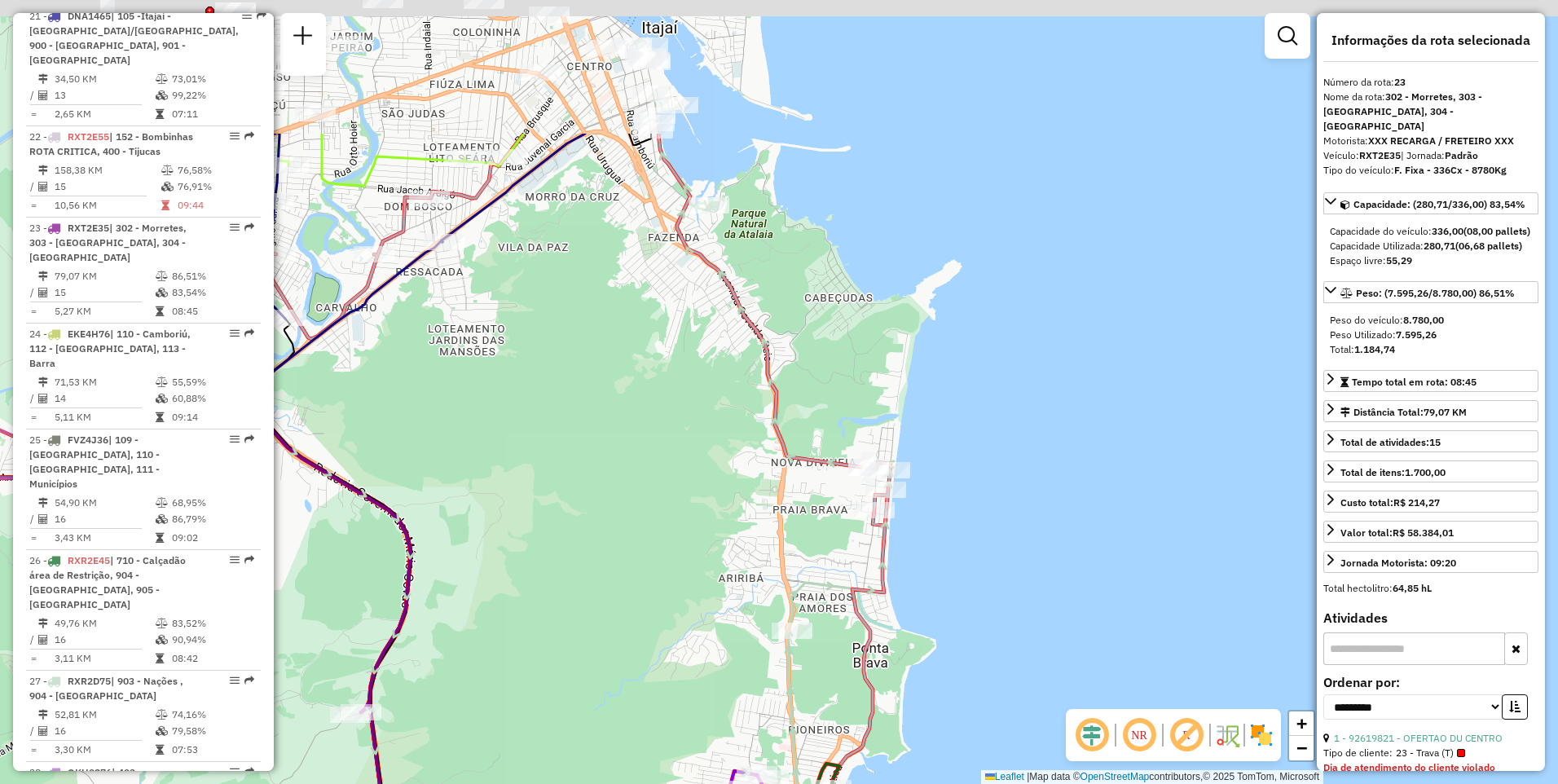
drag, startPoint x: 947, startPoint y: 114, endPoint x: 994, endPoint y: 490, distance: 378.9
click at [994, 490] on div "Rota 2 - Placa RUY0H63 92623361 - DG MARKET LTDA Rota 2 - Placa RUY0H63 9262115…" at bounding box center [779, 392] width 1558 height 784
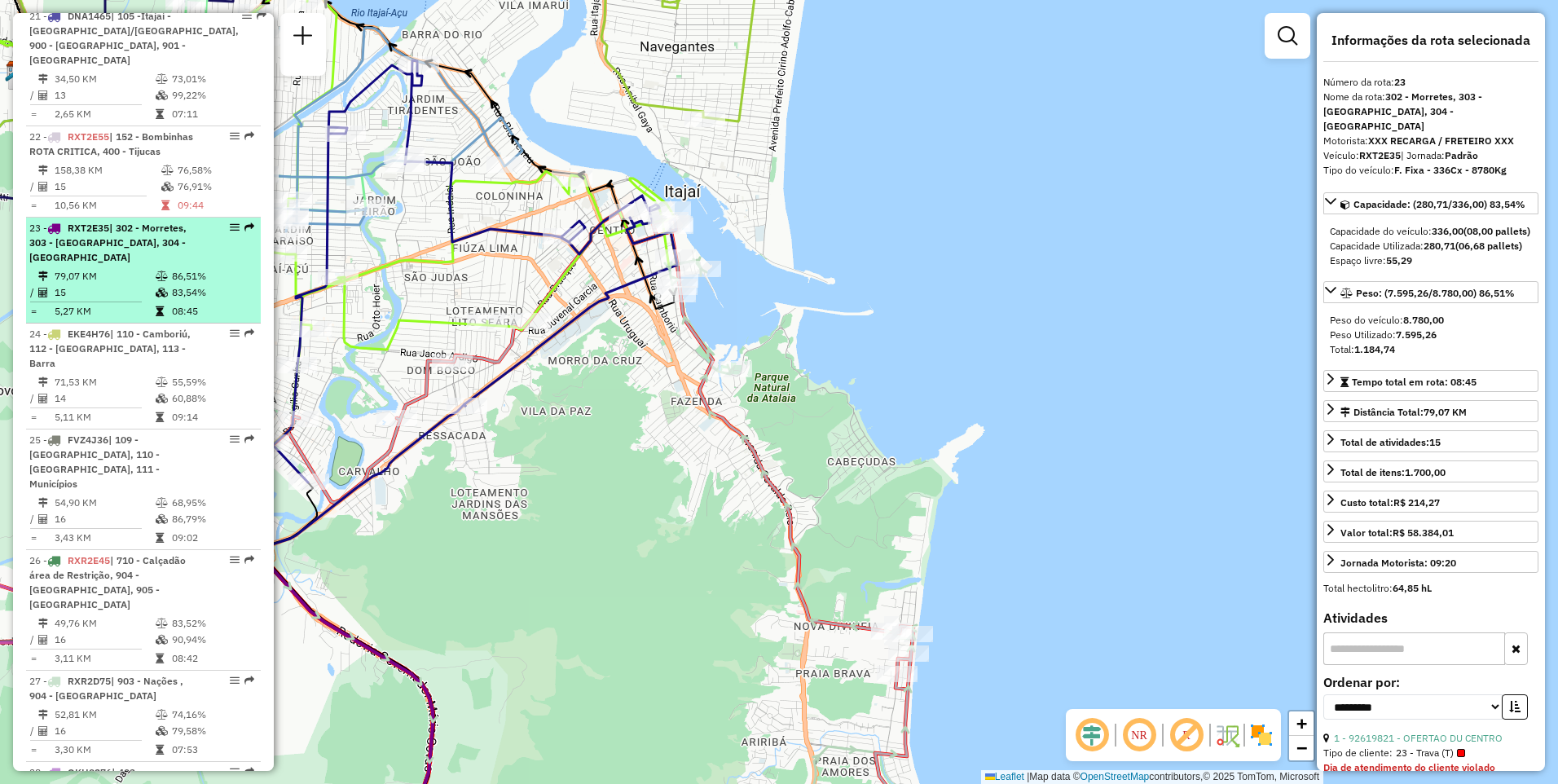
click at [156, 288] on icon at bounding box center [161, 293] width 12 height 10
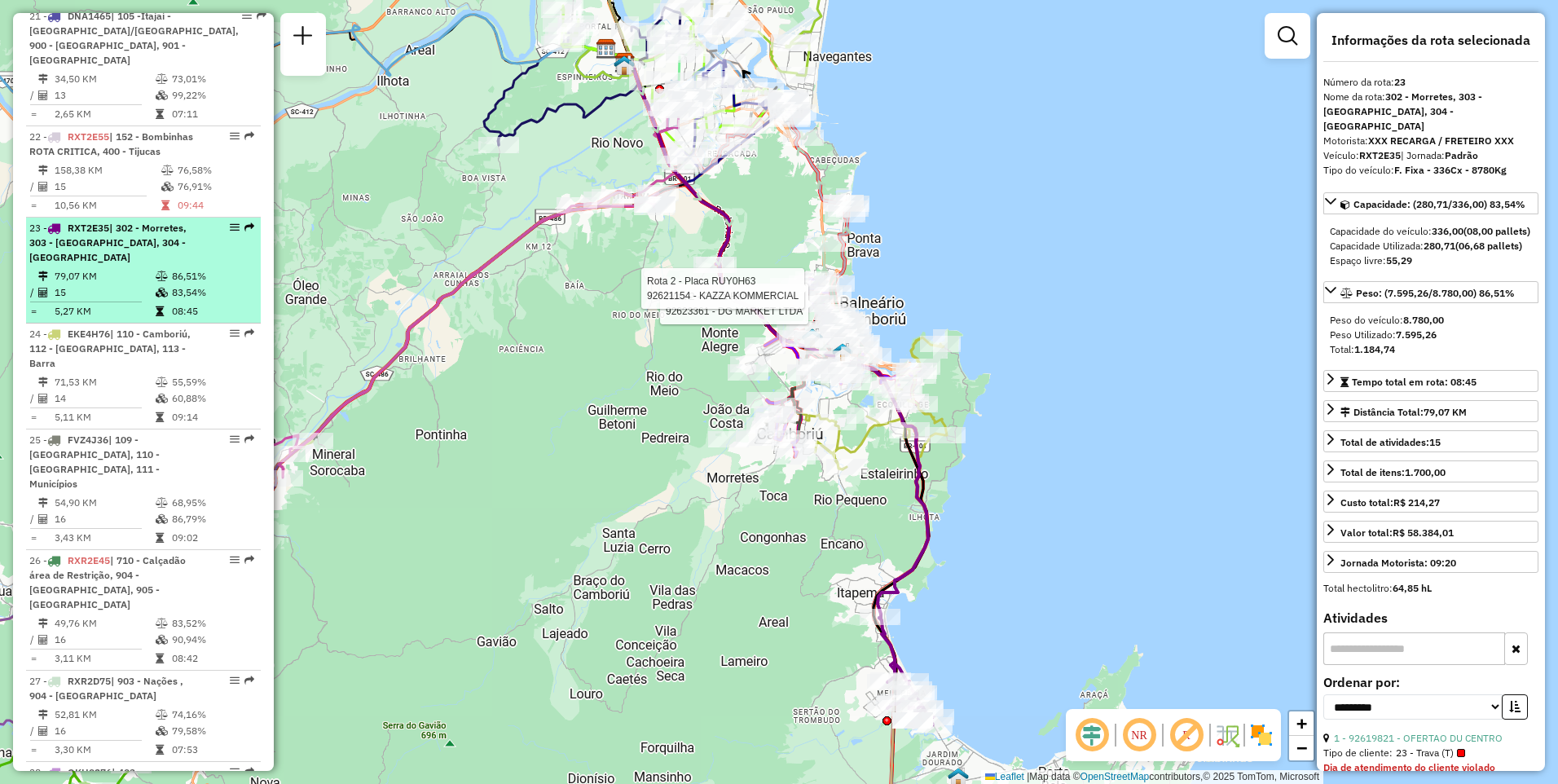
drag, startPoint x: 156, startPoint y: 193, endPoint x: 210, endPoint y: 160, distance: 63.3
click at [210, 221] on div "23 - RXT2E35 | 302 - Morretes, 303 - Itampema, 304 - Meia Praia" at bounding box center [142, 243] width 228 height 44
click at [245, 223] on em at bounding box center [250, 228] width 10 height 10
click at [233, 223] on em at bounding box center [235, 228] width 10 height 10
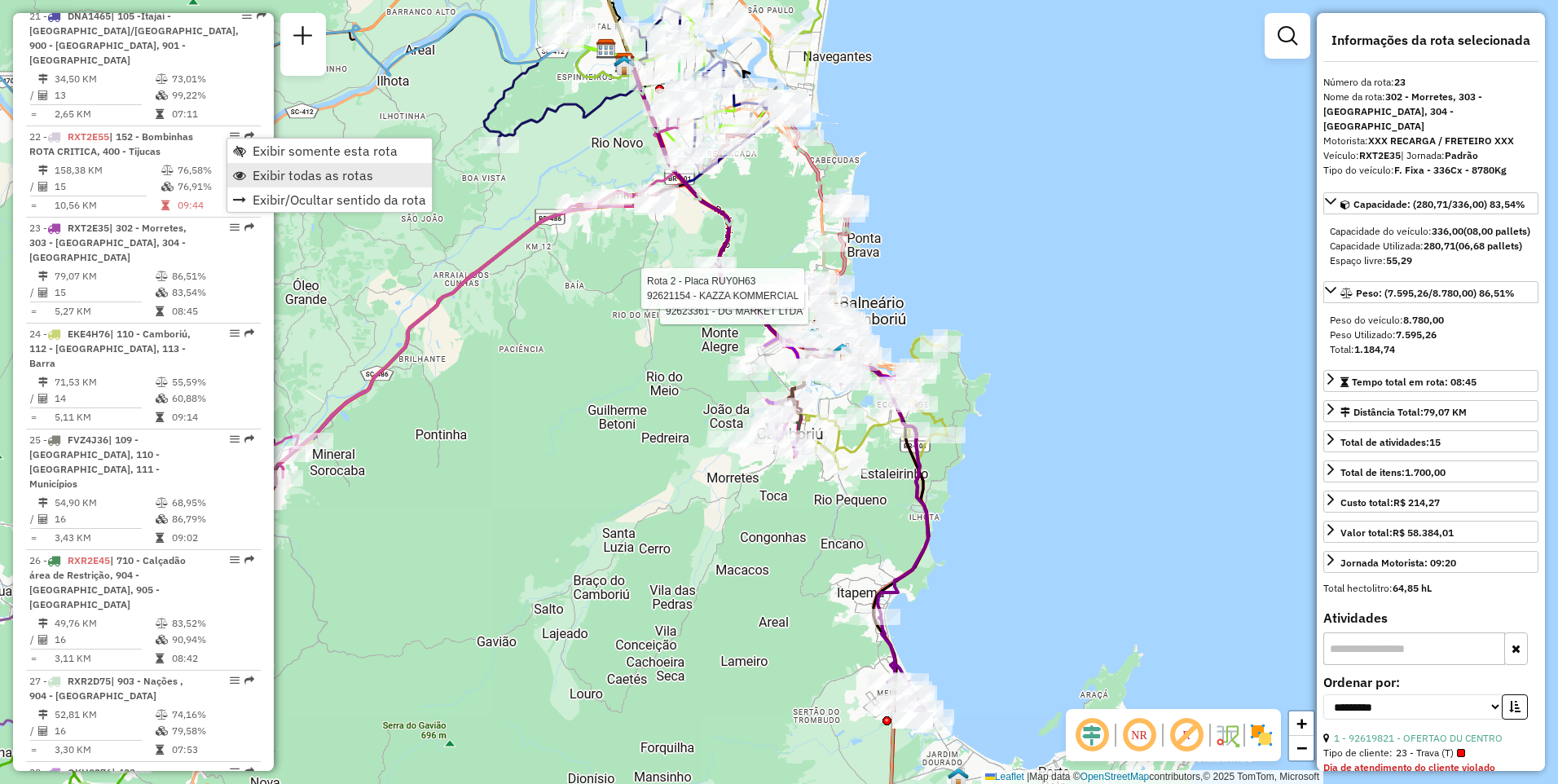
click at [278, 173] on span "Exibir todas as rotas" at bounding box center [313, 174] width 120 height 13
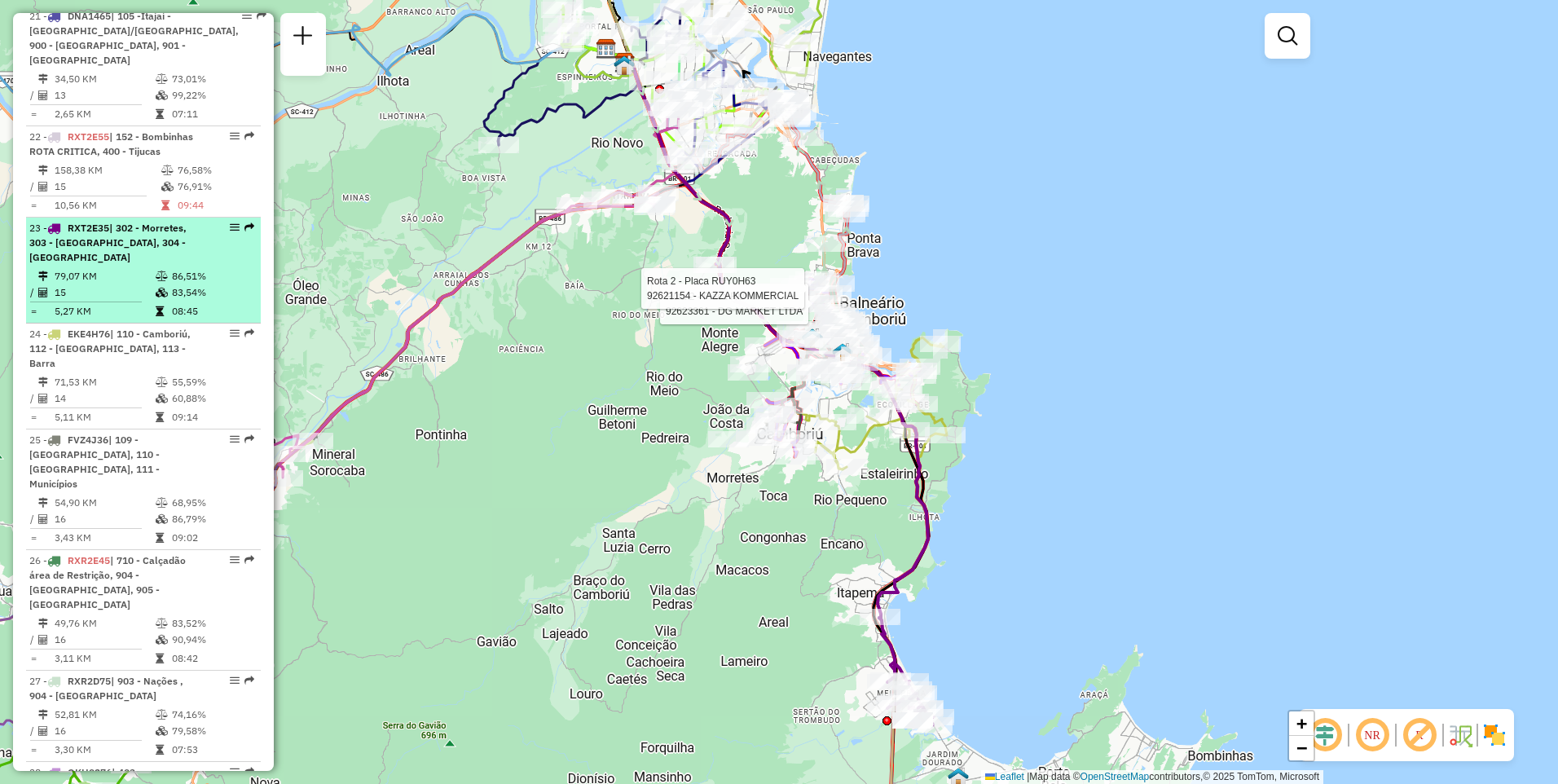
click at [216, 221] on div "23 - RXT2E35 | 302 - Morretes, 303 - Itampema, 304 - Meia Praia" at bounding box center [142, 243] width 228 height 44
select select "**********"
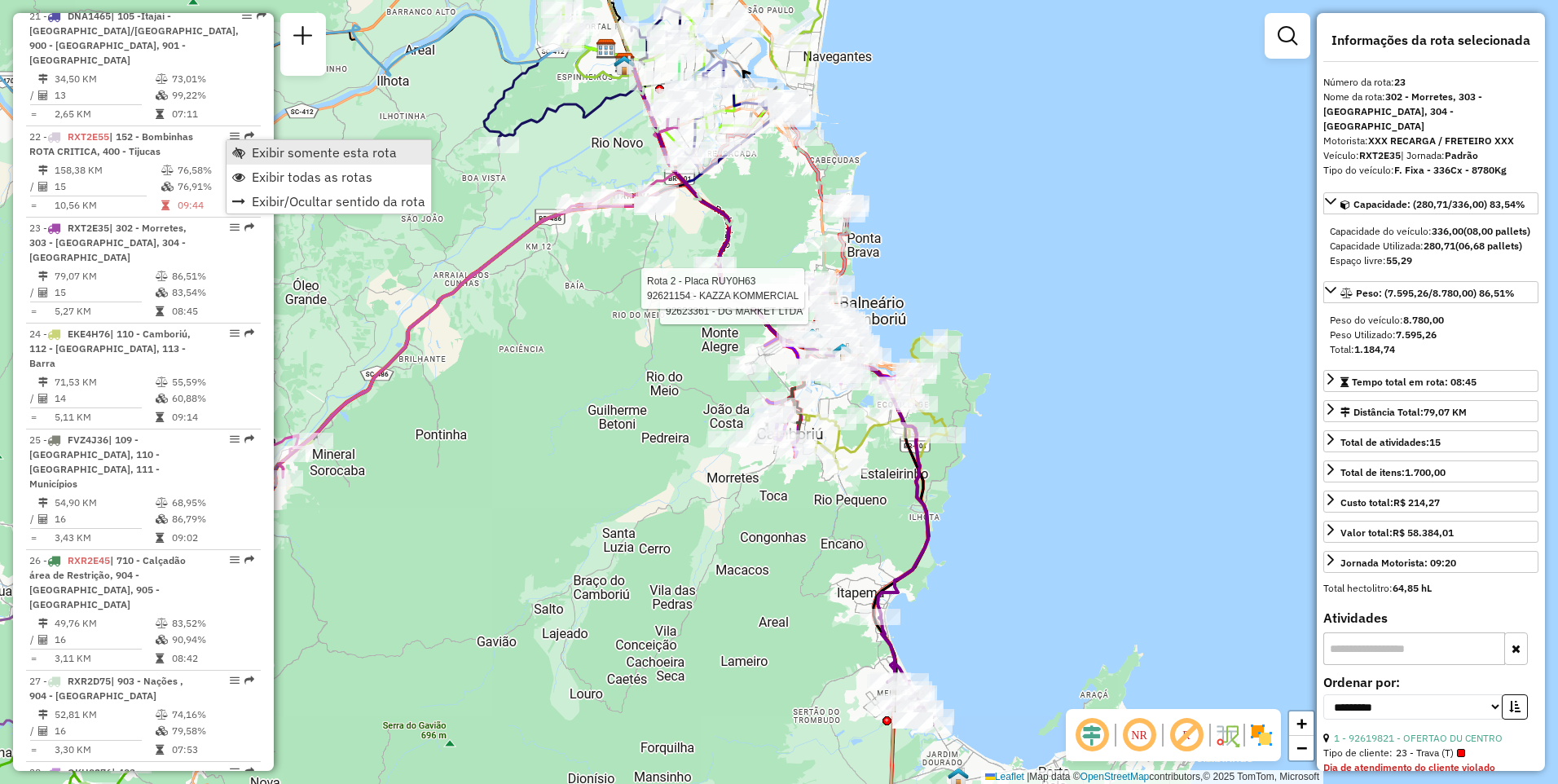
click at [252, 151] on span "Exibir somente esta rota" at bounding box center [325, 152] width 145 height 13
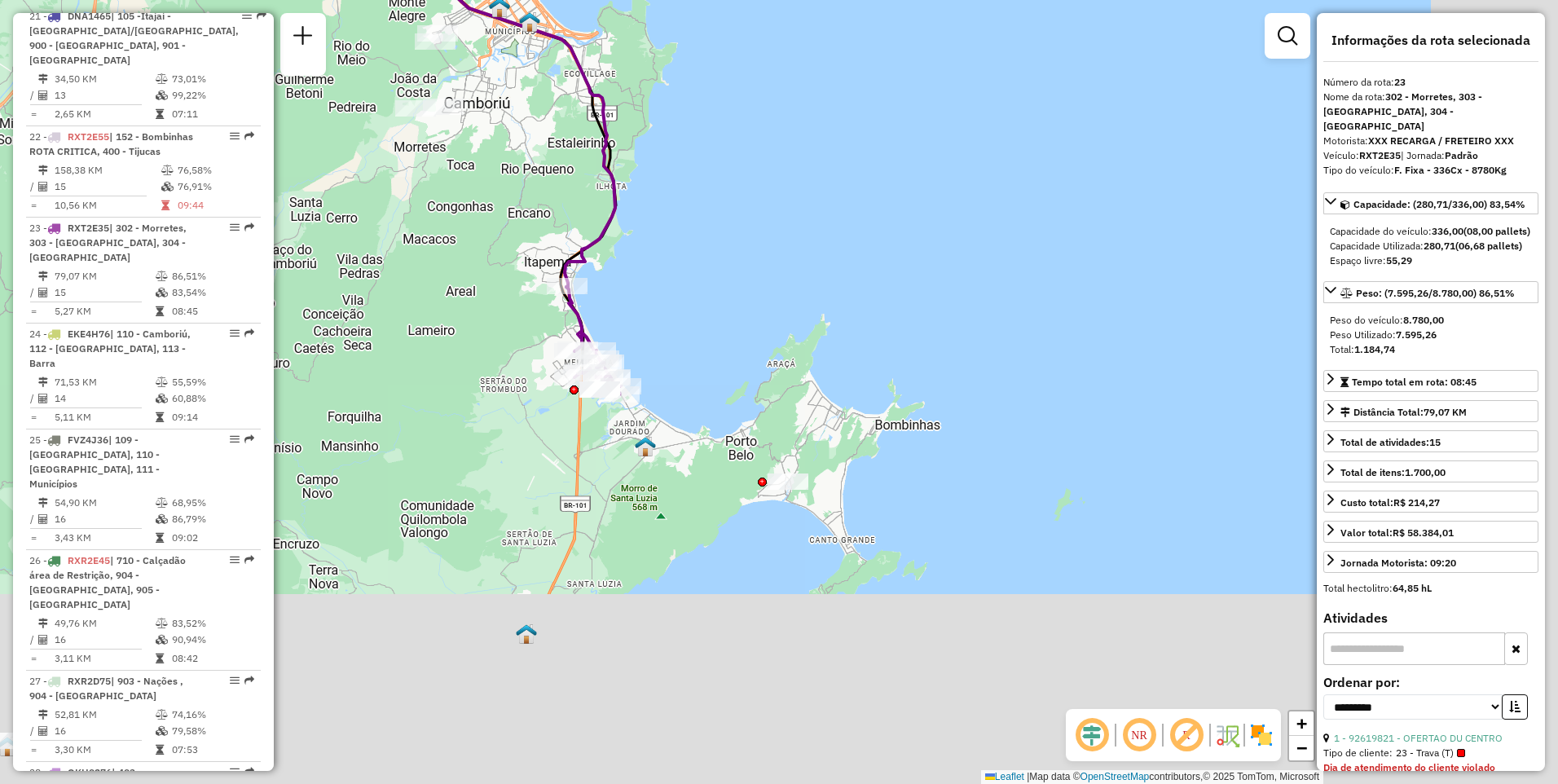
drag, startPoint x: 972, startPoint y: 641, endPoint x: 639, endPoint y: 291, distance: 483.1
click at [639, 291] on div "Janela de atendimento Grade de atendimento Capacidade Transportadoras Veículos …" at bounding box center [779, 392] width 1558 height 784
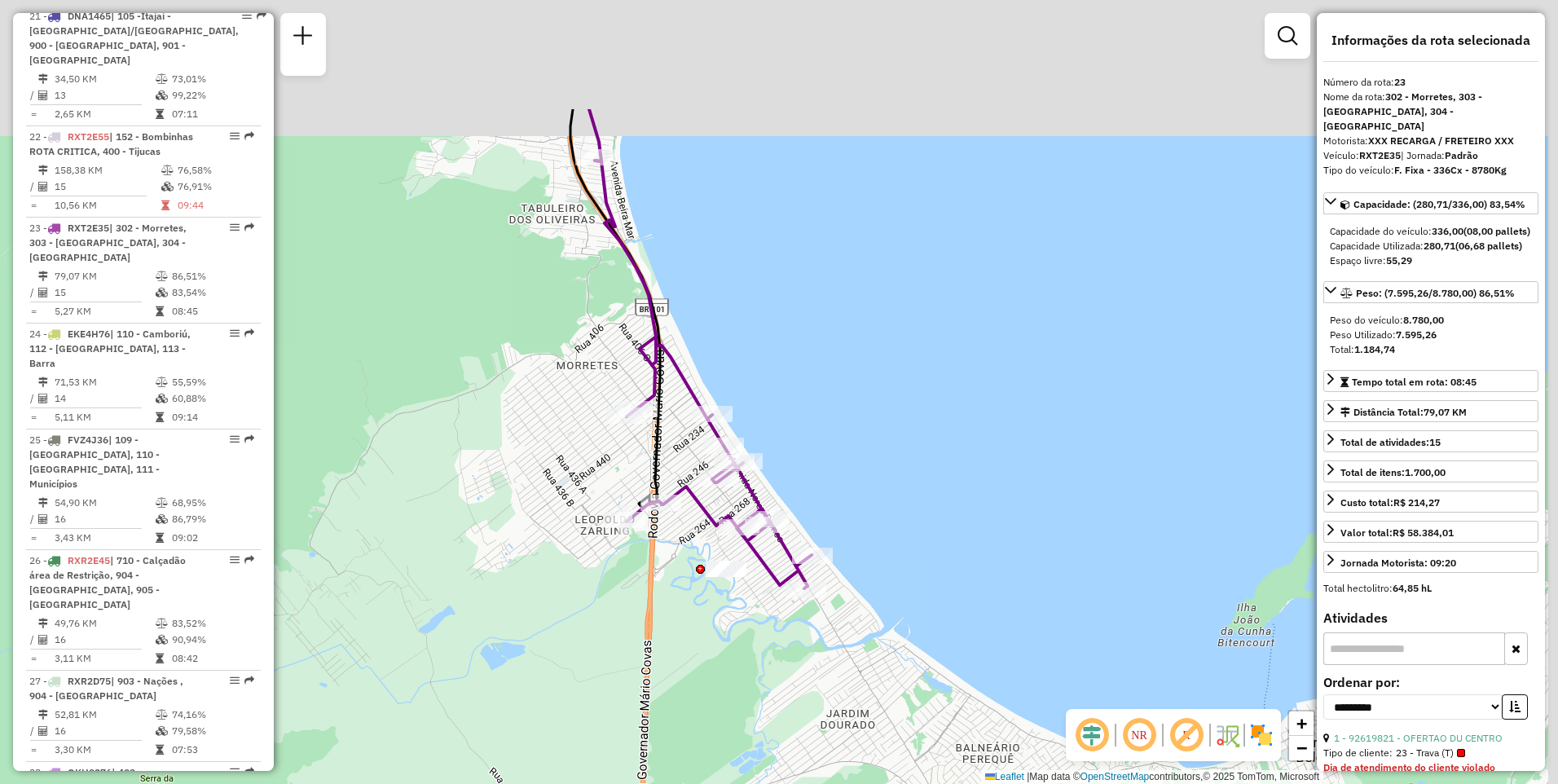
drag, startPoint x: 894, startPoint y: 294, endPoint x: 701, endPoint y: 567, distance: 334.3
click at [701, 567] on div "Janela de atendimento Grade de atendimento Capacidade Transportadoras Veículos …" at bounding box center [779, 392] width 1558 height 784
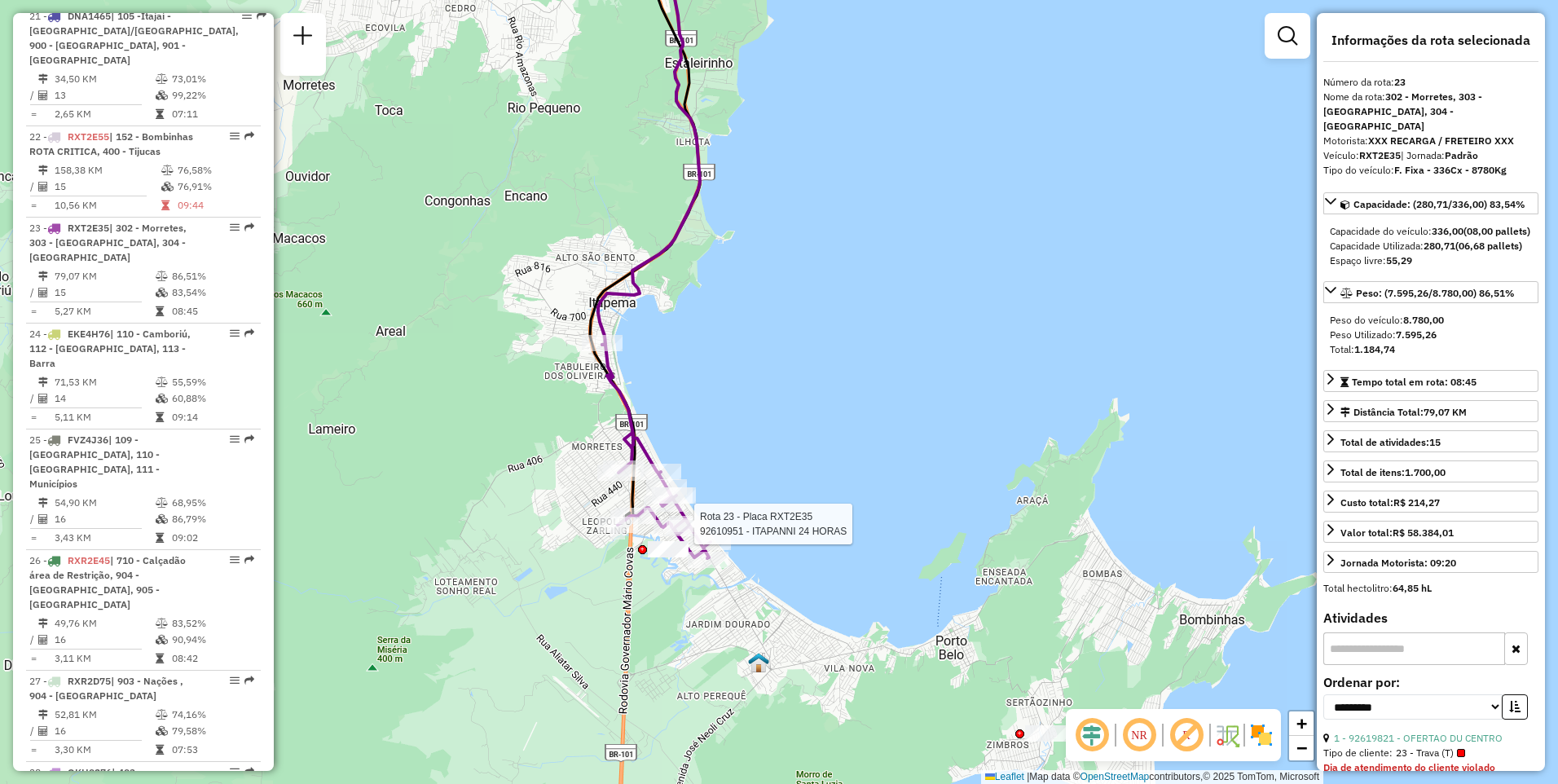
click at [857, 630] on div "Rota 23 - Placa RXT2E35 92610951 - ITAPANNI 24 HORAS Janela de atendimento Grad…" at bounding box center [779, 392] width 1558 height 784
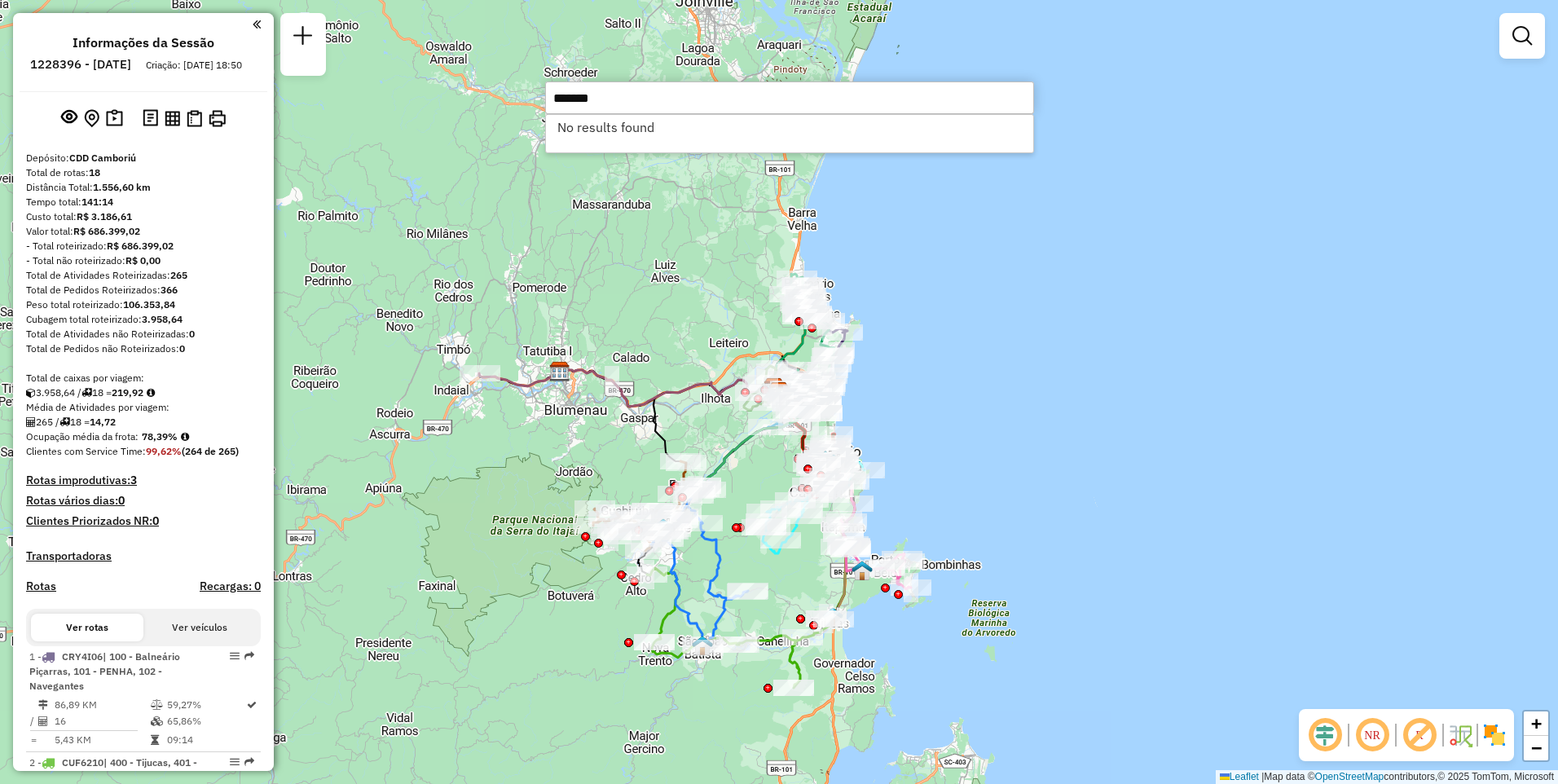
type input "*******"
click at [545, 236] on div "Janela de atendimento Grade de atendimento Capacidade Transportadoras Veículos …" at bounding box center [779, 392] width 1558 height 784
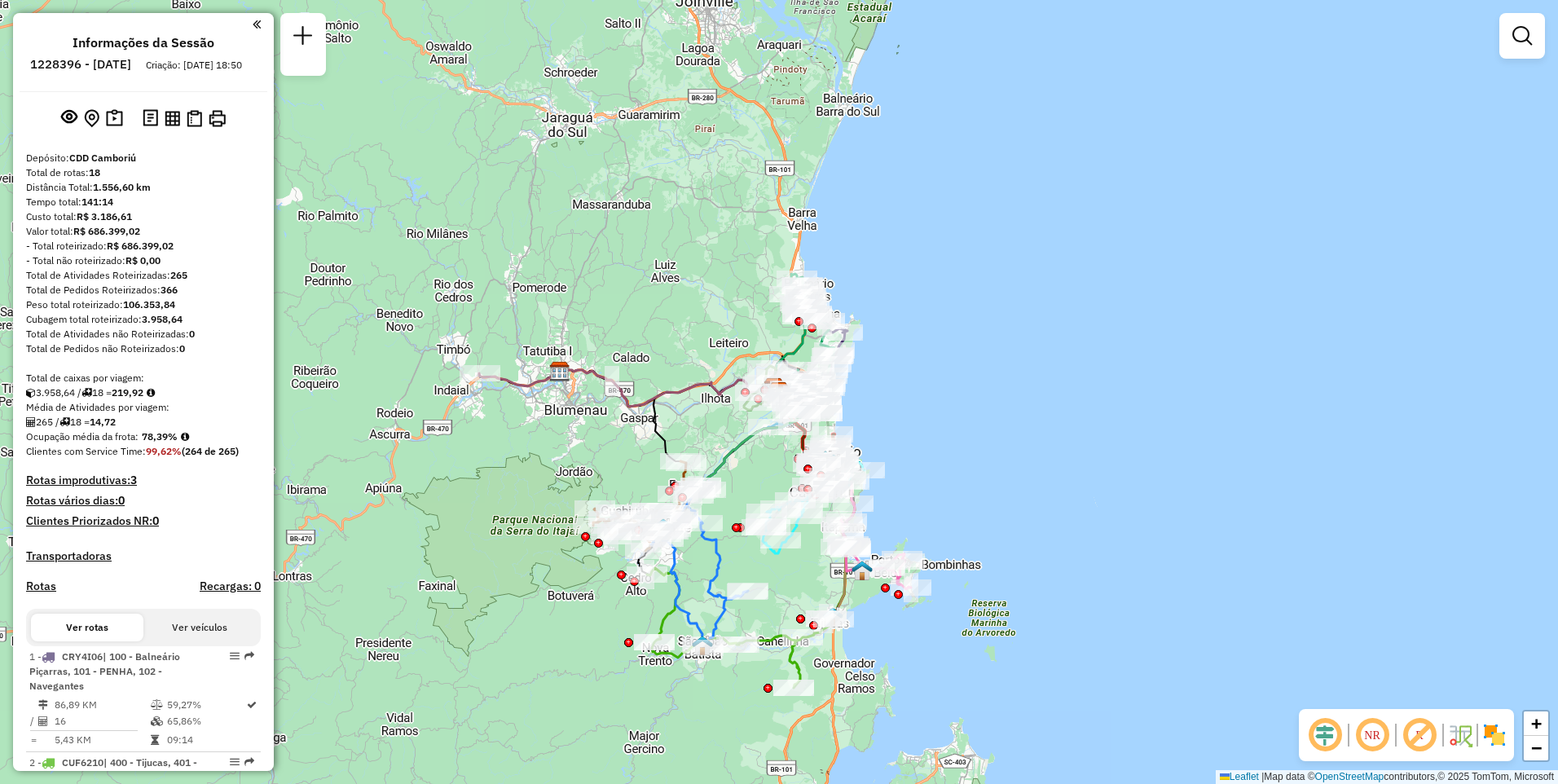
click at [417, 272] on div "Janela de atendimento Grade de atendimento Capacidade Transportadoras Veículos …" at bounding box center [779, 392] width 1558 height 784
click at [484, 296] on div "Janela de atendimento Grade de atendimento Capacidade Transportadoras Veículos …" at bounding box center [779, 392] width 1558 height 784
click at [487, 298] on div "Janela de atendimento Grade de atendimento Capacidade Transportadoras Veículos …" at bounding box center [779, 392] width 1558 height 784
click at [491, 298] on div "Janela de atendimento Grade de atendimento Capacidade Transportadoras Veículos …" at bounding box center [779, 392] width 1558 height 784
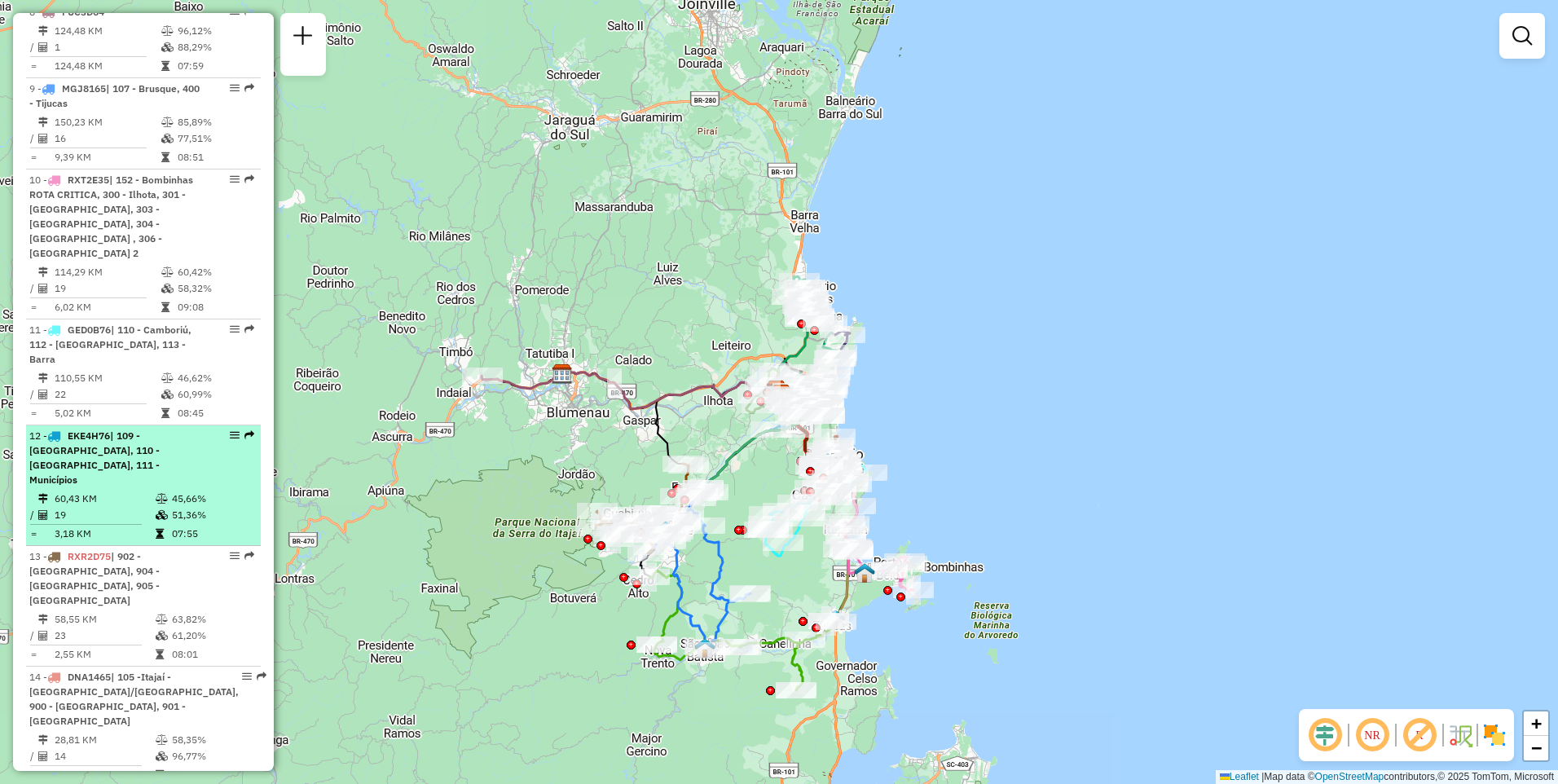
drag, startPoint x: 132, startPoint y: 408, endPoint x: 39, endPoint y: 401, distance: 93.3
click at [39, 429] on span "| 109 - [GEOGRAPHIC_DATA], 110 - [GEOGRAPHIC_DATA], 111 - Municípios" at bounding box center [94, 457] width 130 height 56
select select "**********"
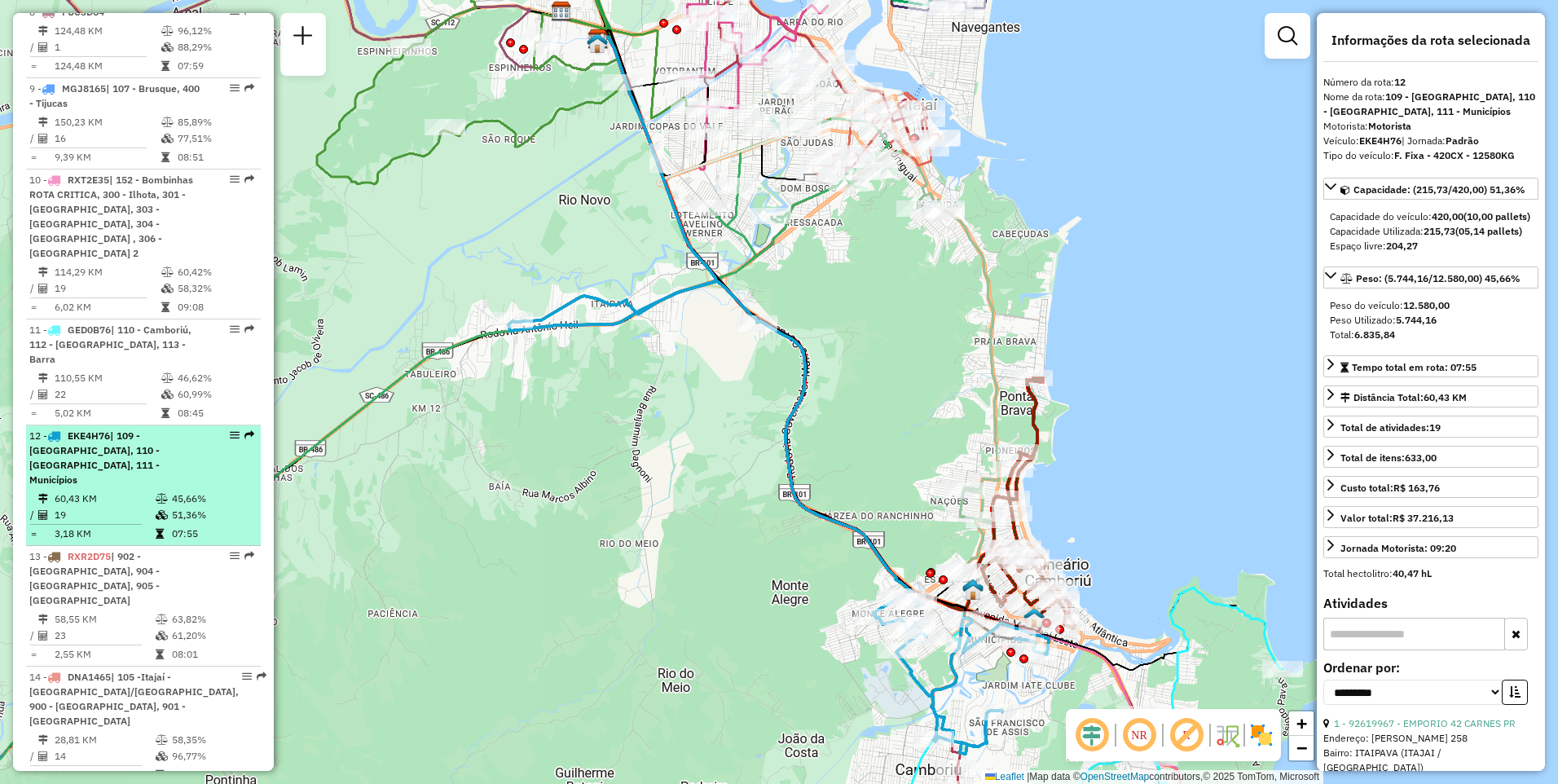
drag, startPoint x: 209, startPoint y: 410, endPoint x: 184, endPoint y: 420, distance: 26.9
click at [184, 429] on div "12 - EKE4H76 | 109 - [GEOGRAPHIC_DATA], 110 - [GEOGRAPHIC_DATA], 111 - Municípi…" at bounding box center [115, 458] width 173 height 59
drag, startPoint x: 184, startPoint y: 418, endPoint x: 136, endPoint y: 445, distance: 55.1
click at [136, 490] on td "60,43 KM" at bounding box center [105, 498] width 102 height 16
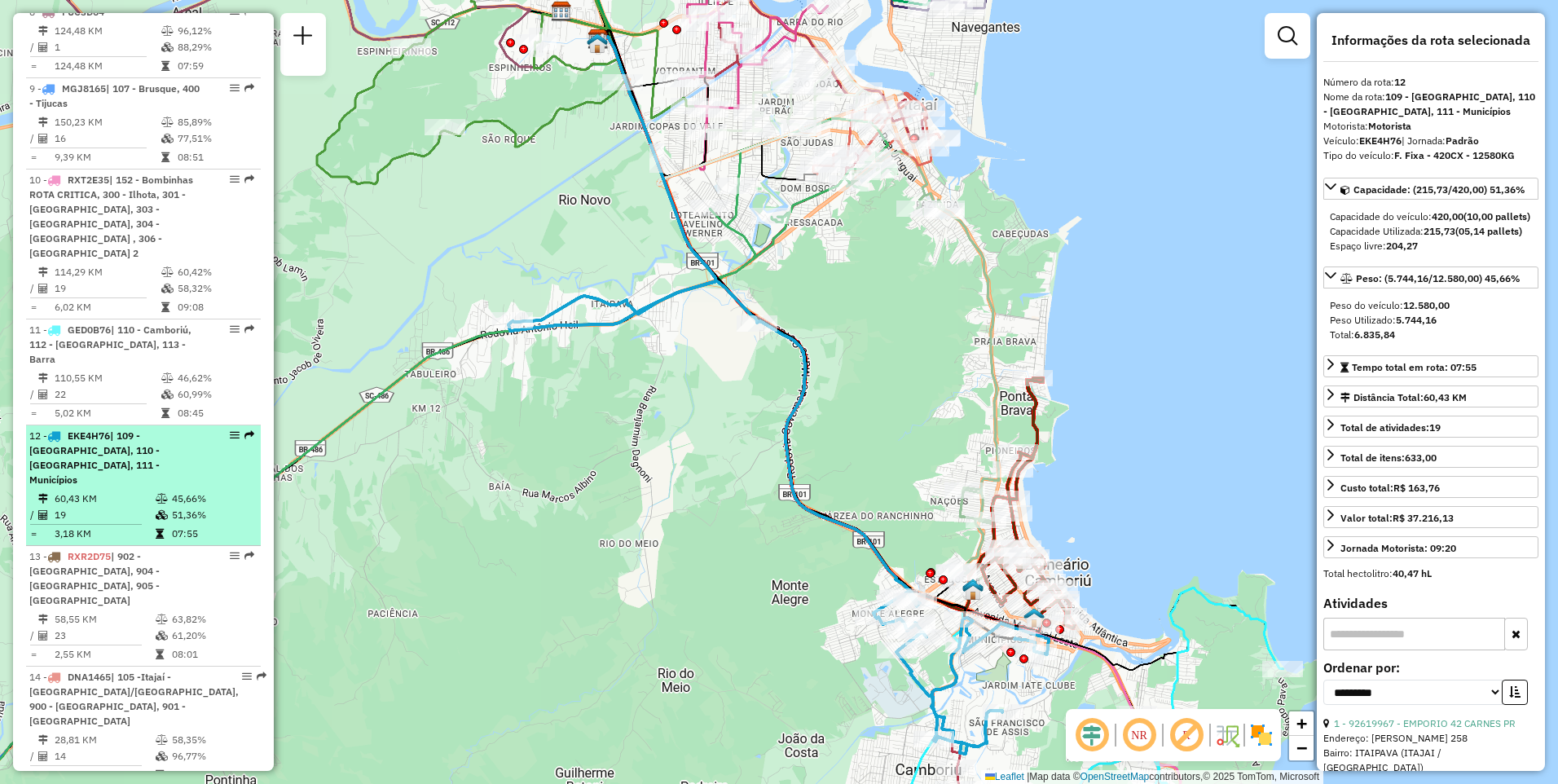
drag, startPoint x: 234, startPoint y: 384, endPoint x: 214, endPoint y: 398, distance: 24.4
click at [214, 429] on div "12 - EKE4H76 | 109 - [GEOGRAPHIC_DATA], 110 - [GEOGRAPHIC_DATA], 111 - Municípi…" at bounding box center [142, 458] width 228 height 59
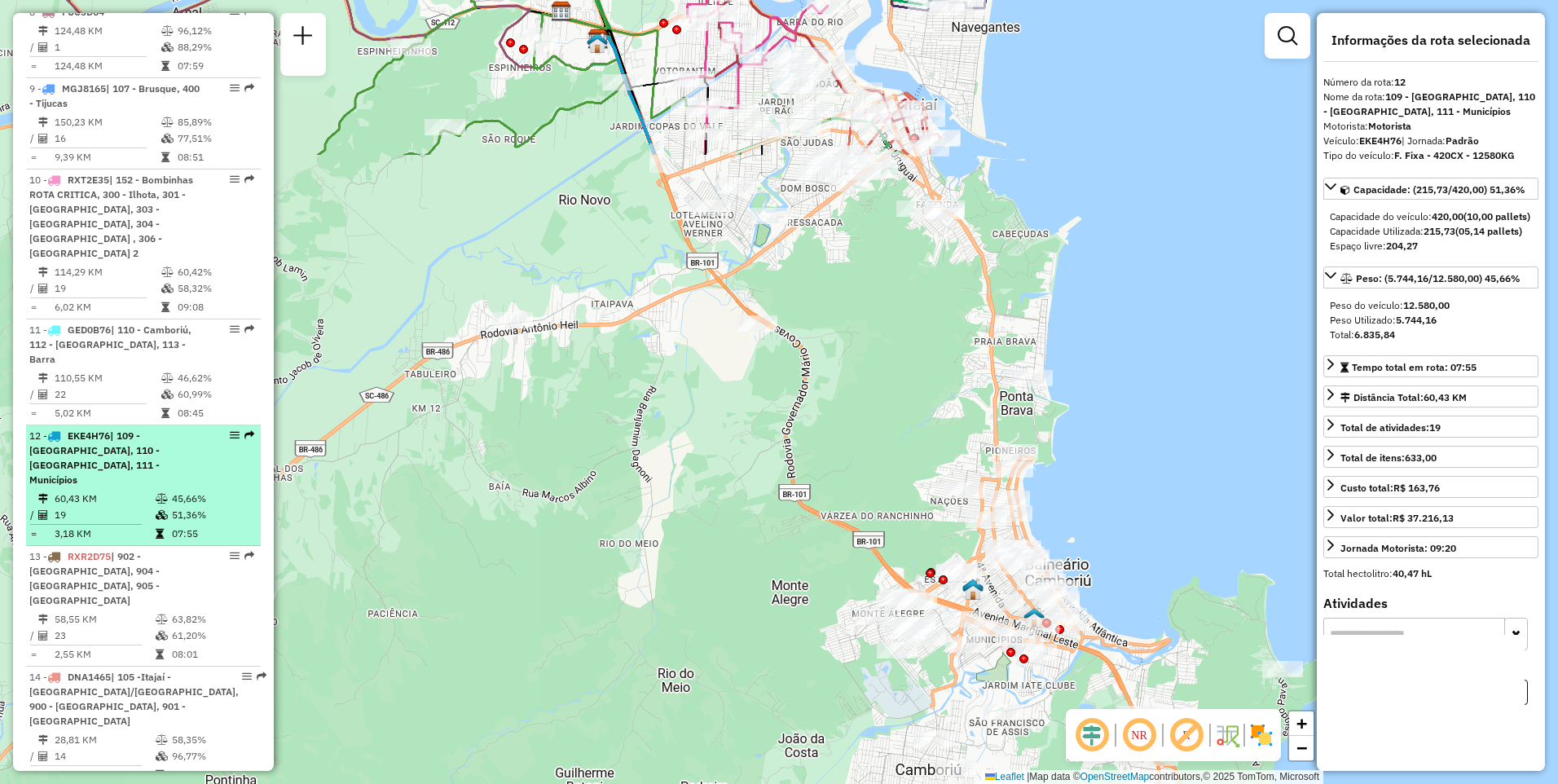
click at [214, 429] on div "12 - EKE4H76 | 109 - [GEOGRAPHIC_DATA], 110 - [GEOGRAPHIC_DATA], 111 - Municípi…" at bounding box center [142, 458] width 228 height 59
drag, startPoint x: 102, startPoint y: 409, endPoint x: 245, endPoint y: 390, distance: 144.3
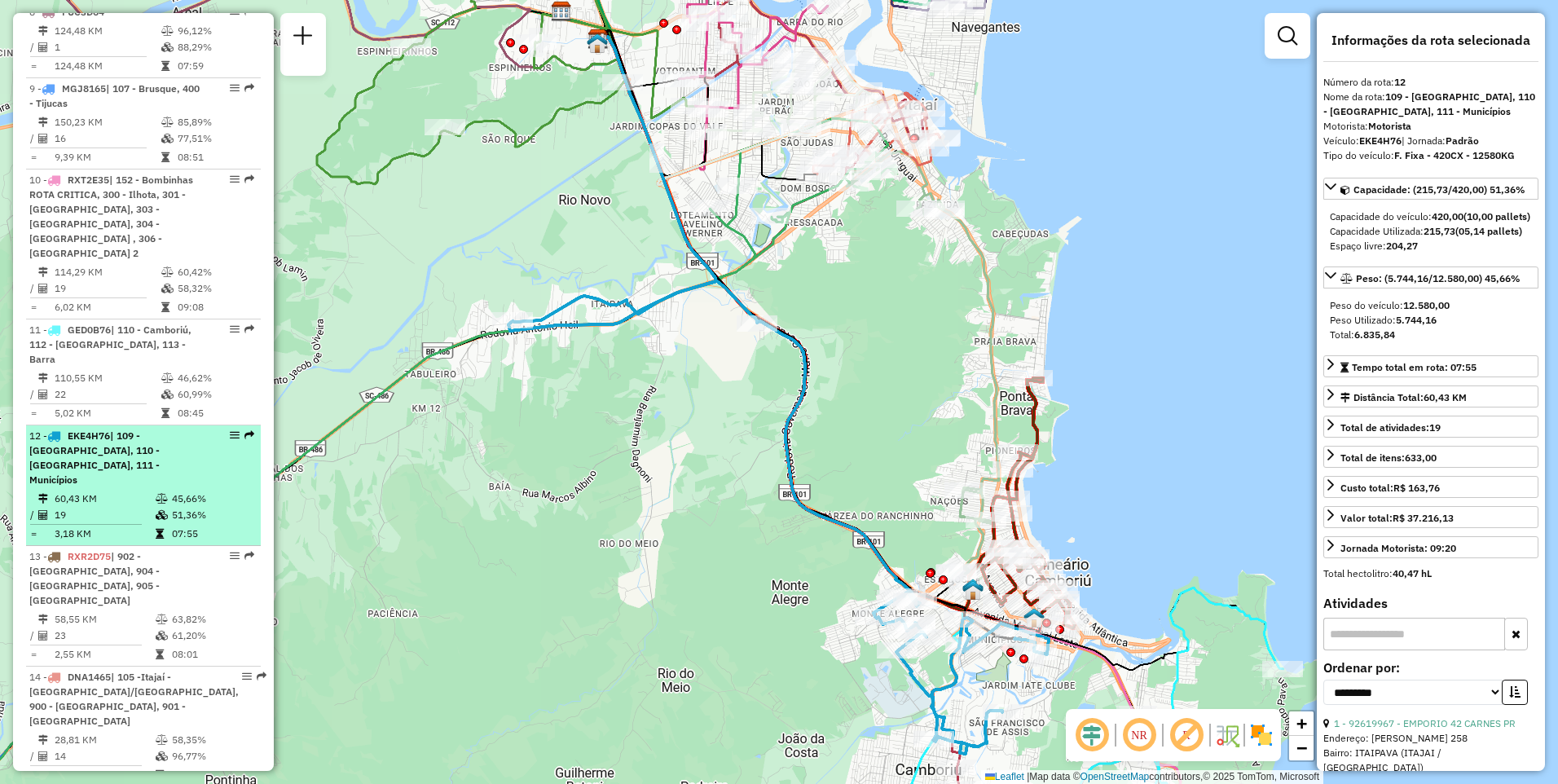
click at [243, 425] on li "12 - EKE4H76 | 109 - [GEOGRAPHIC_DATA], 110 - [GEOGRAPHIC_DATA], 111 - Municípi…" at bounding box center [143, 485] width 235 height 120
click at [245, 430] on em at bounding box center [250, 435] width 10 height 10
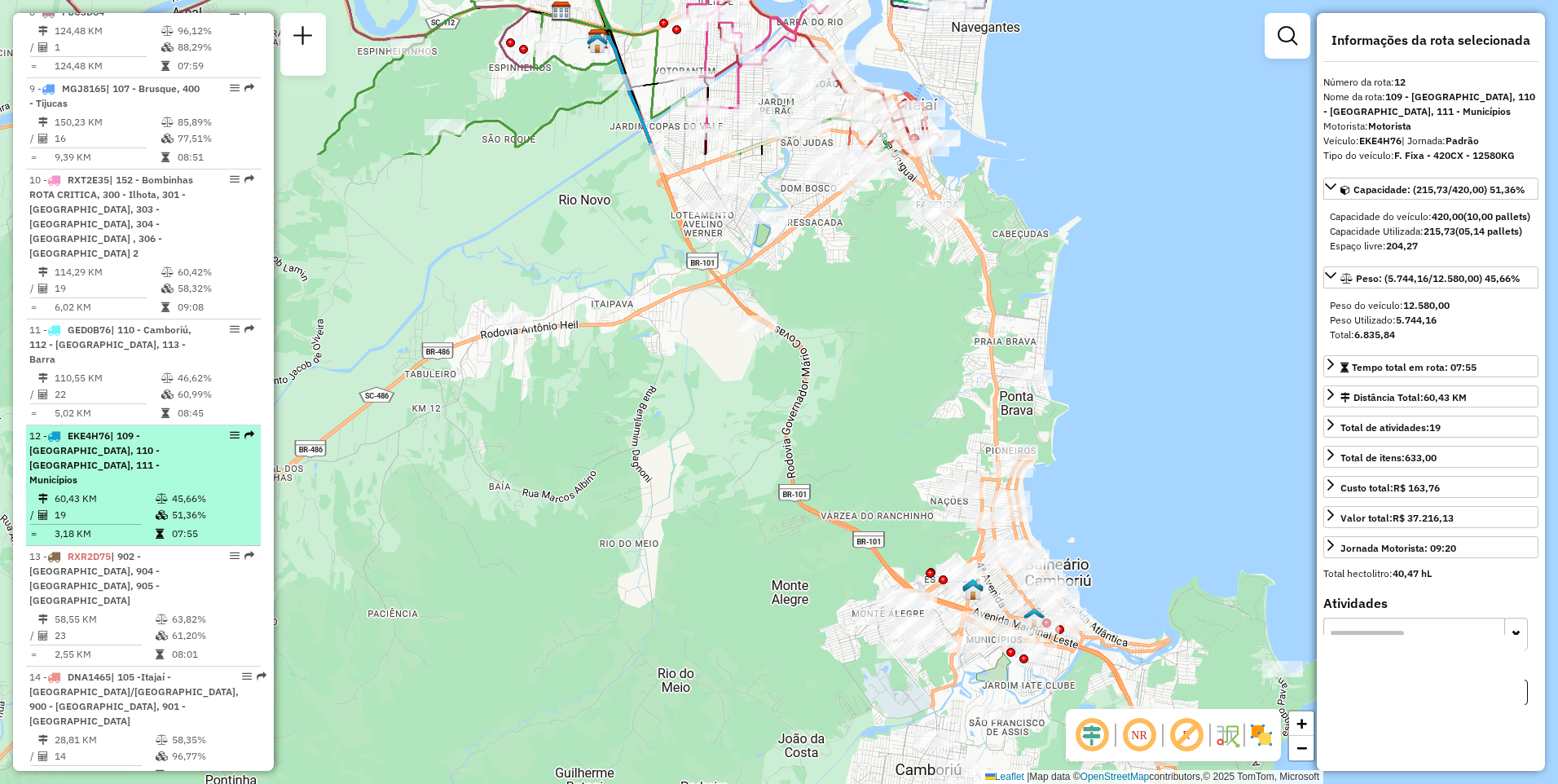
click at [245, 430] on em at bounding box center [250, 435] width 10 height 10
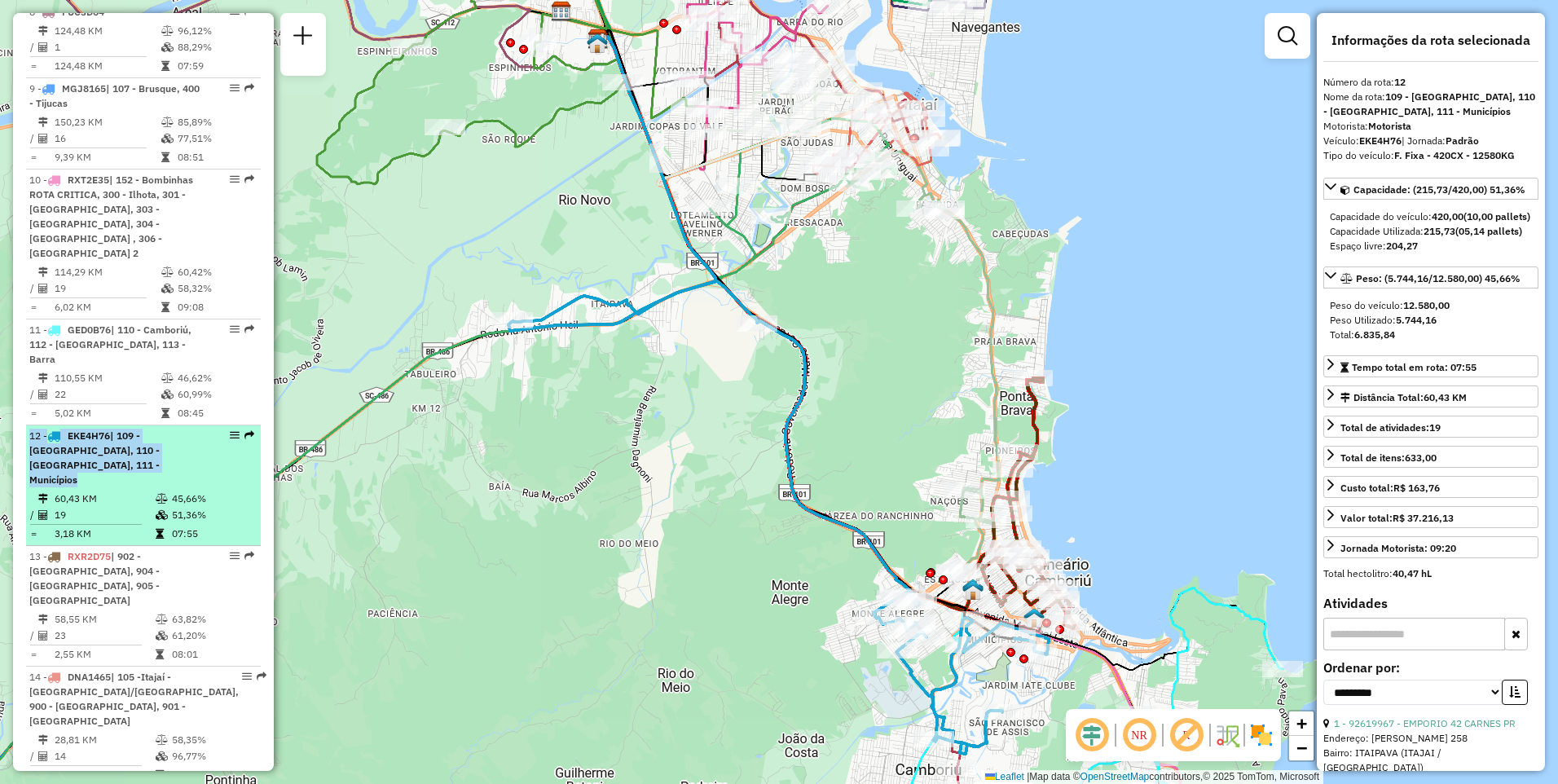
click at [245, 430] on em at bounding box center [250, 435] width 10 height 10
drag, startPoint x: 244, startPoint y: 391, endPoint x: 155, endPoint y: 430, distance: 97.2
click at [237, 429] on div "12 - EKE4H76 | 109 - [GEOGRAPHIC_DATA], 110 - [GEOGRAPHIC_DATA], 111 - Municípi…" at bounding box center [142, 458] width 228 height 59
click at [149, 490] on td "60,43 KM" at bounding box center [105, 498] width 102 height 16
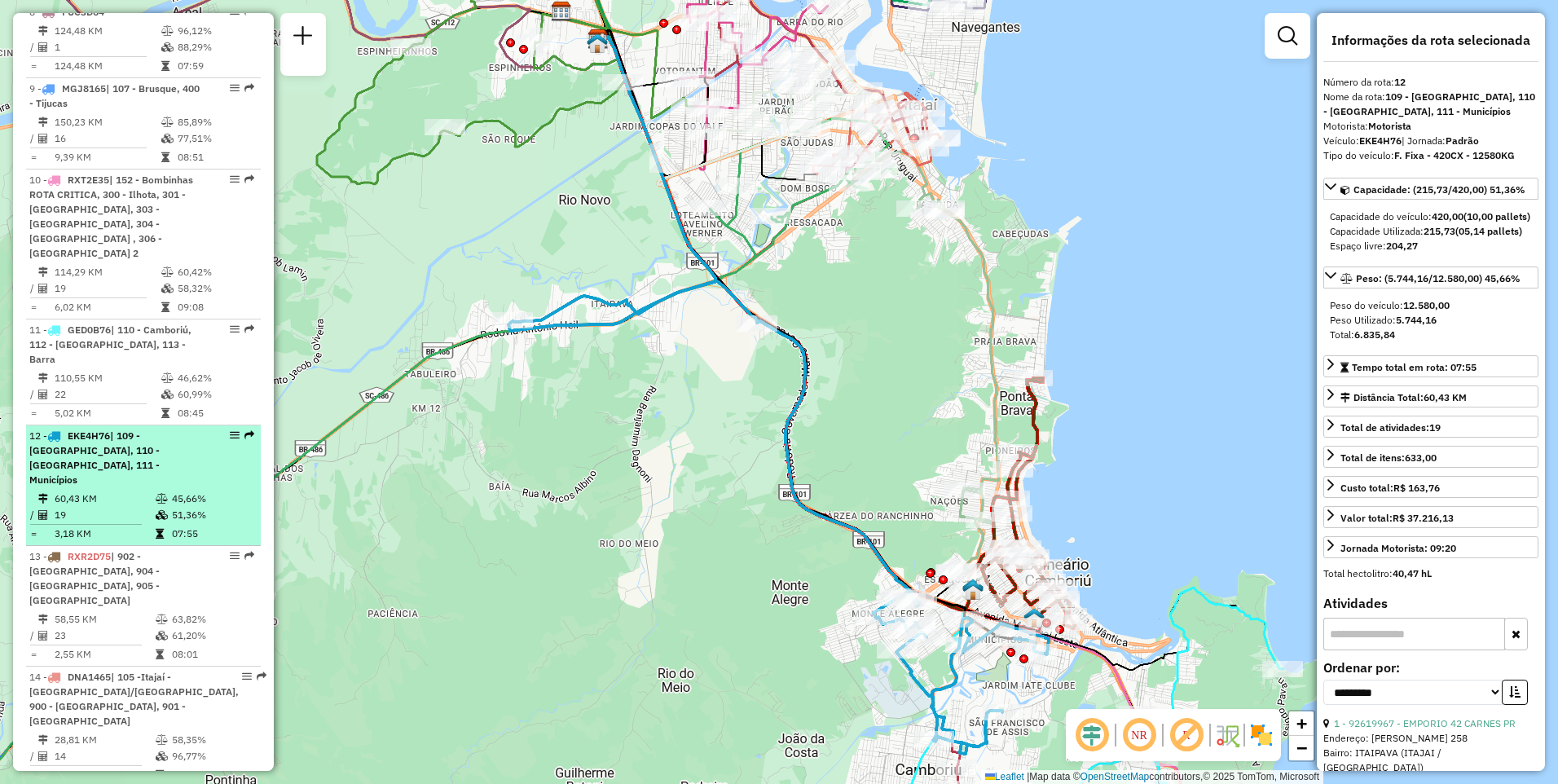
click at [149, 490] on td "60,43 KM" at bounding box center [105, 498] width 102 height 16
click at [234, 430] on em at bounding box center [235, 435] width 10 height 10
click at [232, 430] on em at bounding box center [235, 435] width 10 height 10
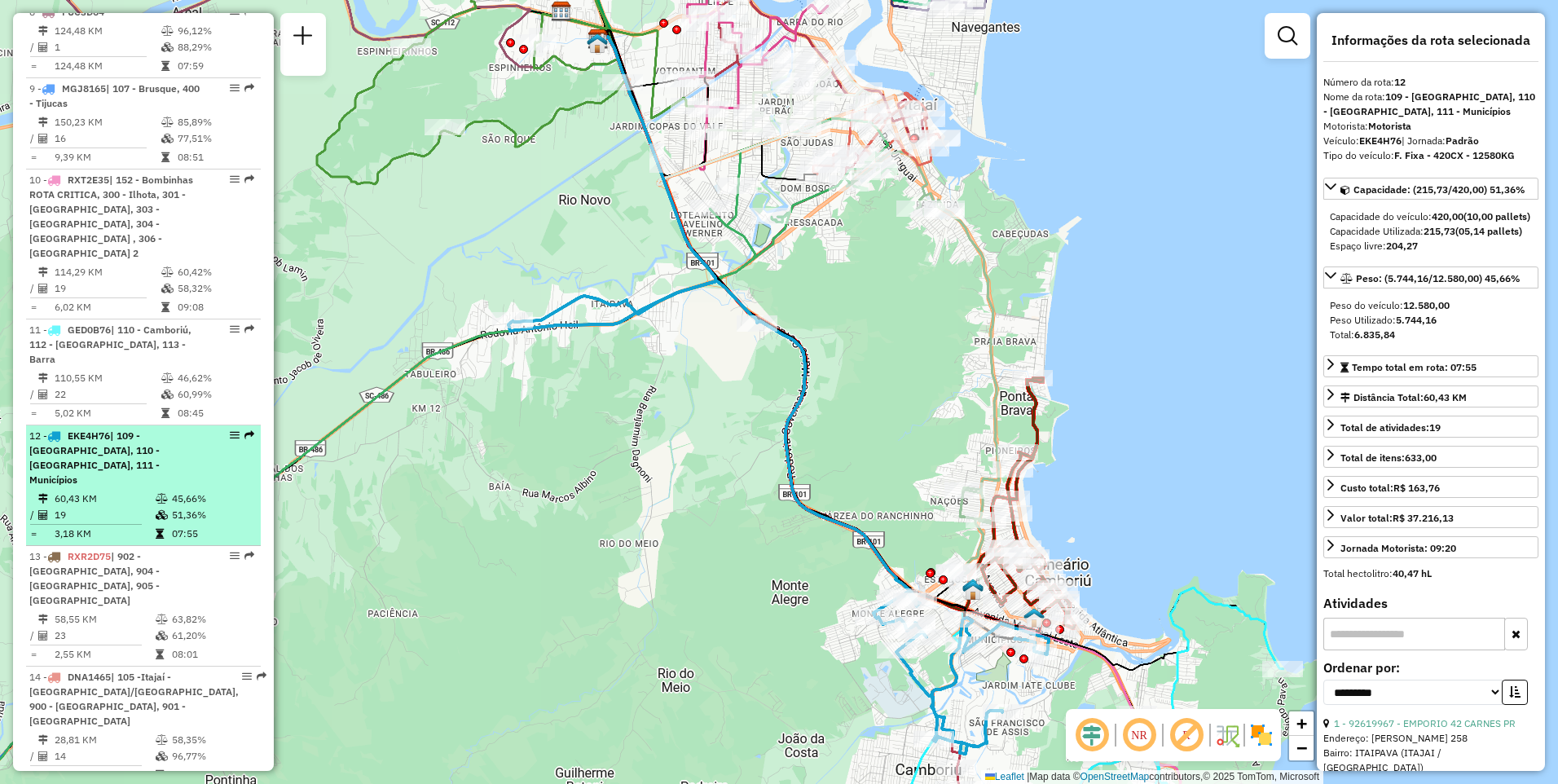
click at [232, 430] on em at bounding box center [235, 435] width 10 height 10
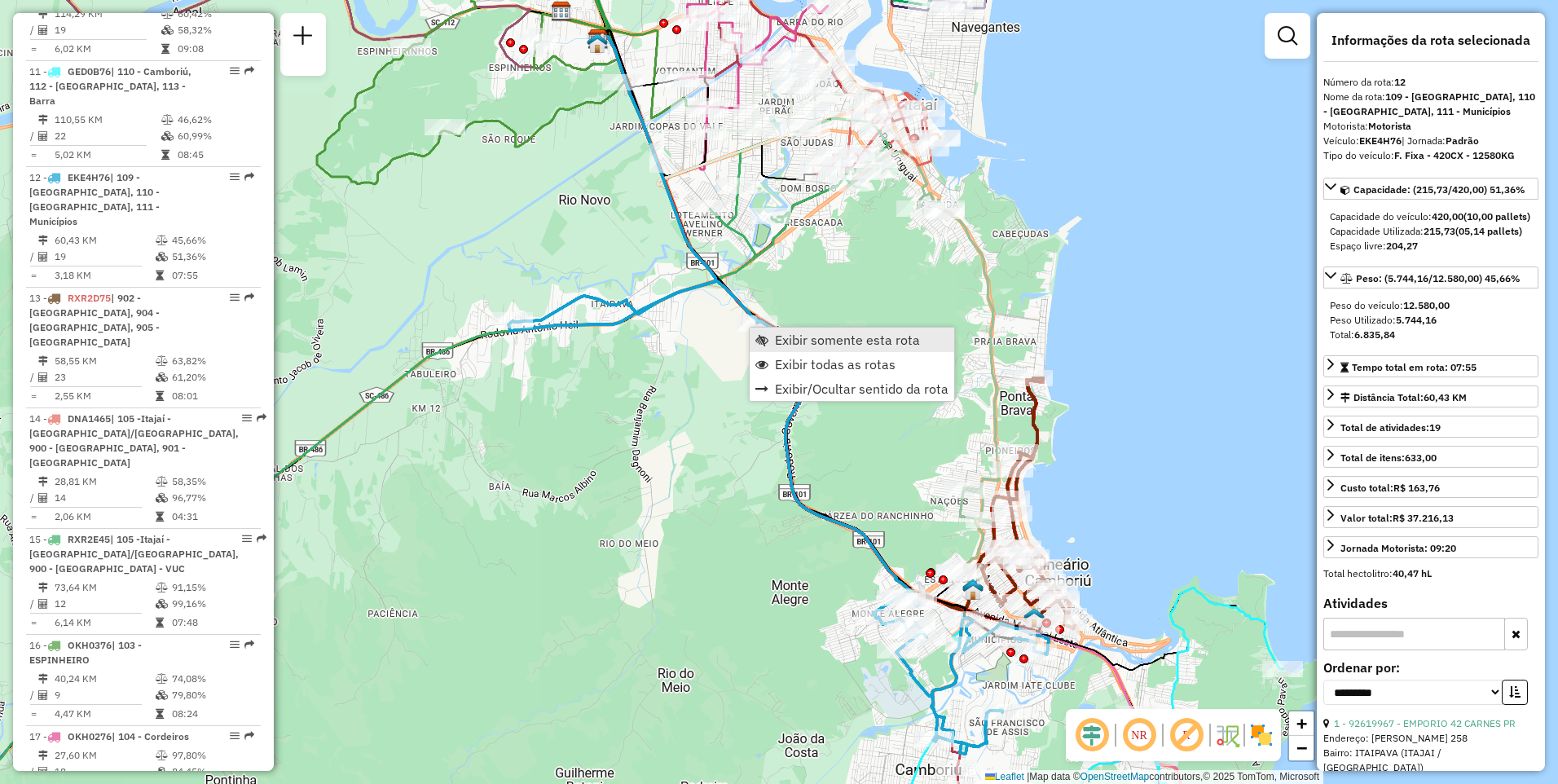
scroll to position [1634, 0]
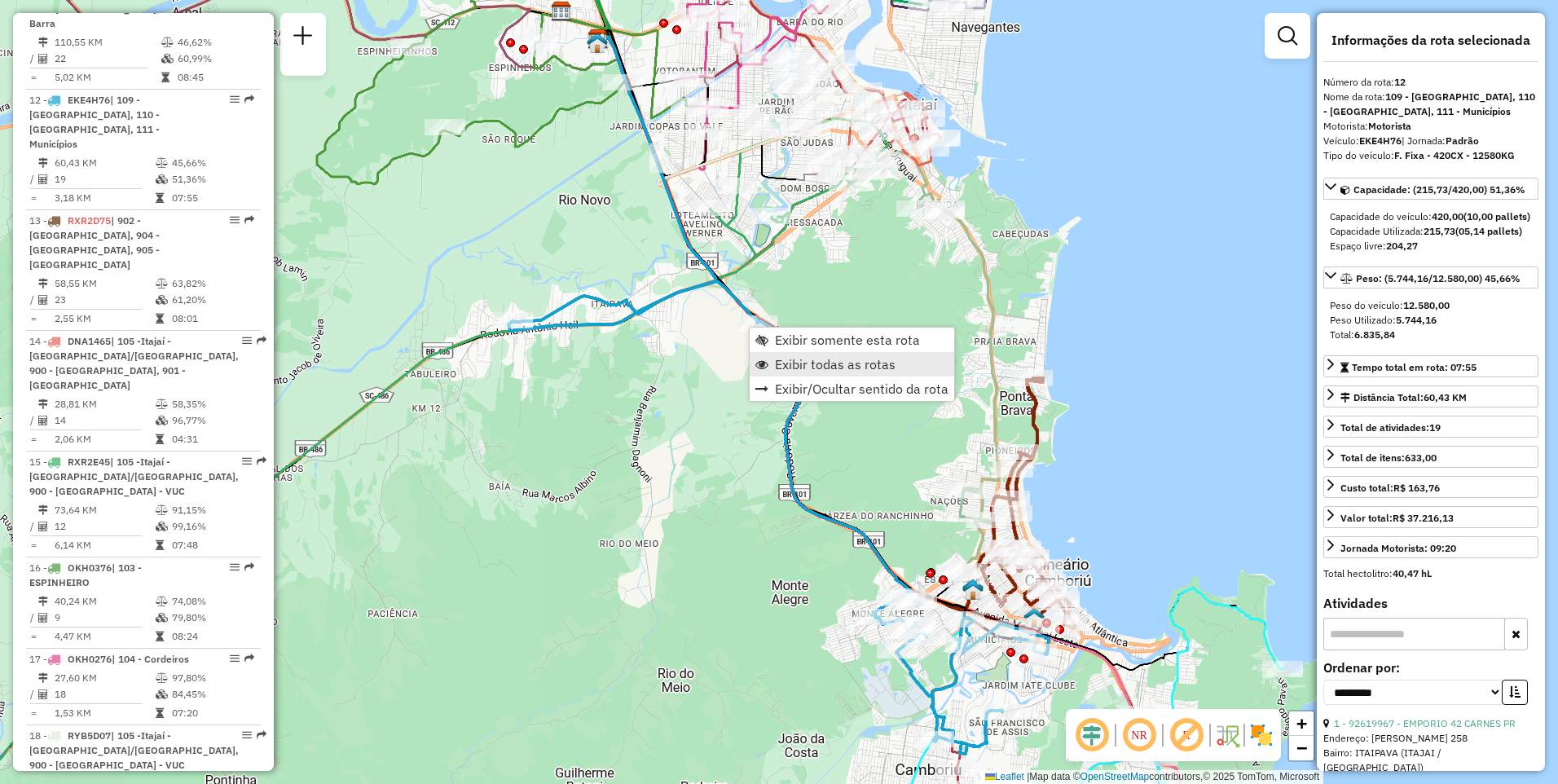
click at [817, 366] on span "Exibir todas as rotas" at bounding box center [835, 363] width 120 height 13
click at [795, 325] on span "Exibir somente esta rota" at bounding box center [862, 328] width 145 height 13
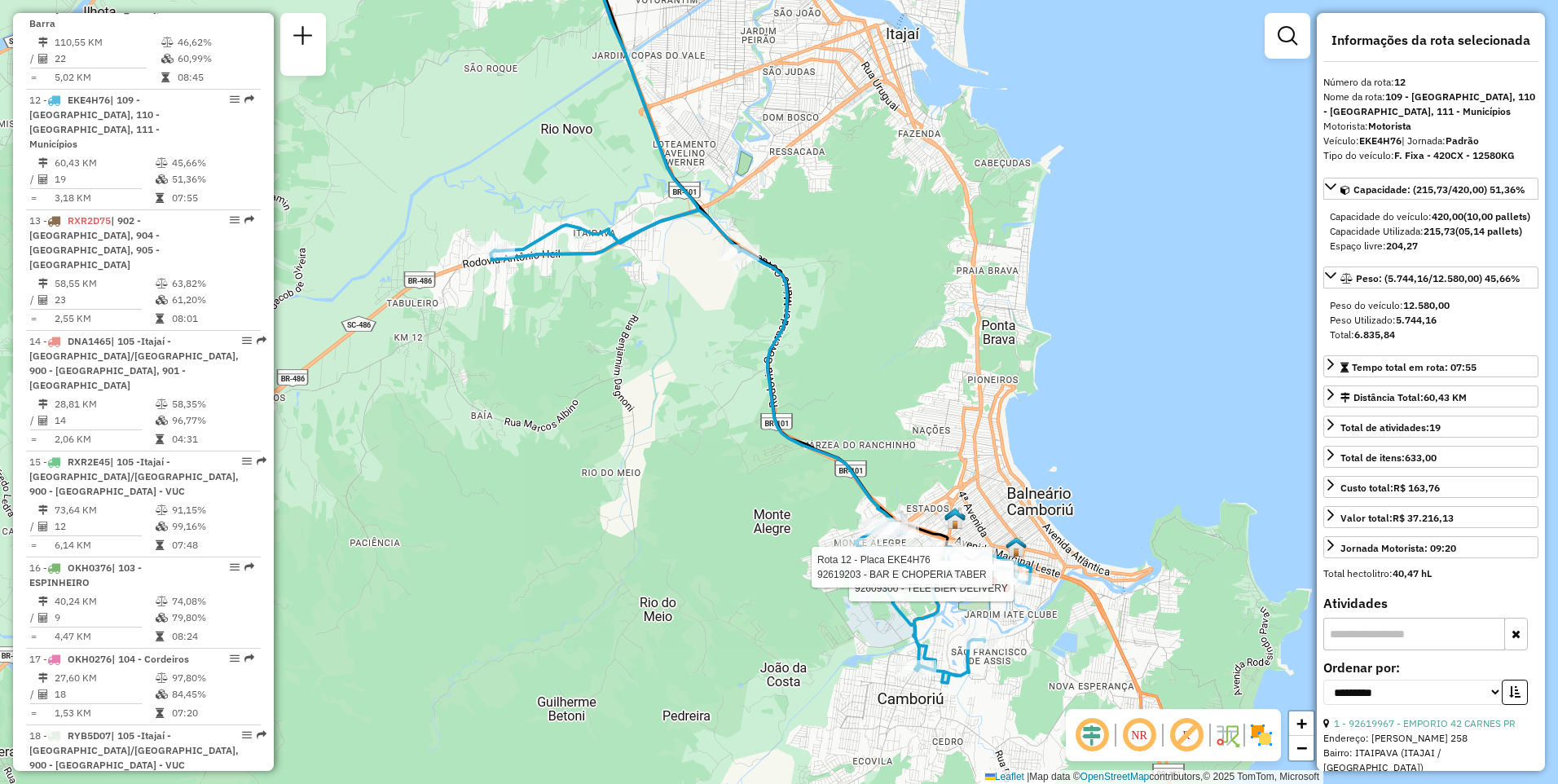
click at [632, 686] on div "Rota 12 - Placa EKE4H76 92609300 - TELE BIER DELIVERY Rota 12 - Placa EKE4H76 9…" at bounding box center [779, 392] width 1558 height 784
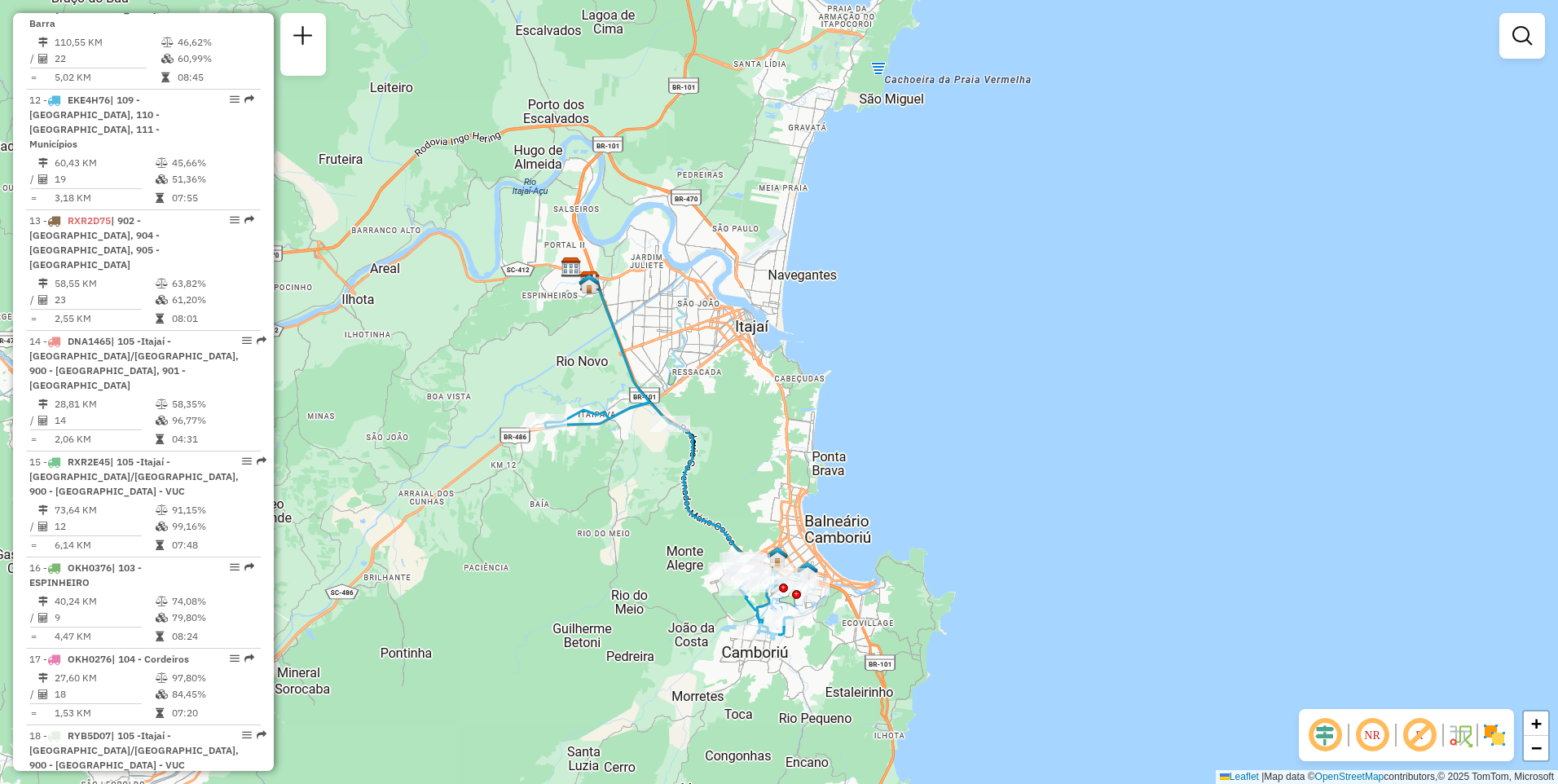
click at [950, 209] on div "Janela de atendimento Grade de atendimento Capacidade Transportadoras Veículos …" at bounding box center [779, 392] width 1558 height 784
click at [951, 209] on div "Janela de atendimento Grade de atendimento Capacidade Transportadoras Veículos …" at bounding box center [779, 392] width 1558 height 784
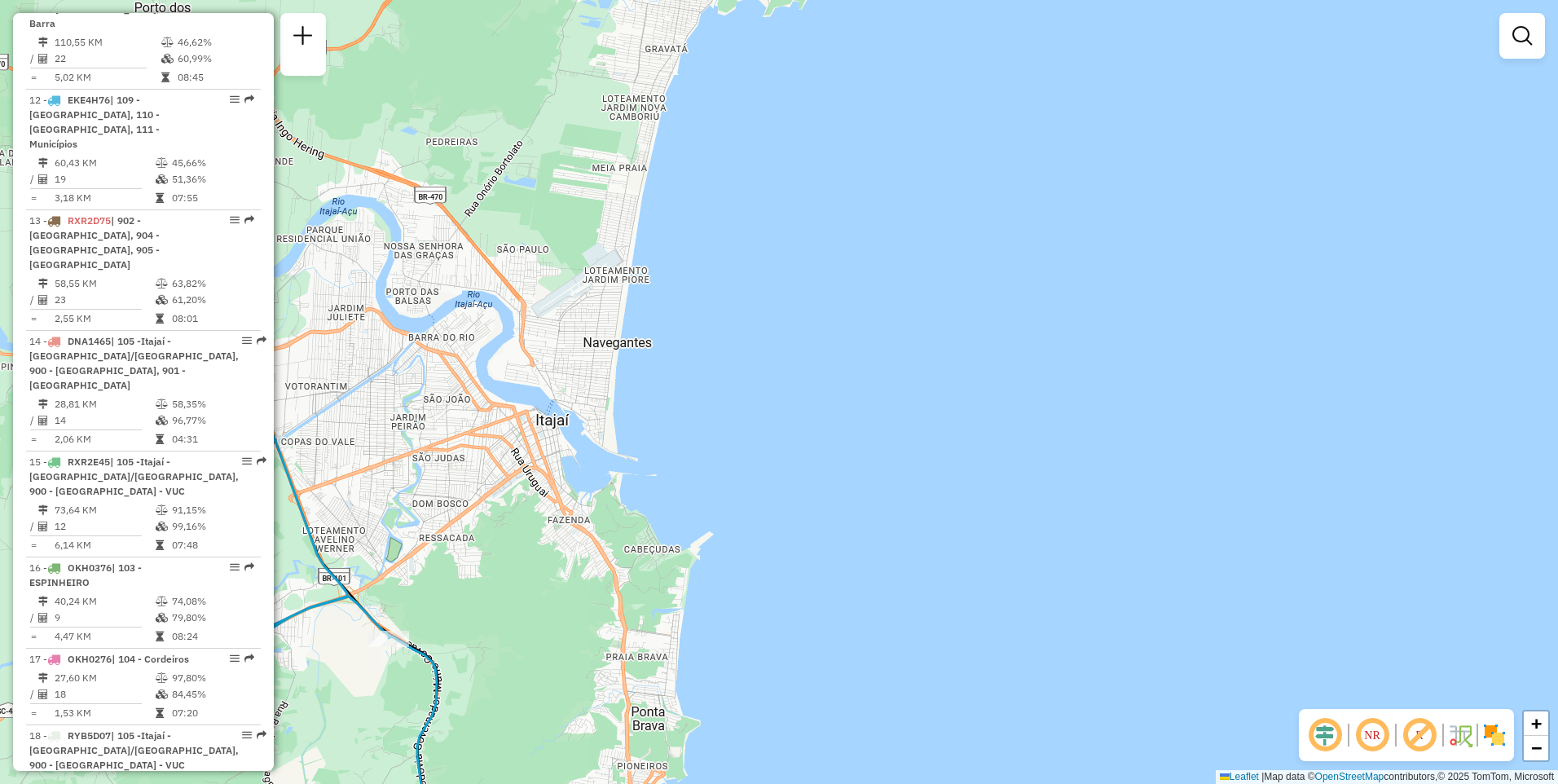
click at [946, 209] on div "Janela de atendimento Grade de atendimento Capacidade Transportadoras Veículos …" at bounding box center [779, 392] width 1558 height 784
click at [960, 200] on div "Janela de atendimento Grade de atendimento Capacidade Transportadoras Veículos …" at bounding box center [779, 392] width 1558 height 784
drag, startPoint x: 965, startPoint y: 196, endPoint x: 1250, endPoint y: 100, distance: 300.7
click at [978, 190] on div "Janela de atendimento Grade de atendimento Capacidade Transportadoras Veículos …" at bounding box center [779, 392] width 1558 height 784
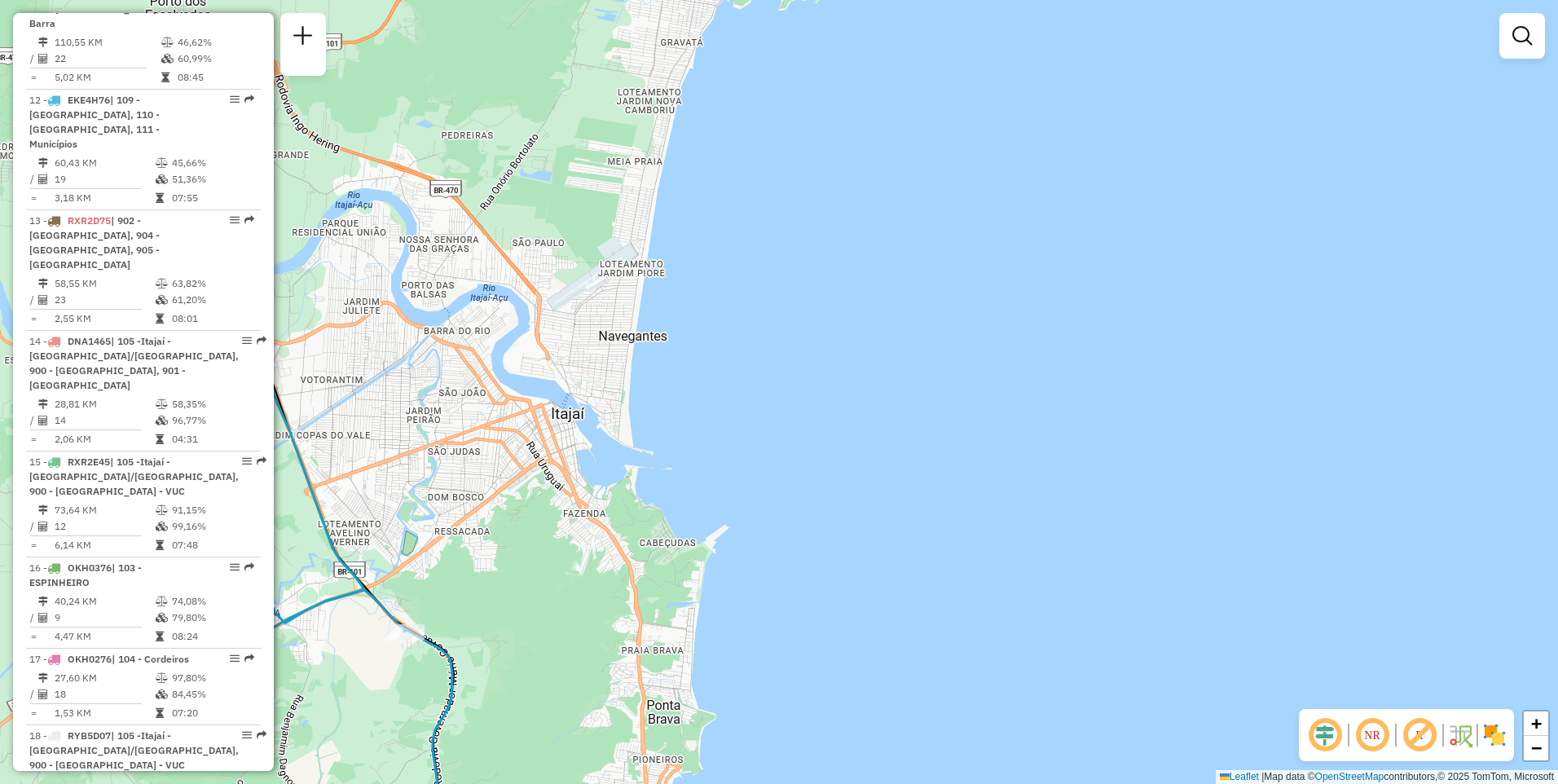
click at [1340, 71] on div "Janela de atendimento Grade de atendimento Capacidade Transportadoras Veículos …" at bounding box center [779, 392] width 1558 height 784
click at [1052, 54] on div "Janela de atendimento Grade de atendimento Capacidade Transportadoras Veículos …" at bounding box center [779, 392] width 1558 height 784
click at [1068, 52] on div "Janela de atendimento Grade de atendimento Capacidade Transportadoras Veículos …" at bounding box center [779, 392] width 1558 height 784
click at [1077, 145] on div "Janela de atendimento Grade de atendimento Capacidade Transportadoras Veículos …" at bounding box center [779, 392] width 1558 height 784
click at [1410, 51] on div "Janela de atendimento Grade de atendimento Capacidade Transportadoras Veículos …" at bounding box center [779, 392] width 1558 height 784
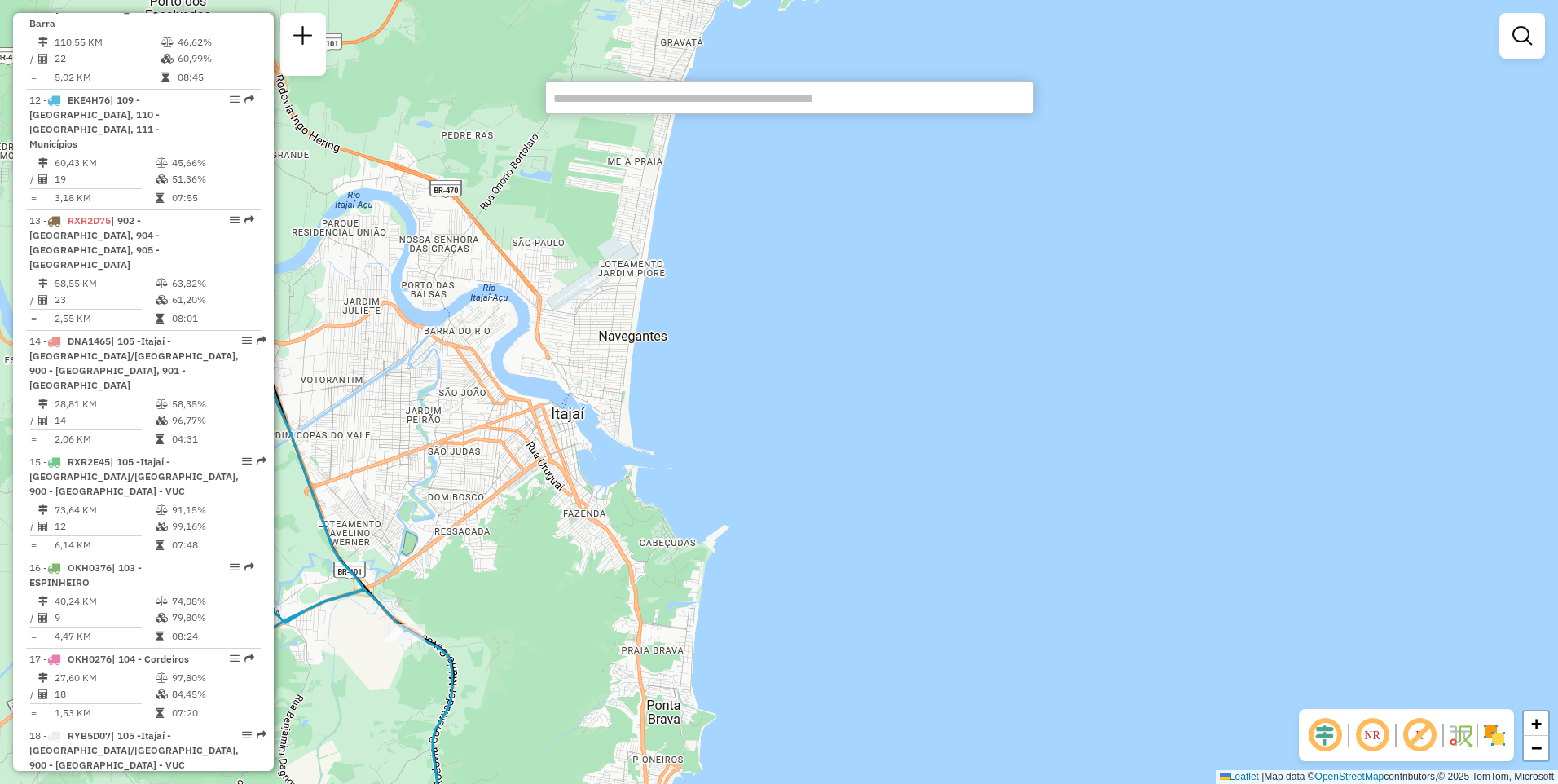
click at [1411, 51] on div "Janela de atendimento Grade de atendimento Capacidade Transportadoras Veículos …" at bounding box center [779, 392] width 1558 height 784
click at [1411, 50] on div "Janela de atendimento Grade de atendimento Capacidade Transportadoras Veículos …" at bounding box center [779, 392] width 1558 height 784
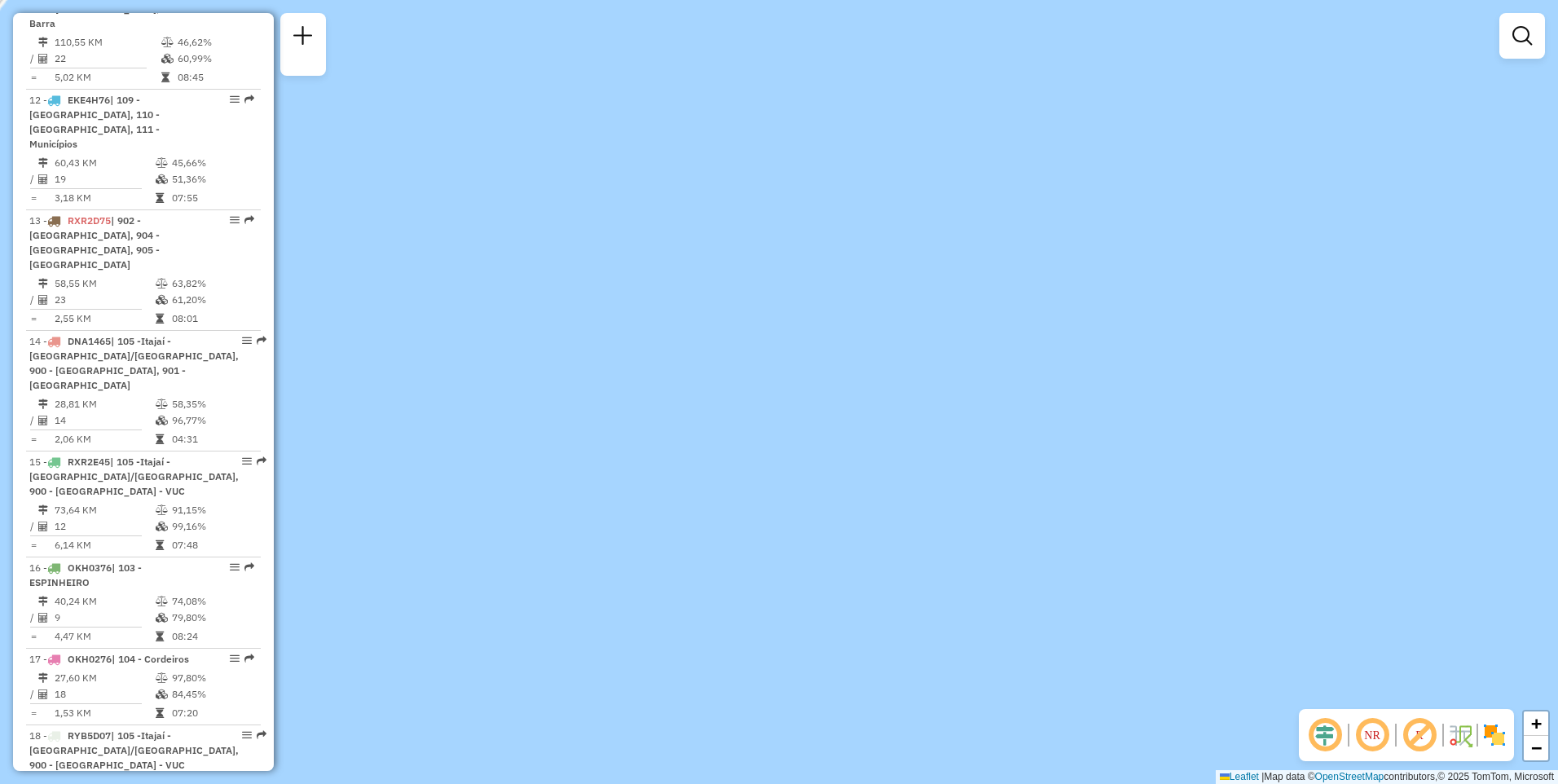
click at [1411, 50] on div "Janela de atendimento Grade de atendimento Capacidade Transportadoras Veículos …" at bounding box center [779, 392] width 1558 height 784
click at [807, 178] on div "Janela de atendimento Grade de atendimento Capacidade Transportadoras Veículos …" at bounding box center [779, 392] width 1558 height 784
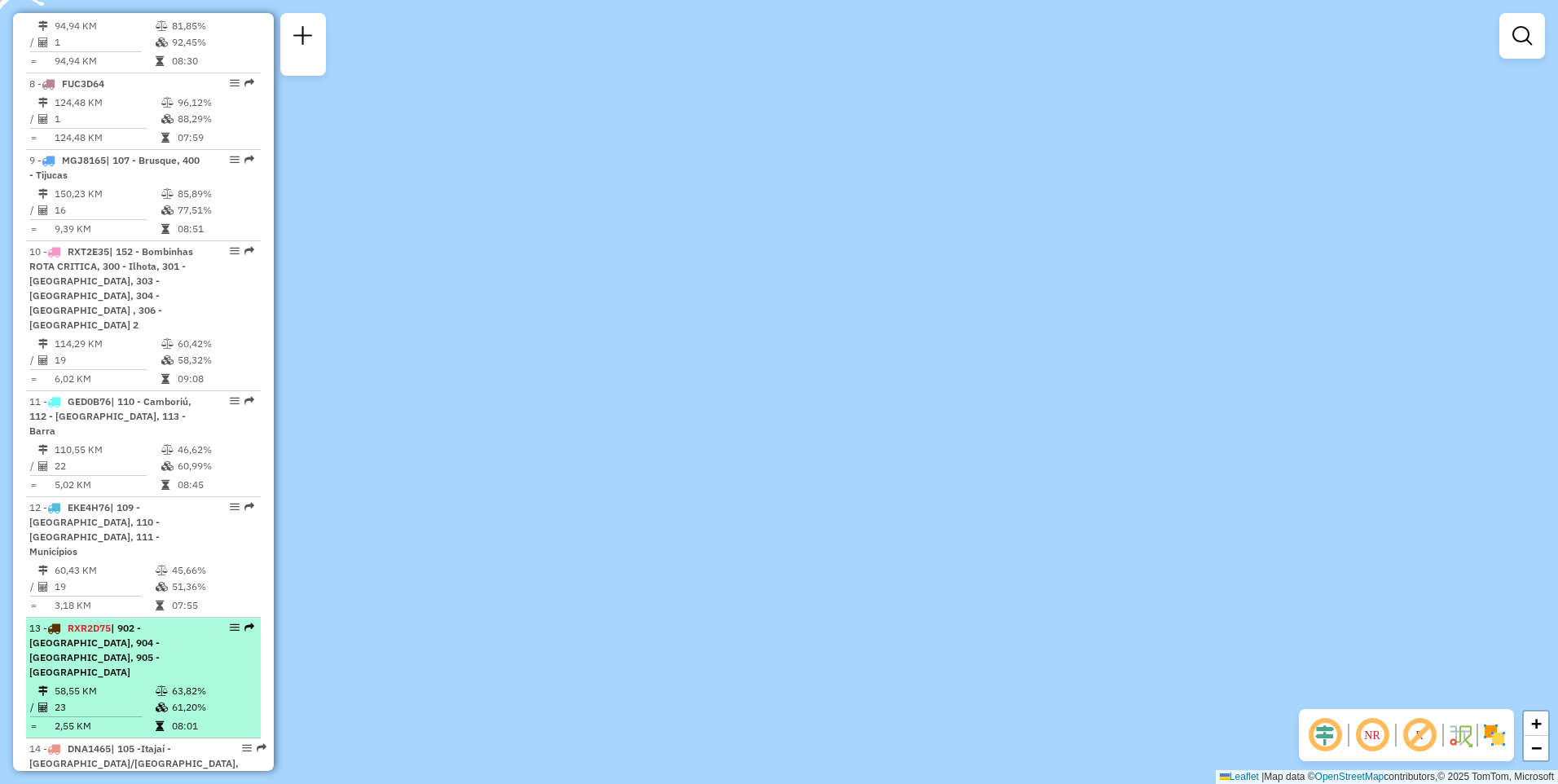
scroll to position [1144, 0]
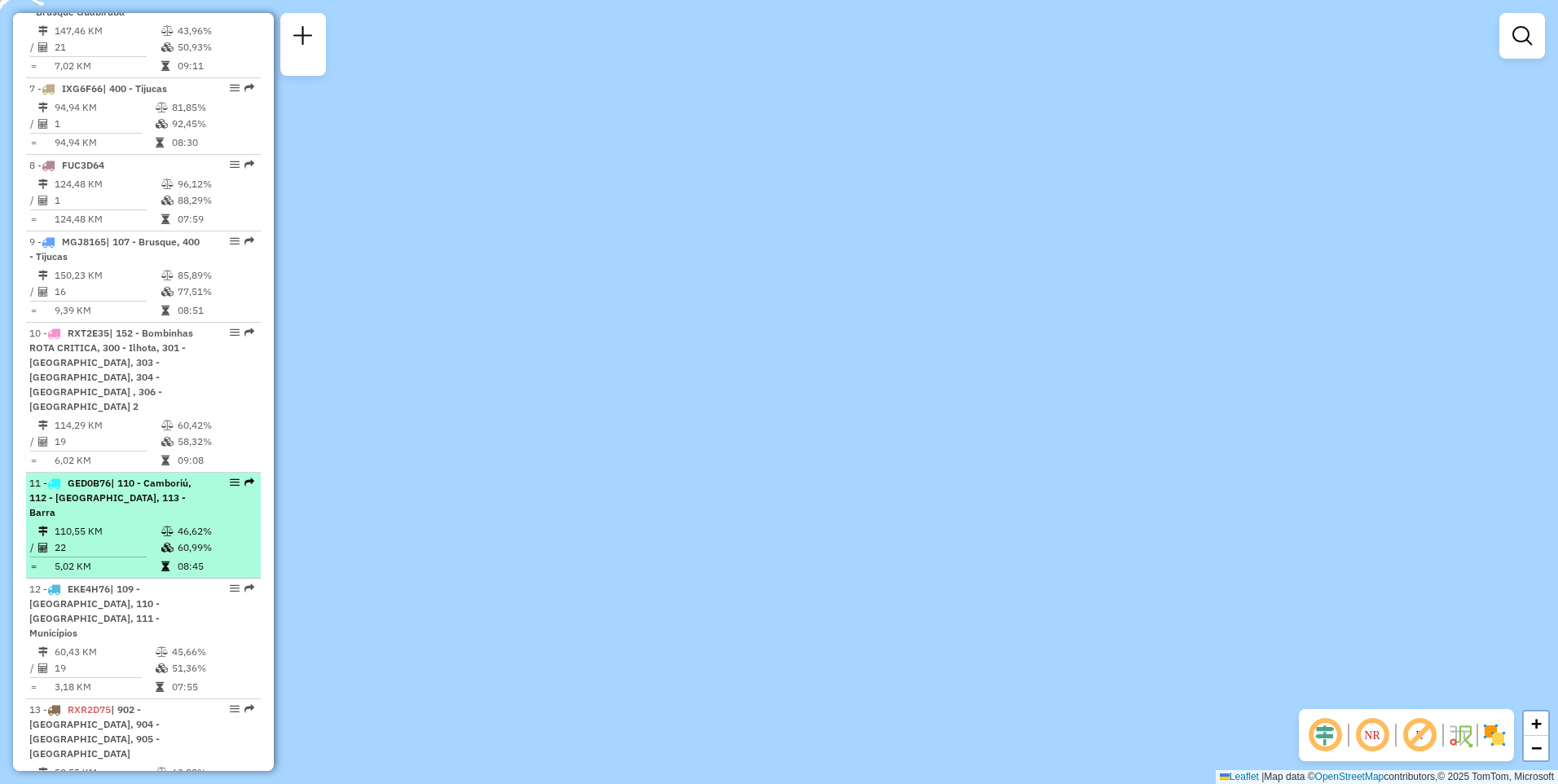
click at [177, 523] on td "46,62%" at bounding box center [216, 531] width 78 height 16
select select "**********"
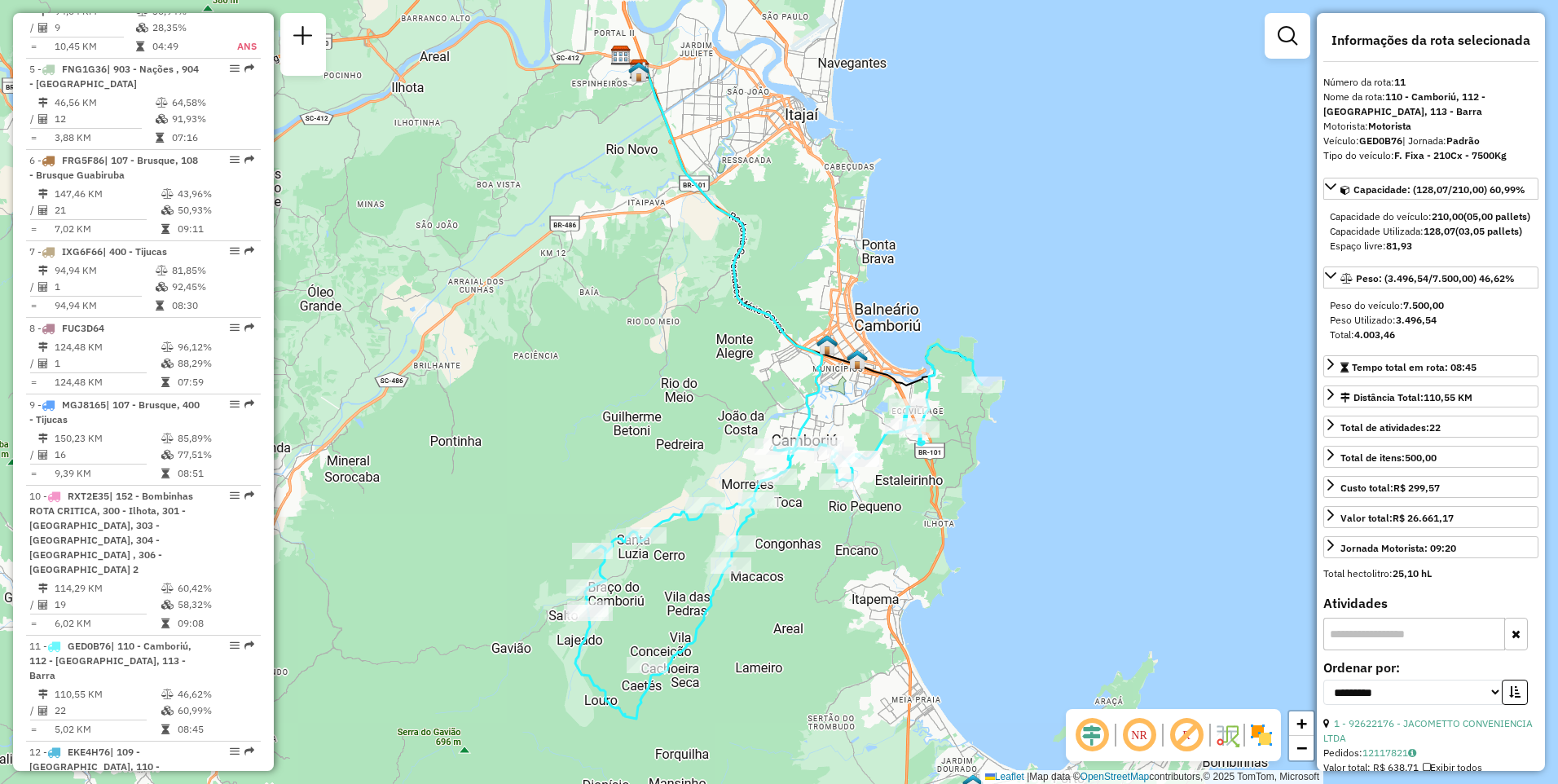
scroll to position [280, 0]
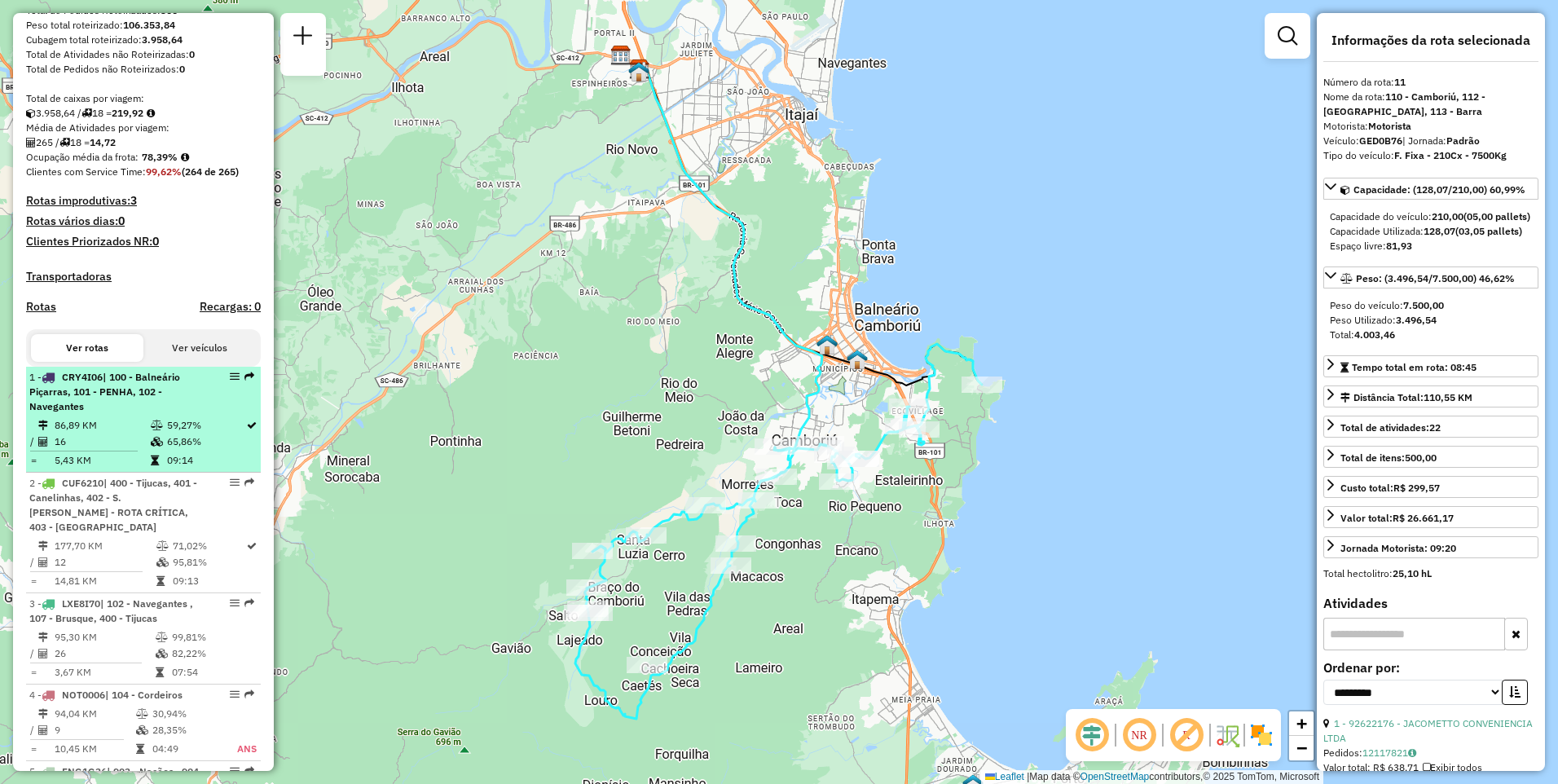
drag, startPoint x: 143, startPoint y: 434, endPoint x: 132, endPoint y: 448, distance: 17.8
click at [132, 448] on td "16" at bounding box center [102, 442] width 97 height 16
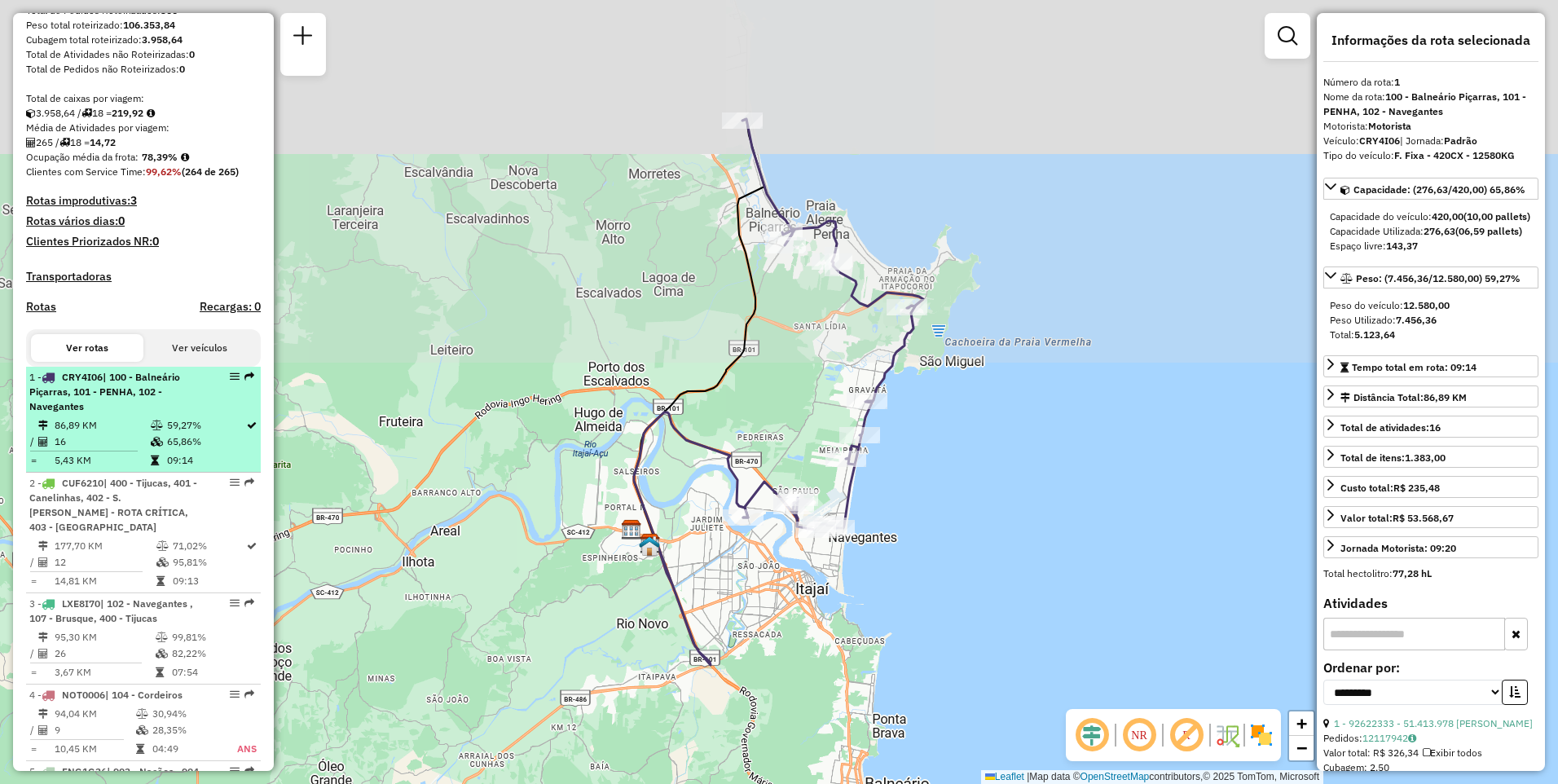
click at [132, 448] on td "16" at bounding box center [102, 442] width 97 height 16
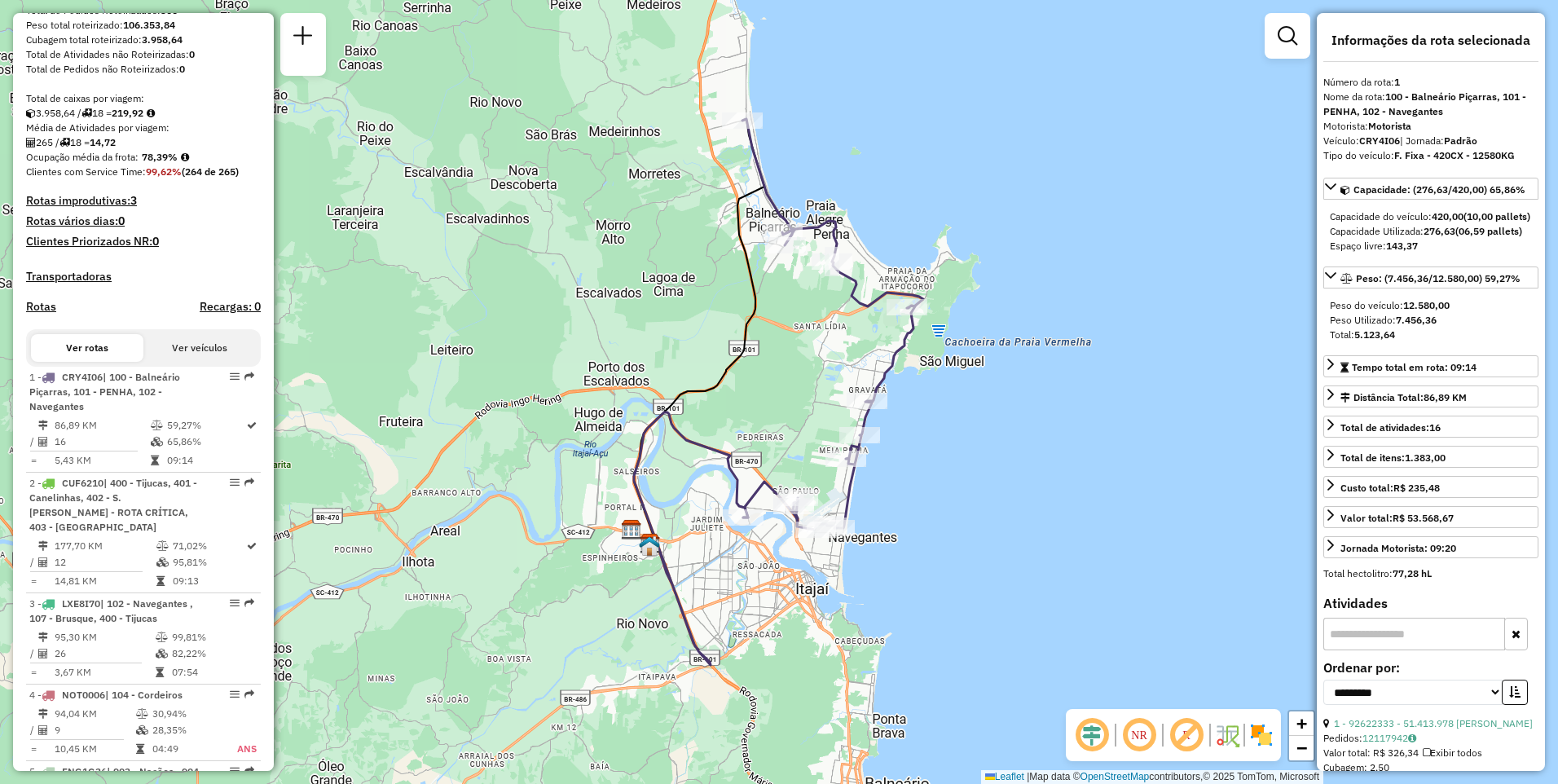
scroll to position [1616, 0]
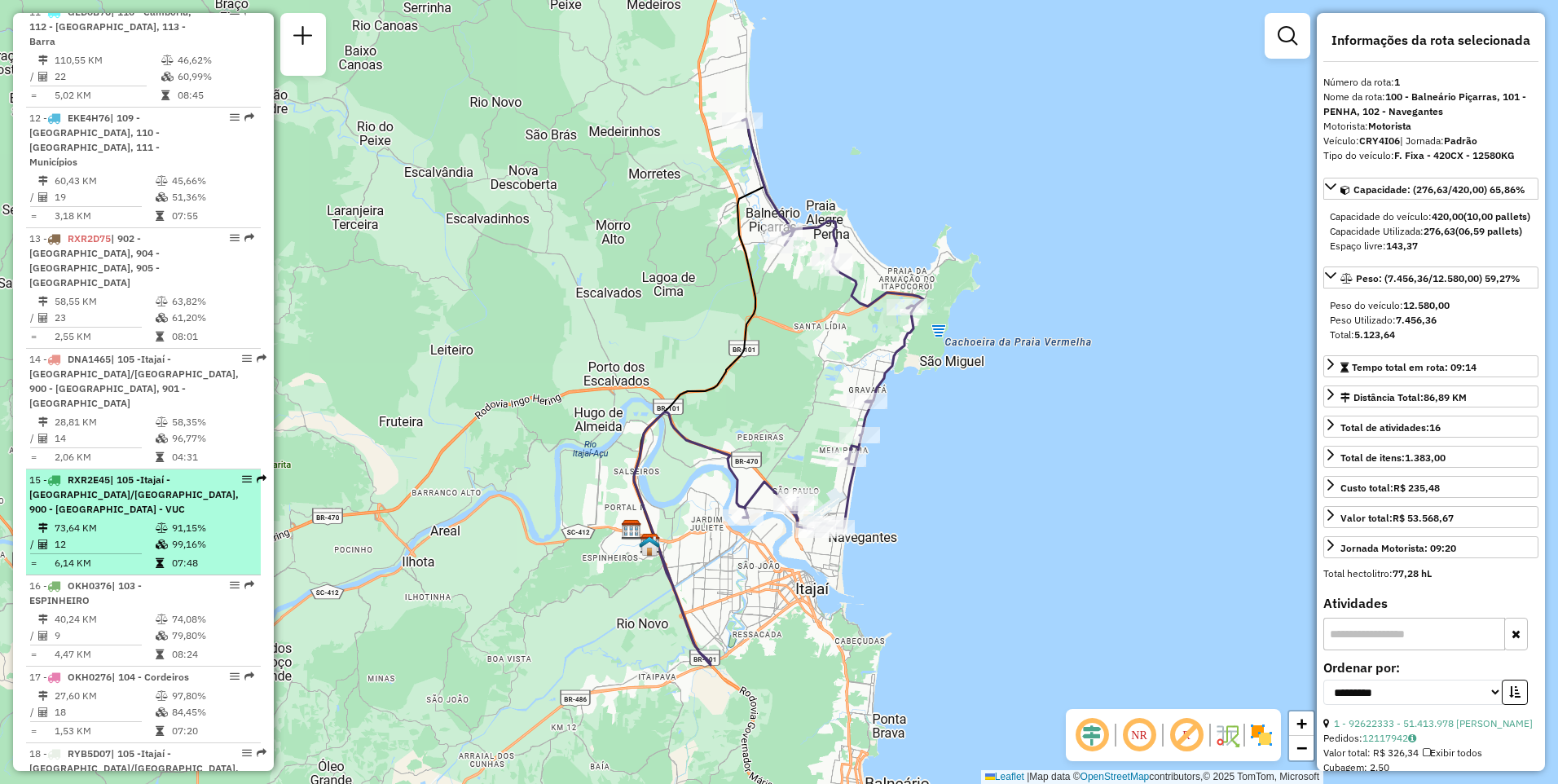
click at [112, 519] on td "73,64 KM" at bounding box center [105, 527] width 102 height 16
